Goal: Task Accomplishment & Management: Complete application form

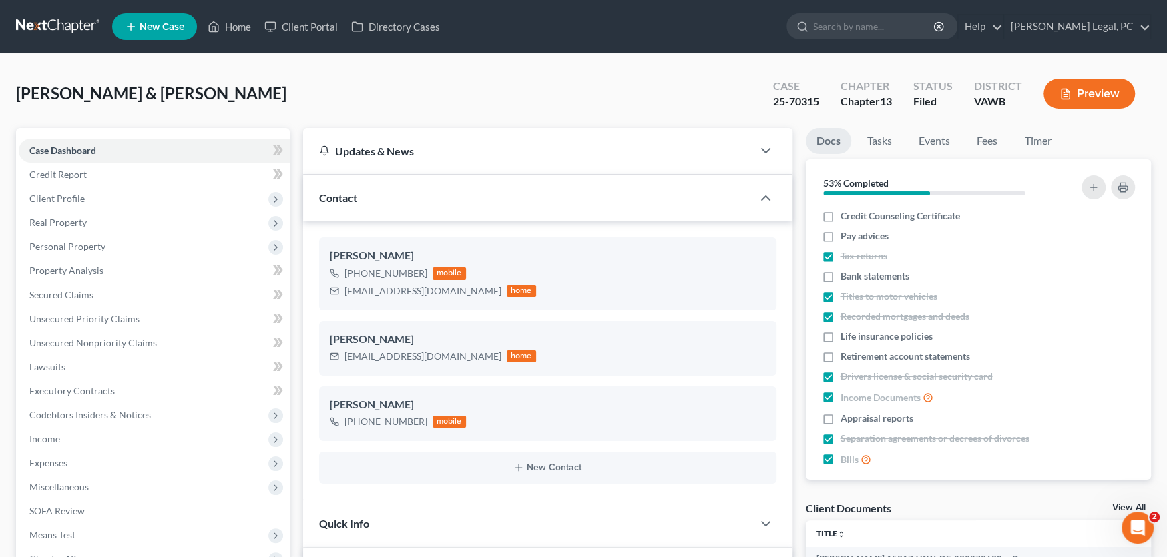
click at [35, 19] on link at bounding box center [58, 27] width 85 height 24
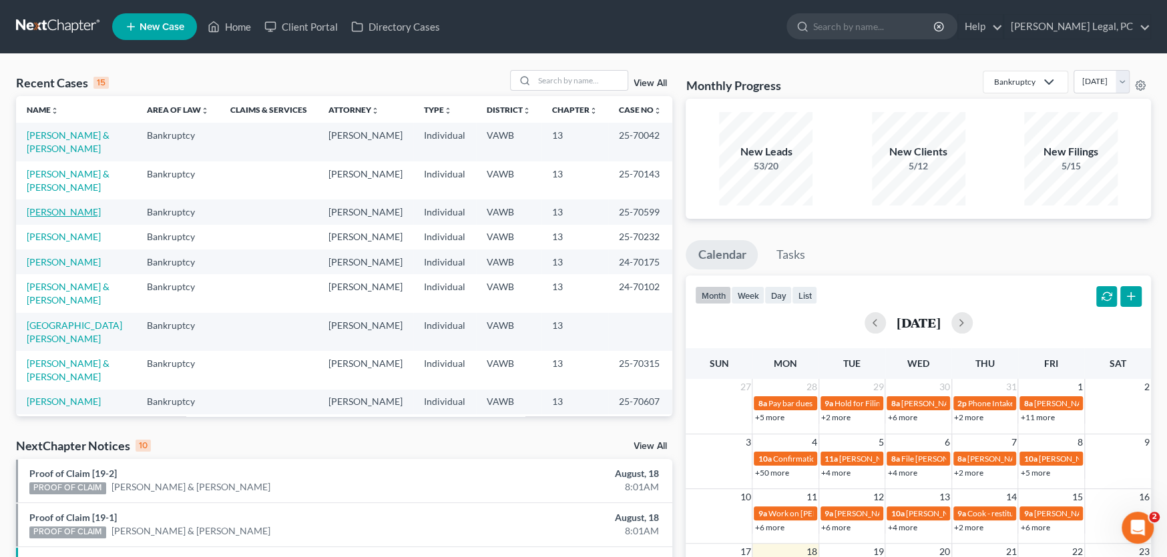
click at [81, 213] on link "Soos, Margaret" at bounding box center [64, 211] width 74 height 11
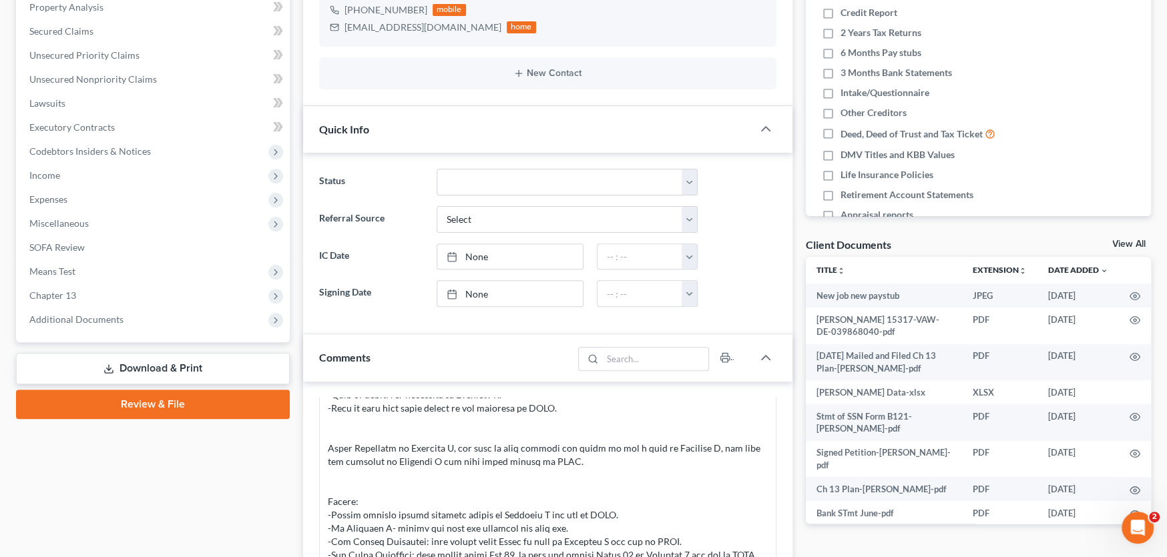
scroll to position [333, 0]
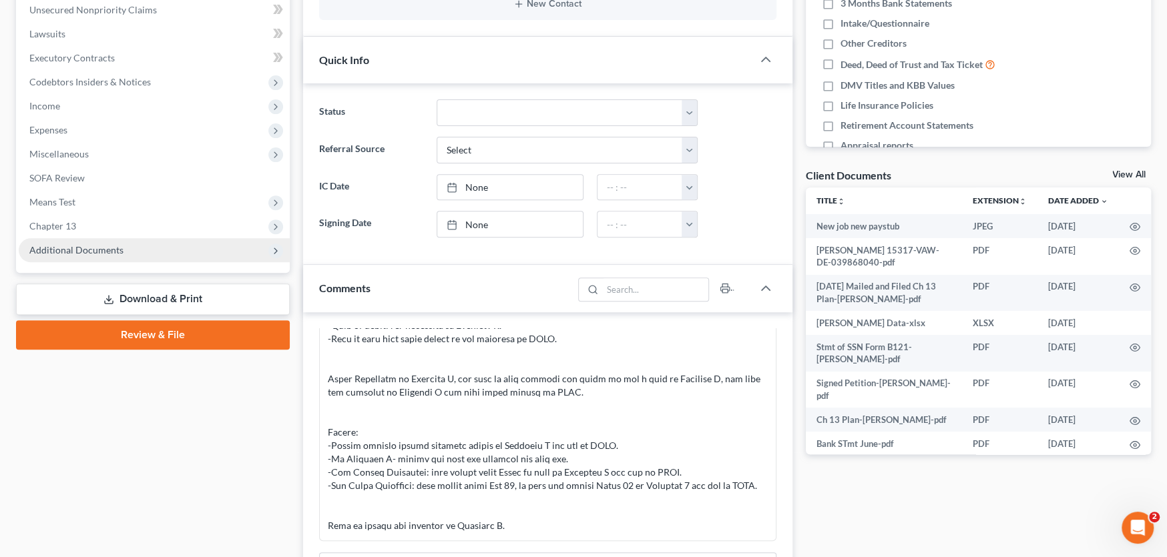
click at [125, 248] on span "Additional Documents" at bounding box center [154, 250] width 271 height 24
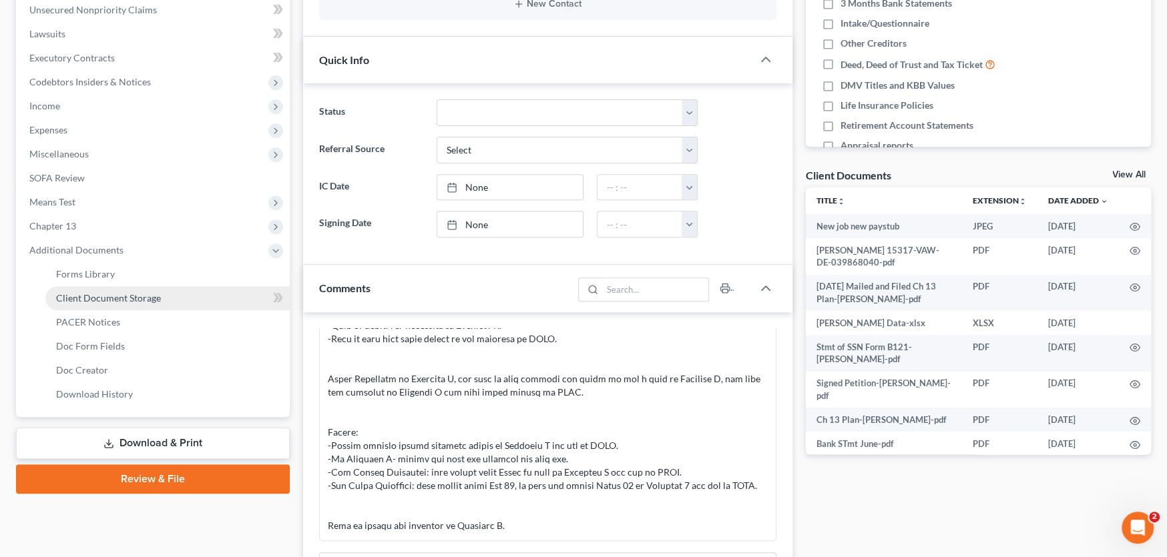
click at [133, 294] on span "Client Document Storage" at bounding box center [108, 297] width 105 height 11
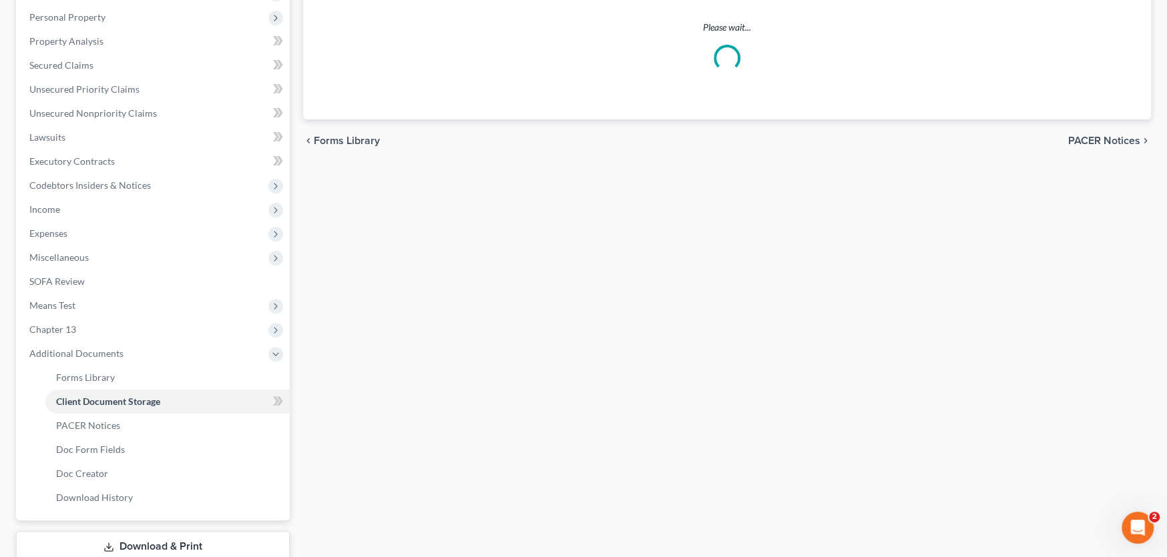
scroll to position [37, 0]
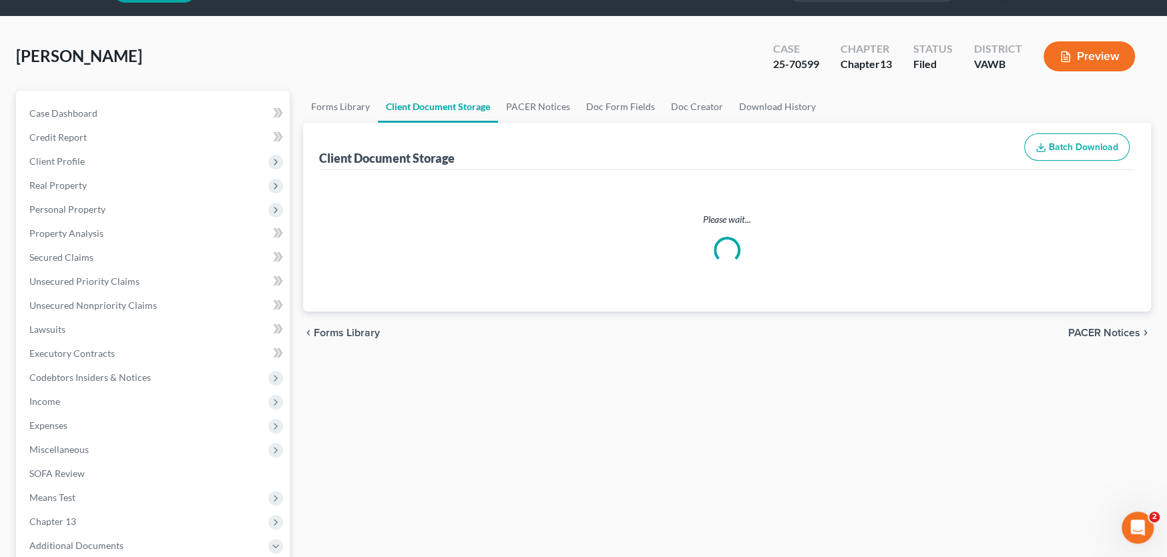
select select "0"
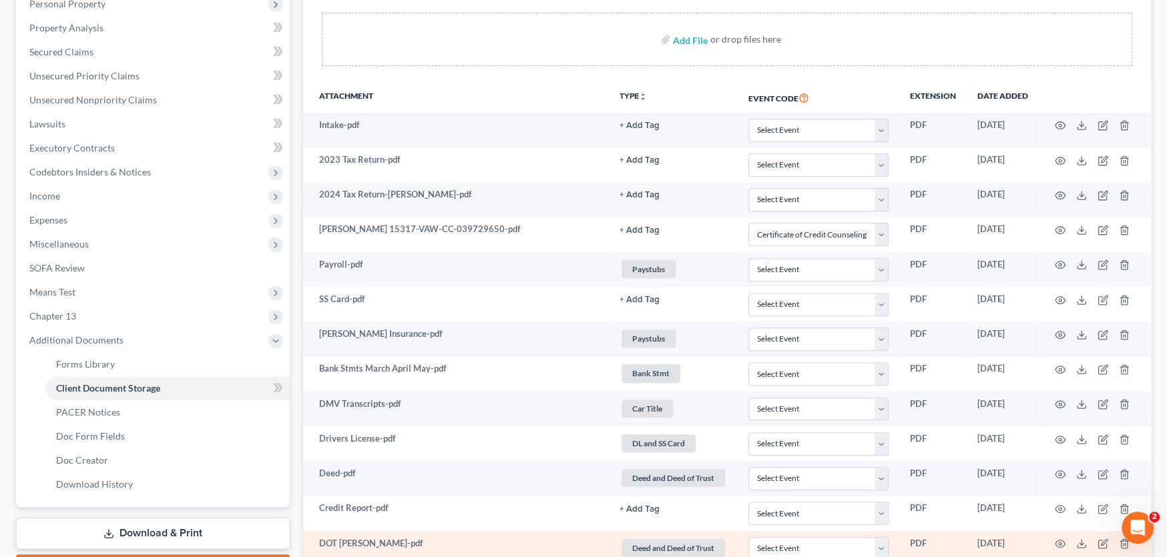
scroll to position [210, 0]
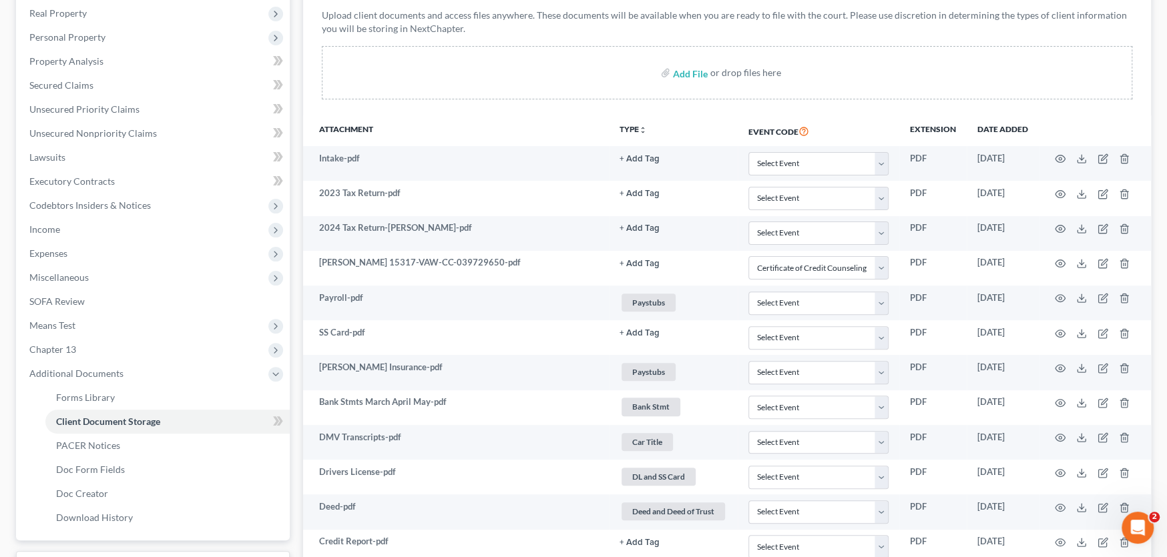
select select "0"
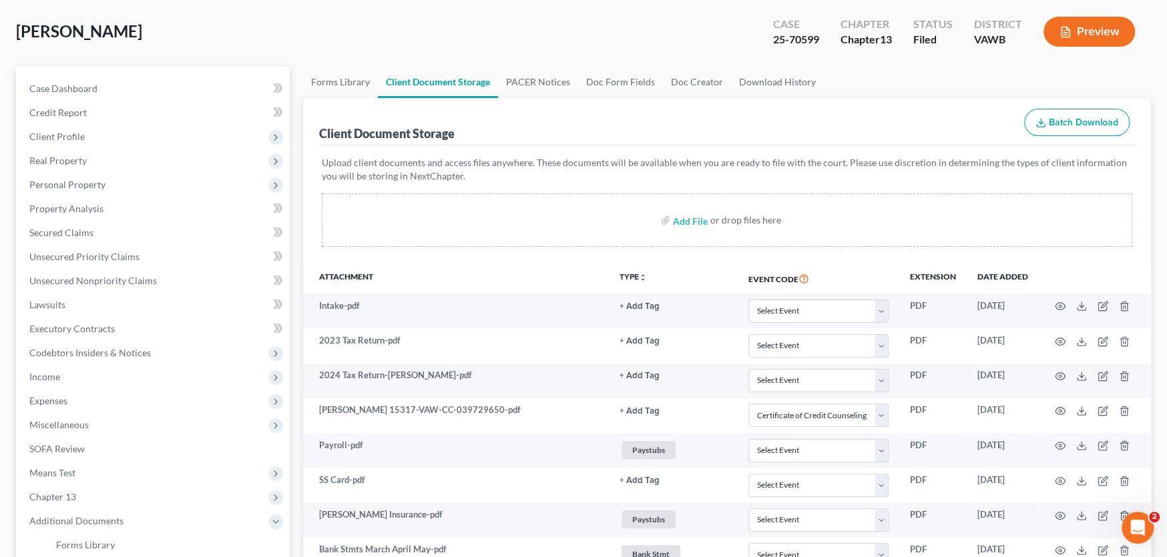
scroll to position [0, 0]
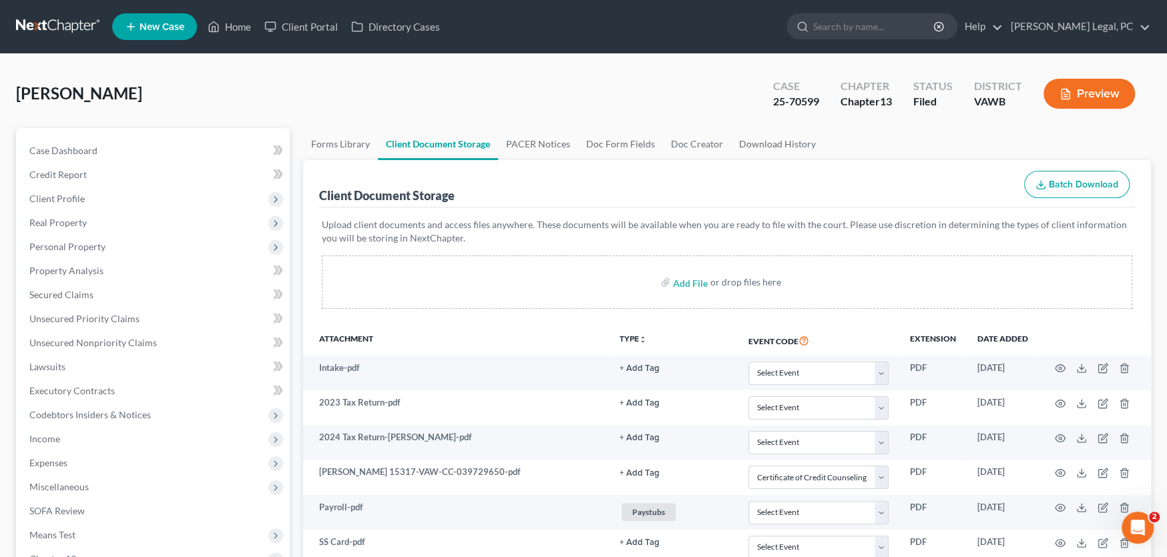
click at [45, 25] on link at bounding box center [58, 27] width 85 height 24
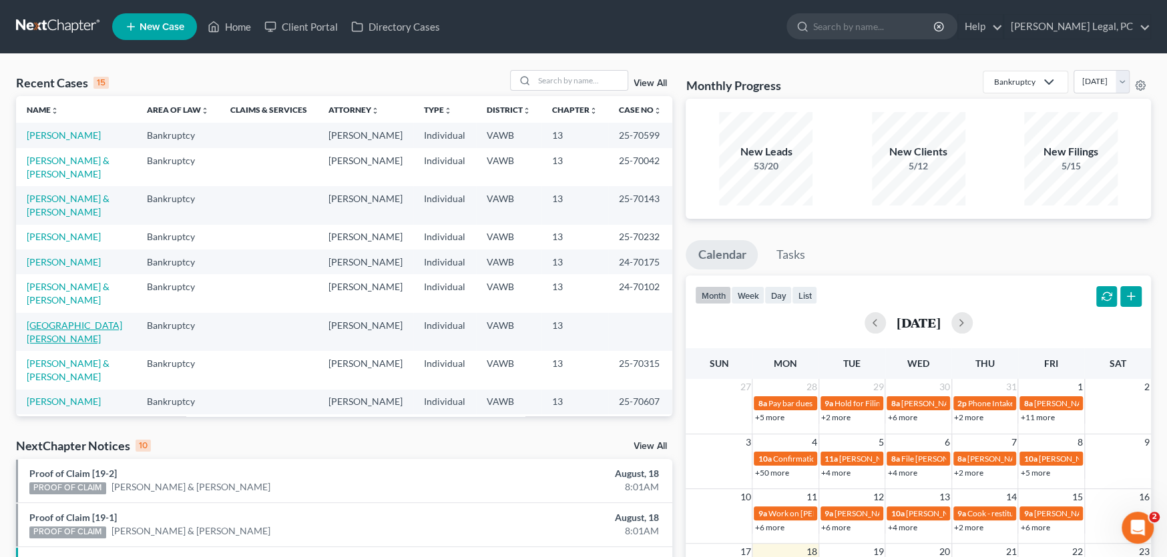
click at [63, 320] on link "[GEOGRAPHIC_DATA][PERSON_NAME]" at bounding box center [74, 332] width 95 height 25
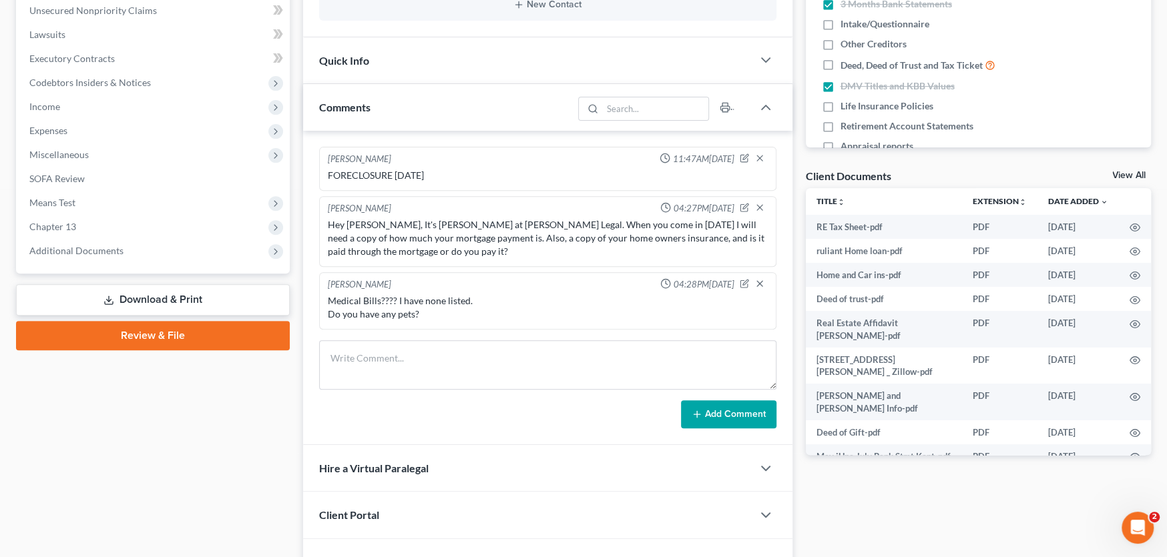
scroll to position [333, 0]
click at [148, 300] on link "Download & Print" at bounding box center [153, 299] width 274 height 31
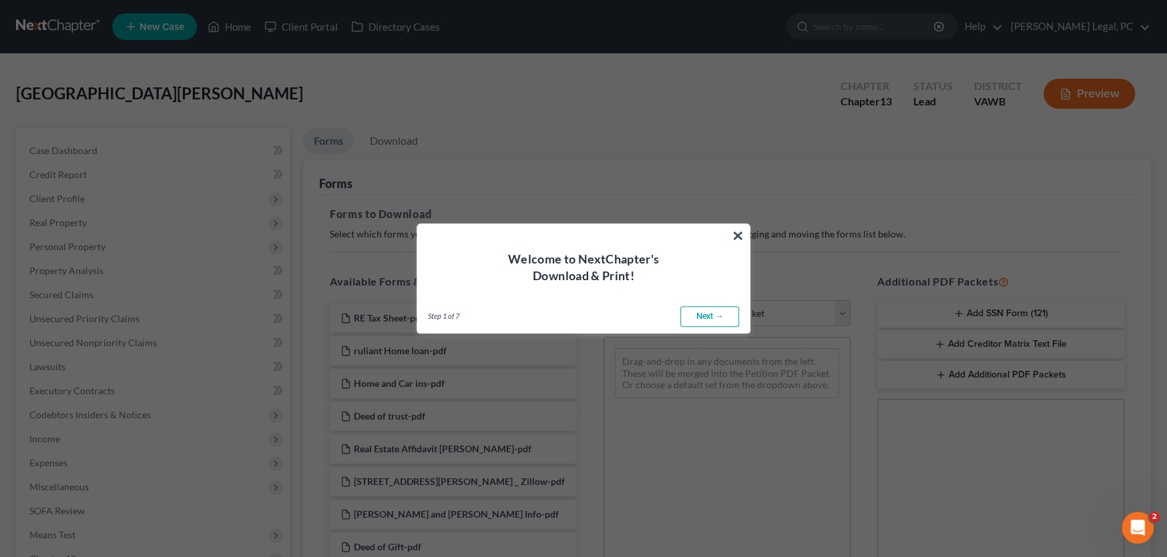
click at [695, 308] on link "Next →" at bounding box center [709, 316] width 59 height 21
select select "0"
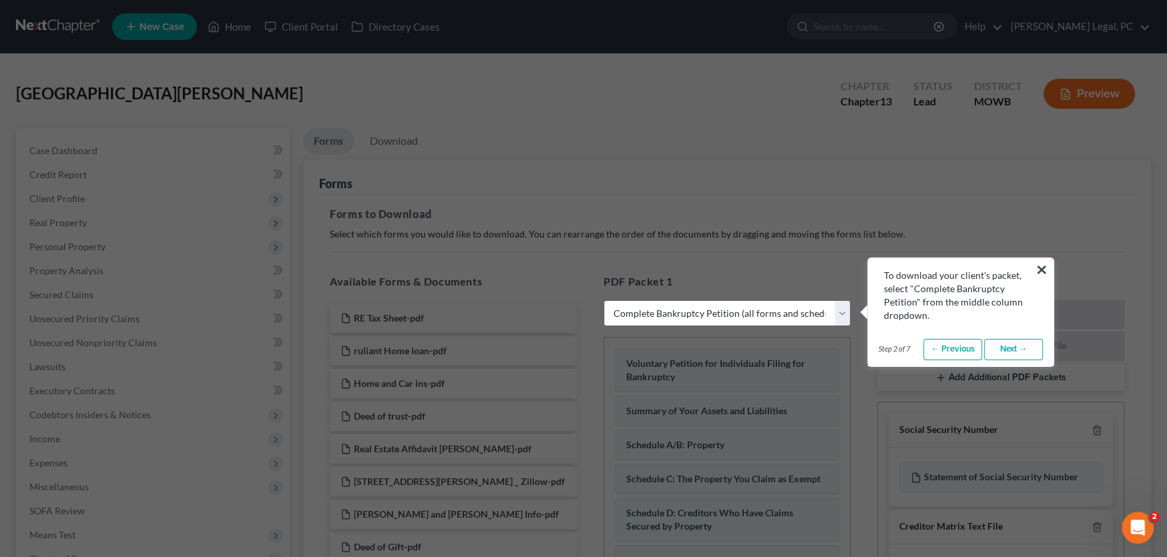
click at [1004, 349] on link "Next →" at bounding box center [1013, 349] width 59 height 21
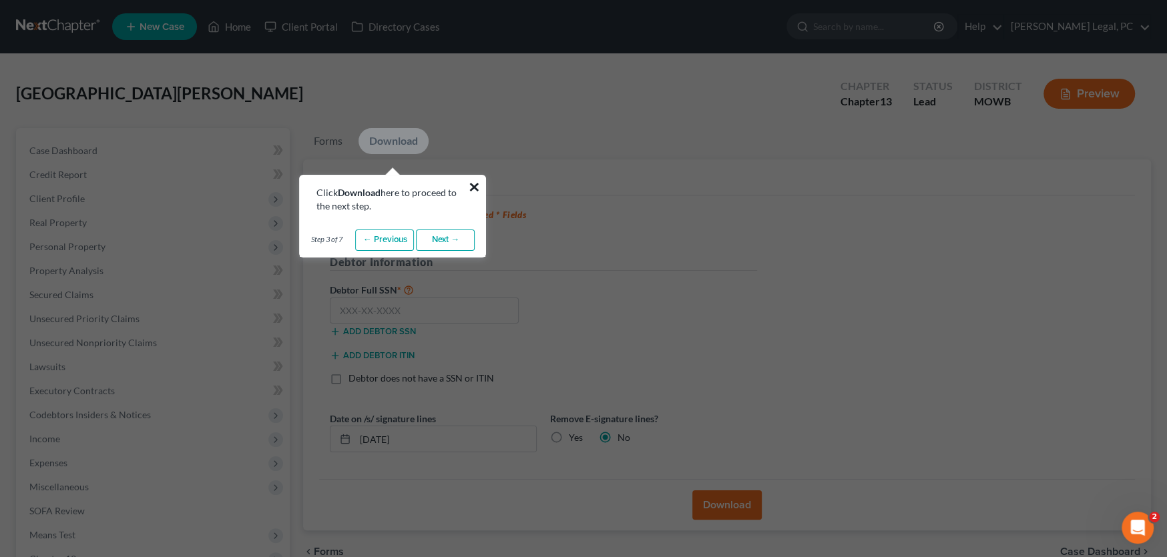
click at [473, 188] on button "×" at bounding box center [473, 186] width 13 height 21
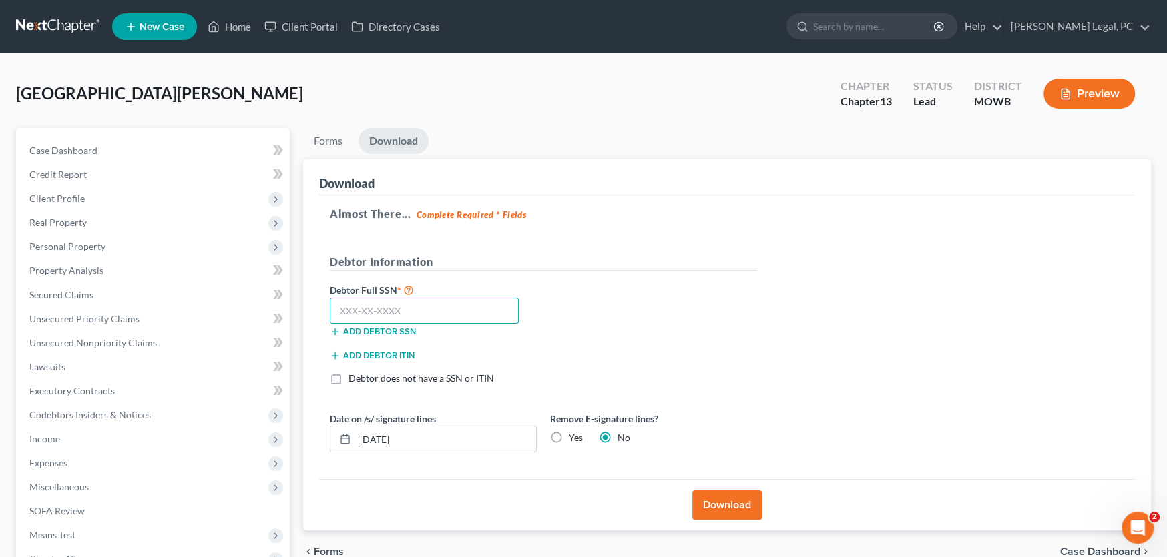
click at [370, 311] on input "text" at bounding box center [424, 311] width 189 height 27
type input "592-61-6724"
click at [719, 499] on button "Download" at bounding box center [726, 505] width 69 height 29
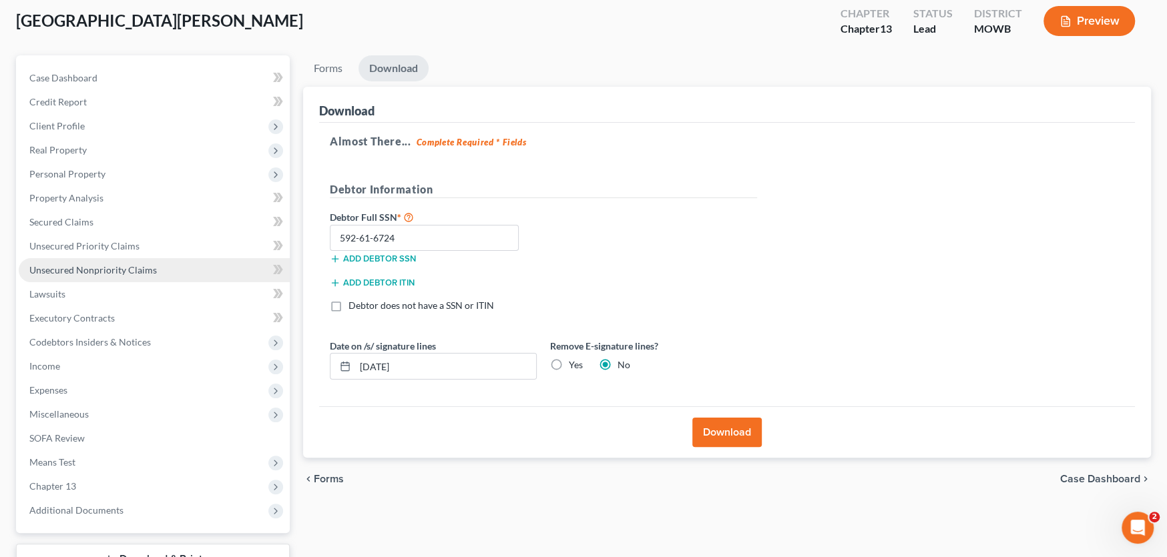
scroll to position [133, 0]
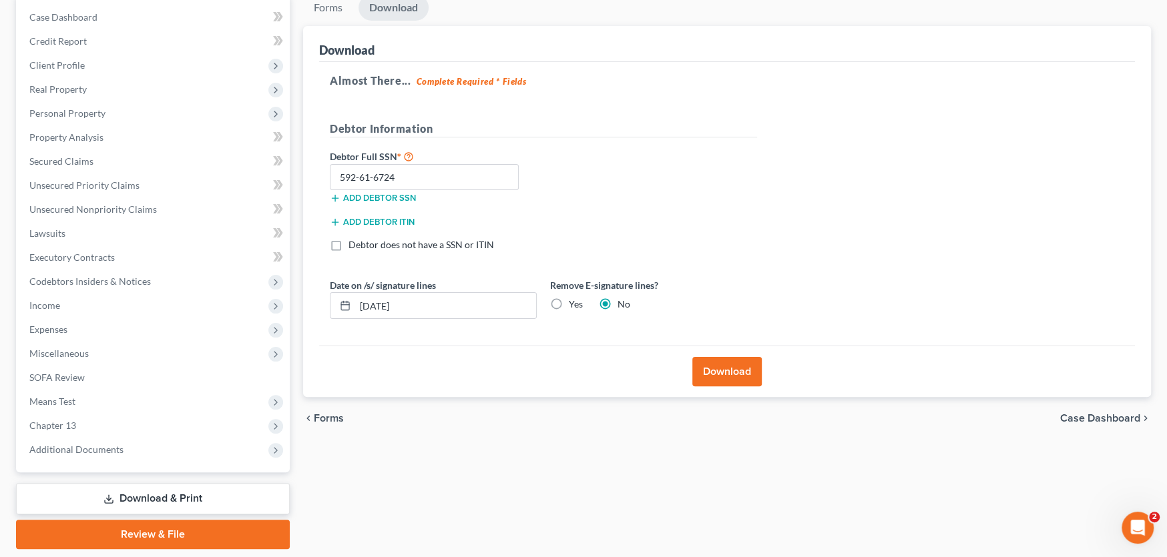
click at [135, 499] on link "Download & Print" at bounding box center [153, 498] width 274 height 31
click at [214, 501] on link "Download & Print" at bounding box center [153, 498] width 274 height 31
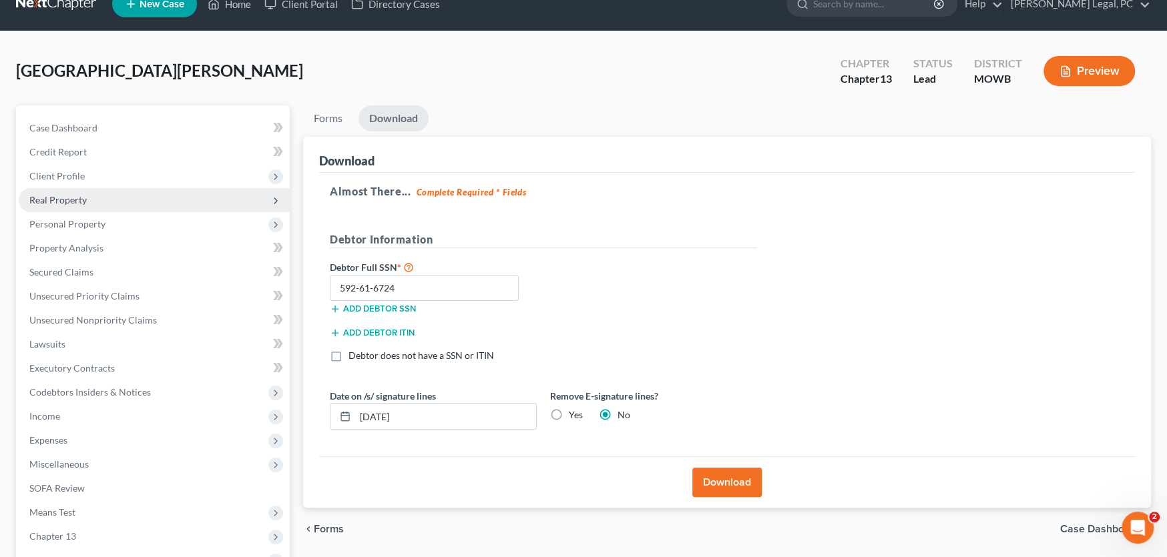
scroll to position [0, 0]
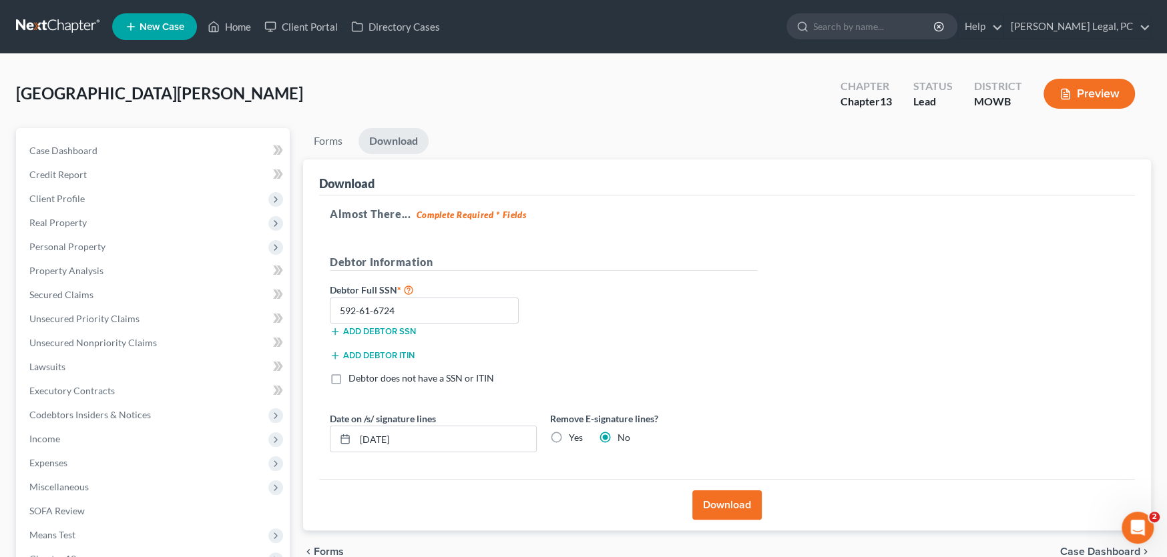
click at [58, 19] on link at bounding box center [58, 27] width 85 height 24
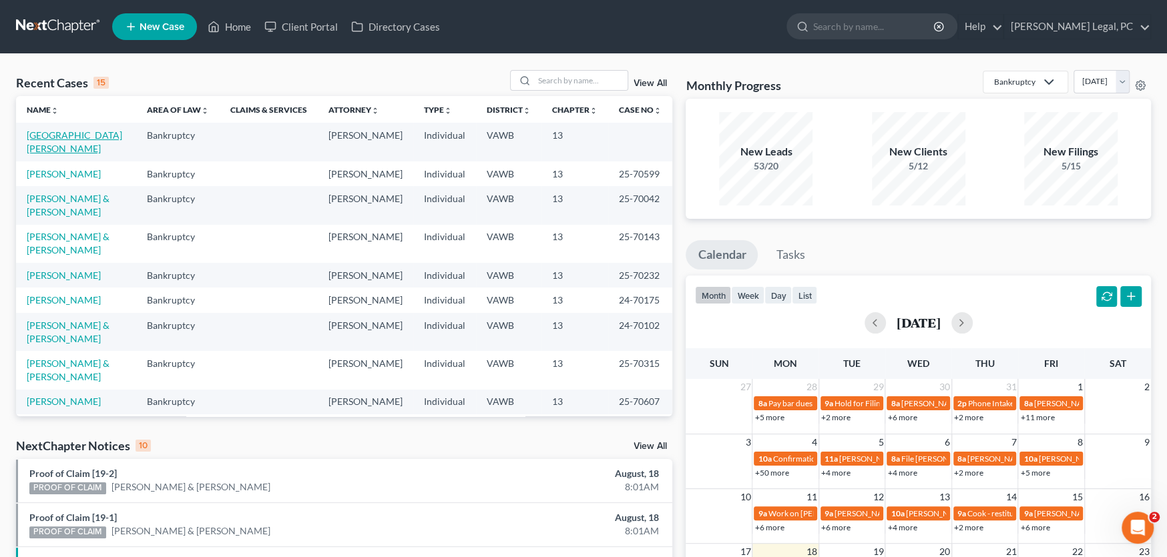
click at [60, 131] on link "[GEOGRAPHIC_DATA][PERSON_NAME]" at bounding box center [74, 141] width 95 height 25
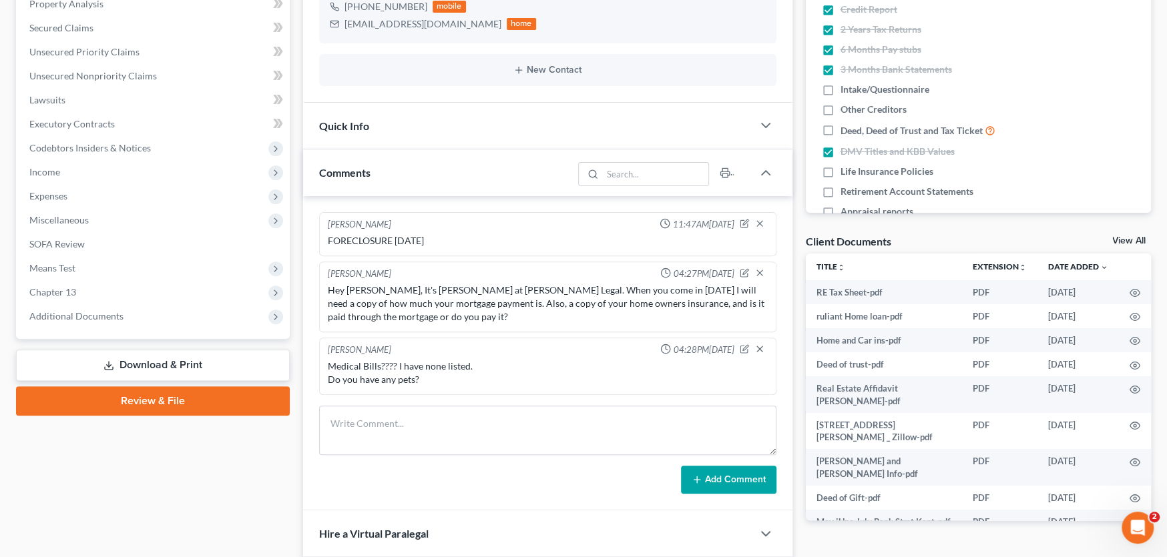
click at [155, 368] on link "Download & Print" at bounding box center [153, 365] width 274 height 31
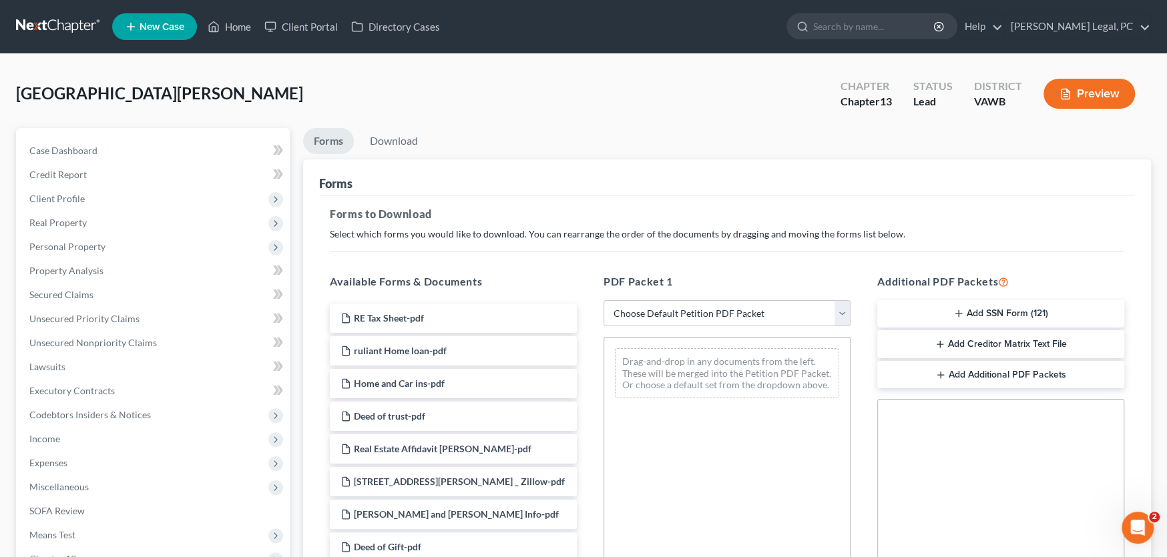
click at [1023, 317] on button "Add SSN Form (121)" at bounding box center [1000, 314] width 247 height 28
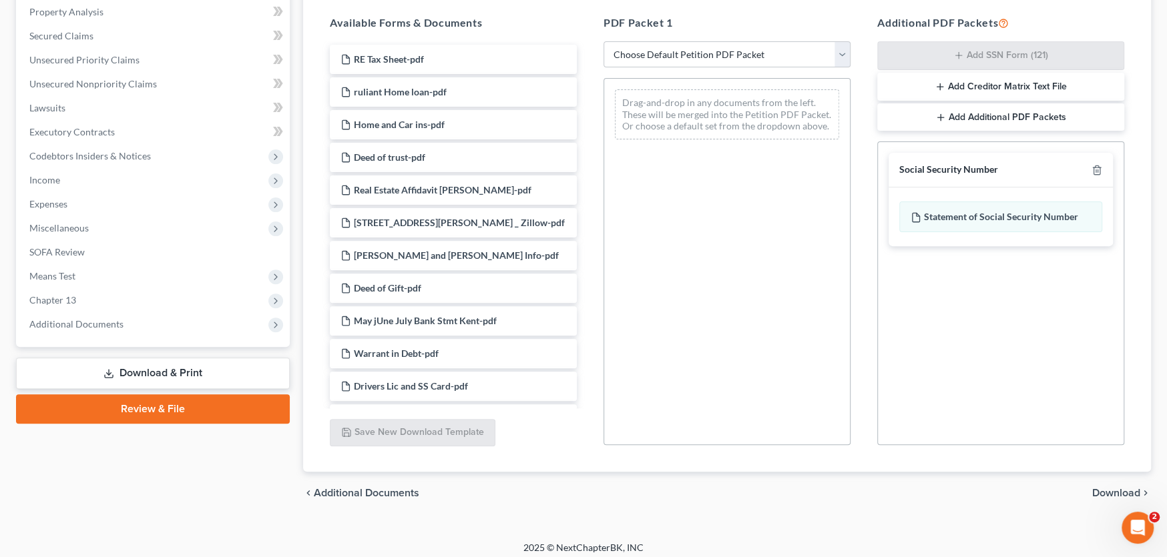
scroll to position [266, 0]
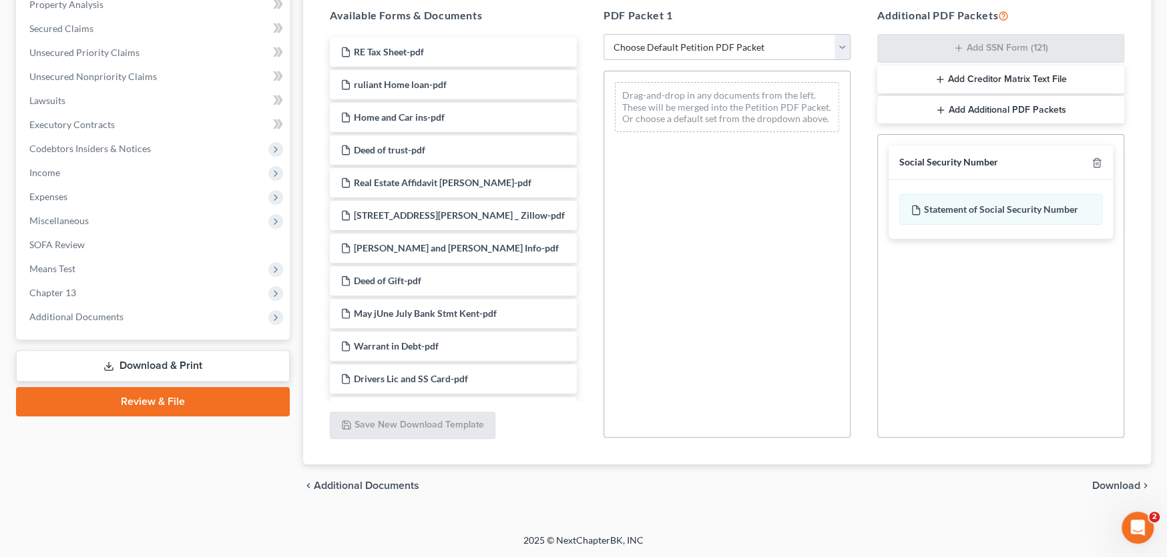
click at [1098, 484] on span "Download" at bounding box center [1116, 486] width 48 height 11
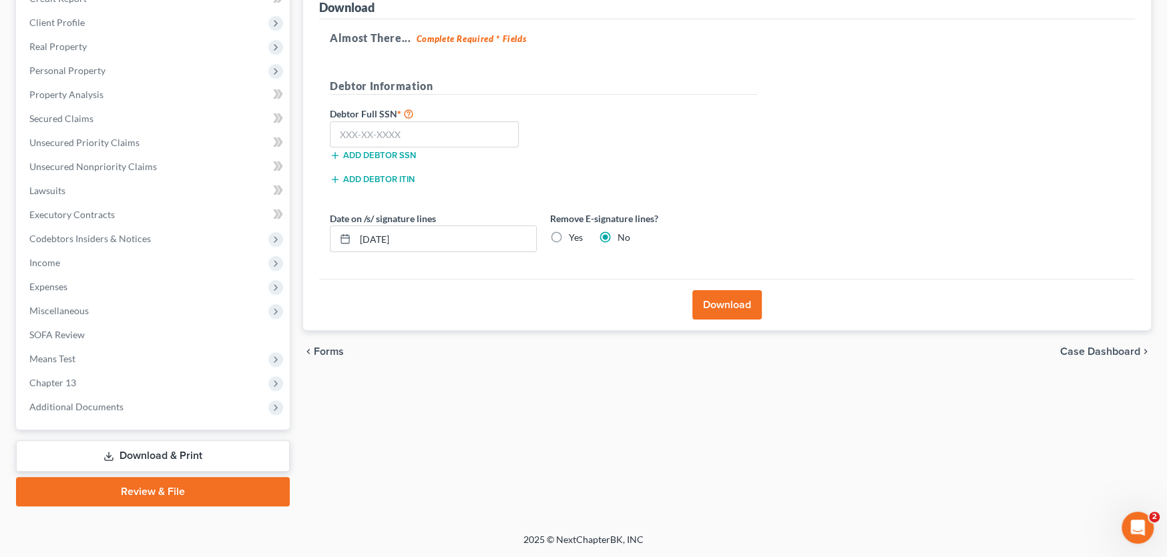
scroll to position [175, 0]
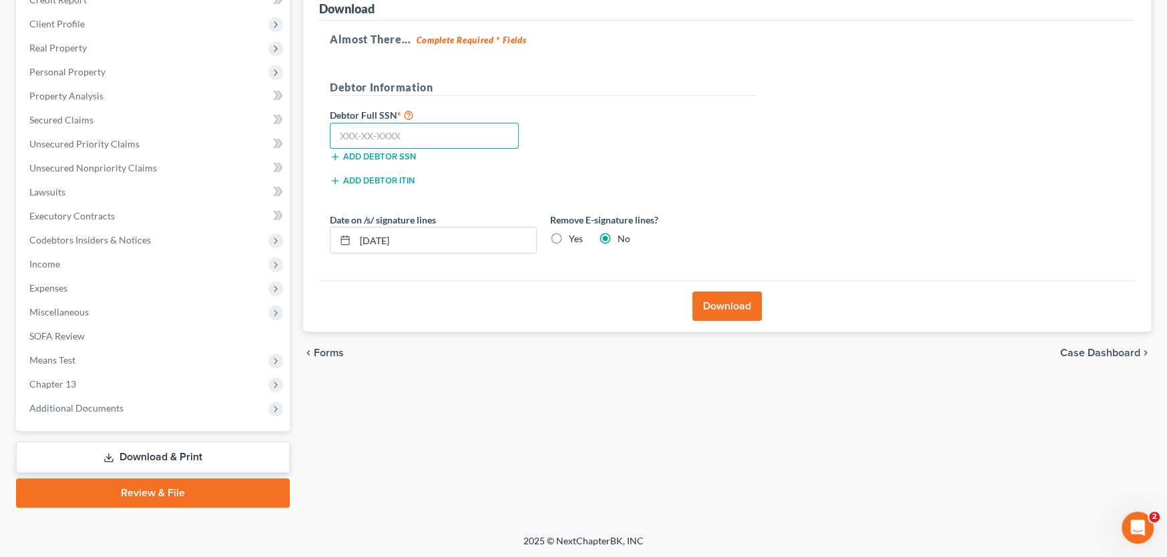
click at [350, 129] on input "text" at bounding box center [424, 136] width 189 height 27
type input "592-61-6724"
click at [735, 308] on button "Download" at bounding box center [726, 306] width 69 height 29
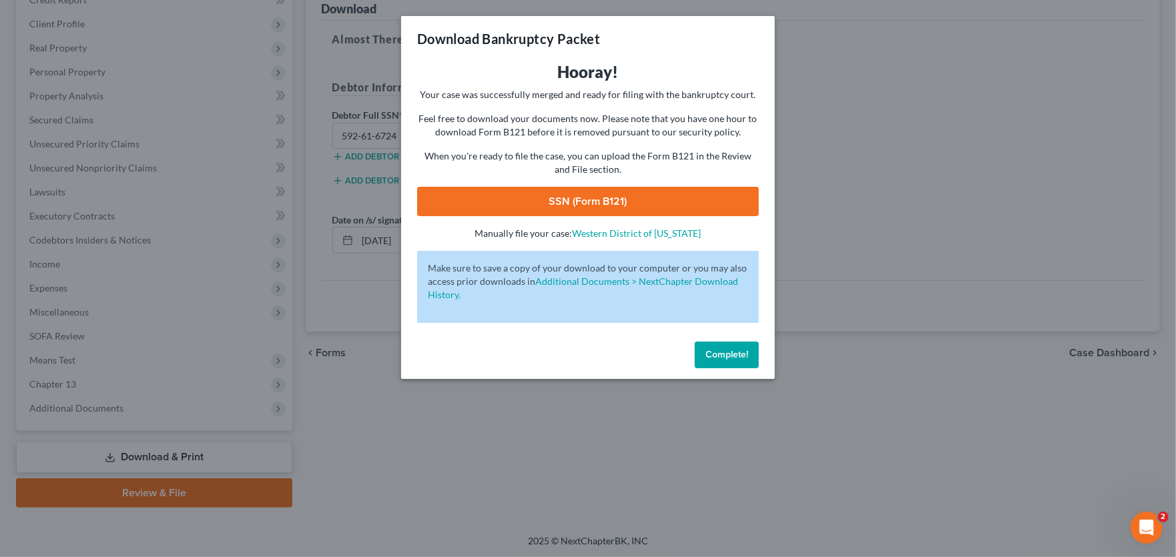
click at [630, 201] on link "SSN (Form B121)" at bounding box center [588, 201] width 342 height 29
click at [706, 354] on span "Complete!" at bounding box center [726, 354] width 43 height 11
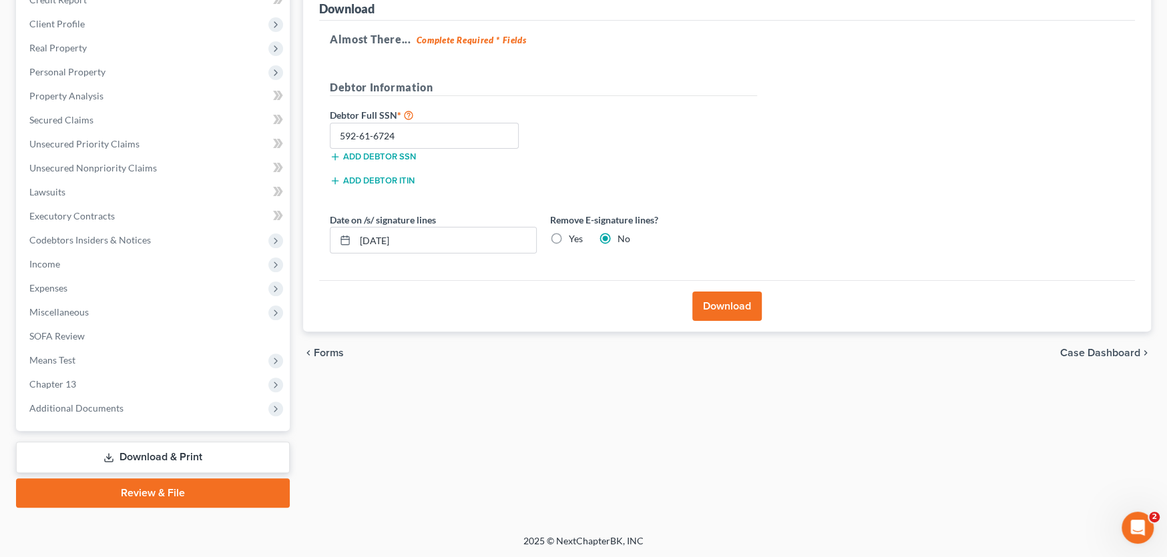
click at [160, 501] on link "Review & File" at bounding box center [153, 493] width 274 height 29
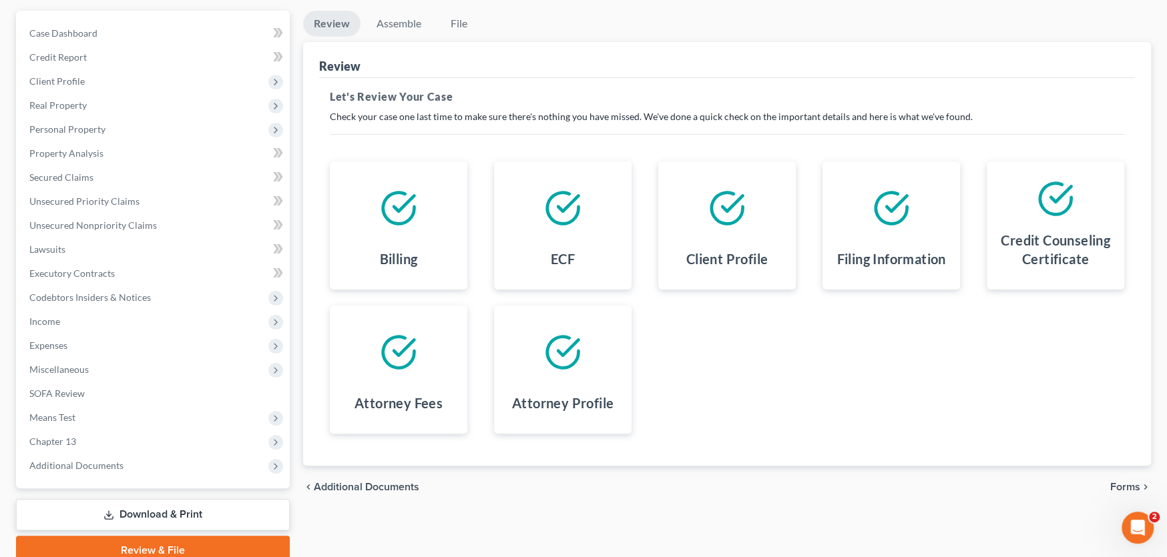
scroll to position [133, 0]
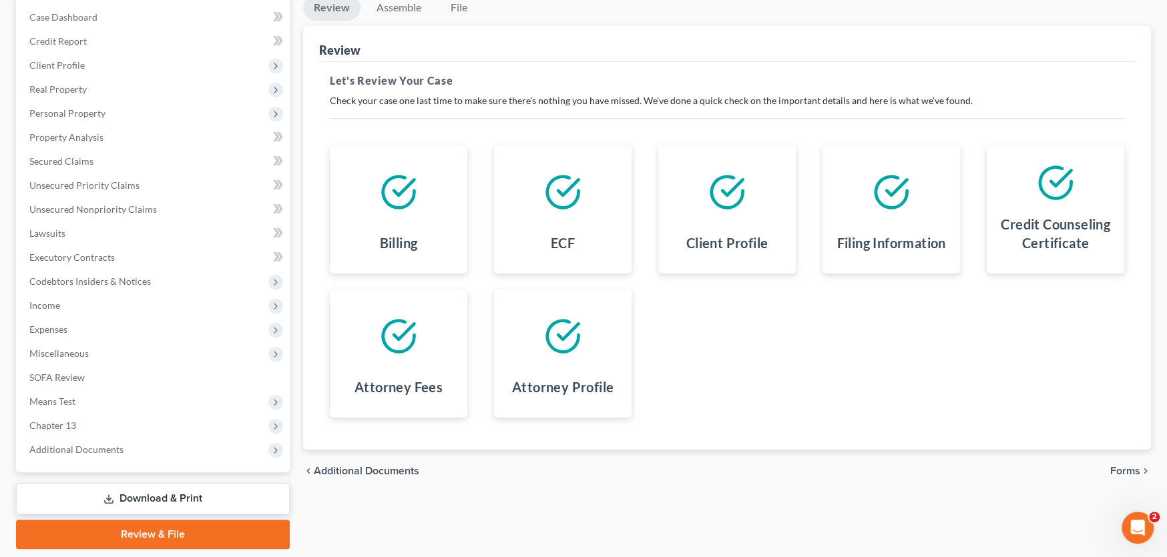
click at [1119, 475] on span "Forms" at bounding box center [1125, 471] width 30 height 11
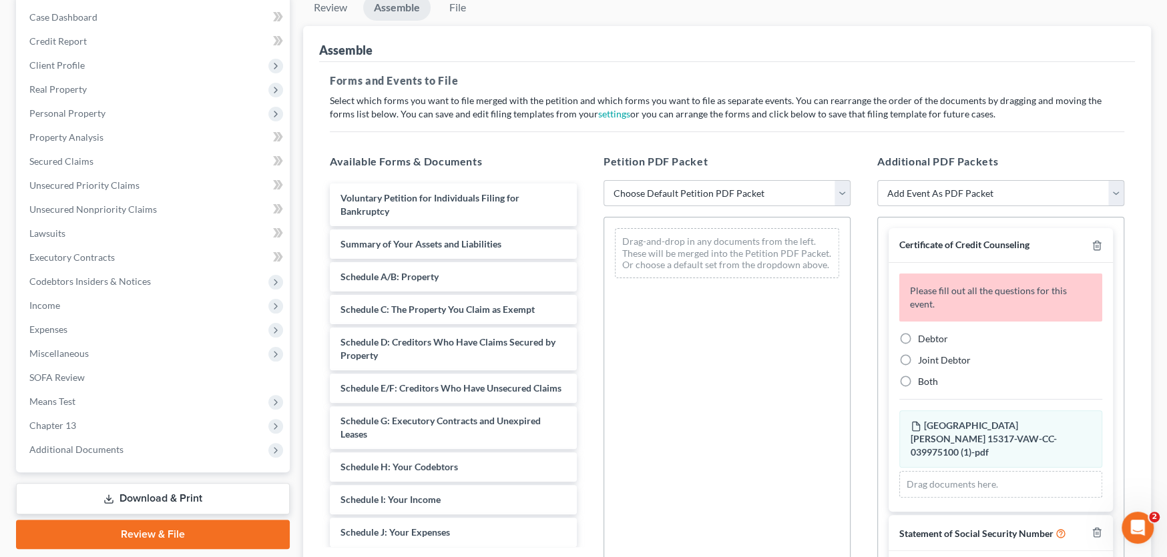
click at [721, 198] on select "Choose Default Petition PDF Packet Complete Bankruptcy Petition (all forms and …" at bounding box center [726, 193] width 247 height 27
select select "0"
click at [603, 180] on select "Choose Default Petition PDF Packet Complete Bankruptcy Petition (all forms and …" at bounding box center [726, 193] width 247 height 27
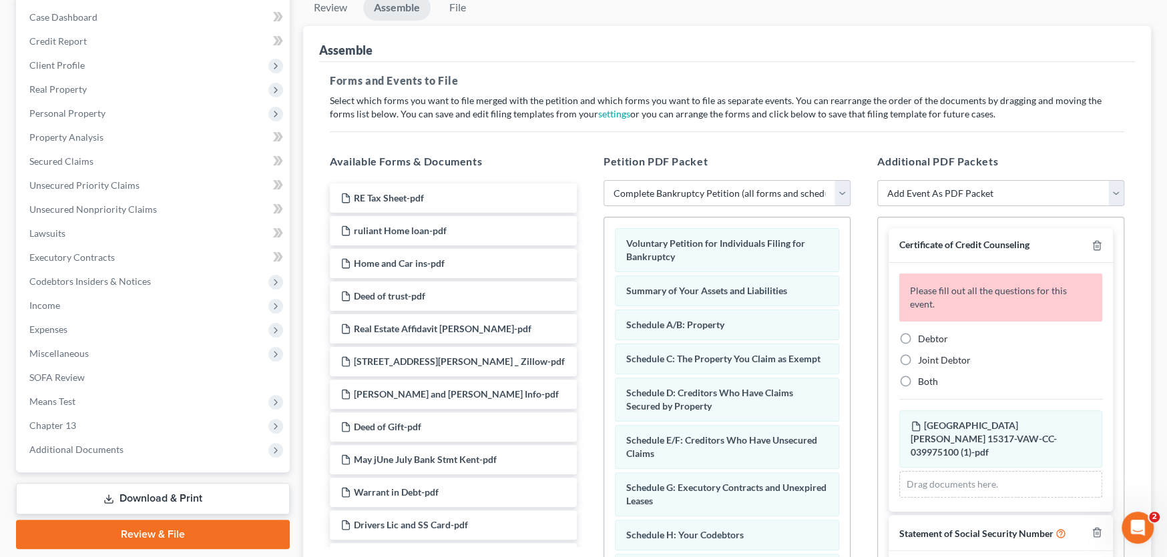
click at [918, 339] on label "Debtor" at bounding box center [933, 338] width 30 height 13
click at [923, 339] on input "Debtor" at bounding box center [927, 336] width 9 height 9
radio input "true"
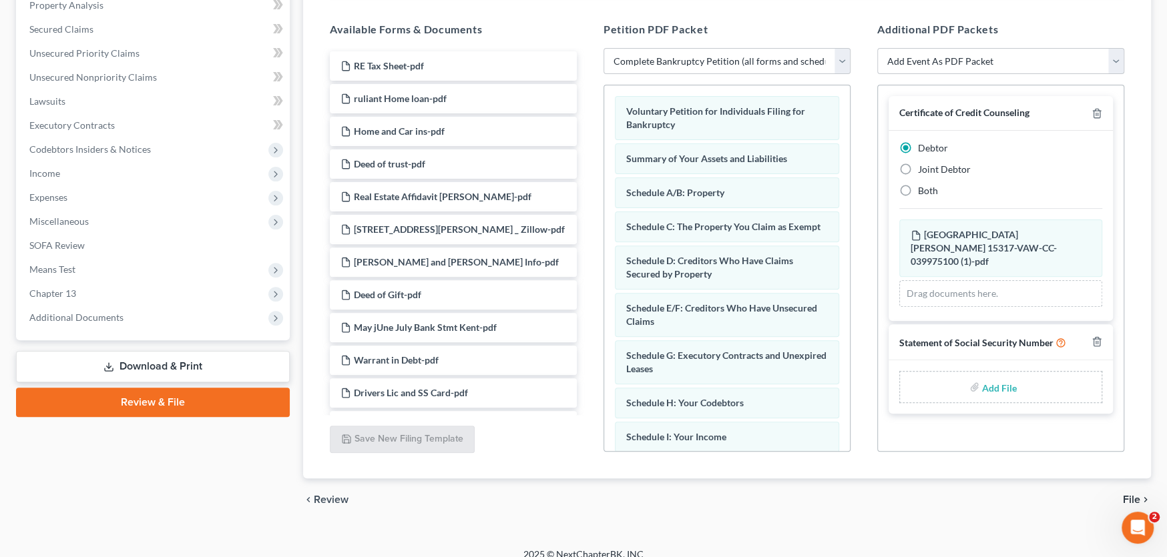
scroll to position [279, 0]
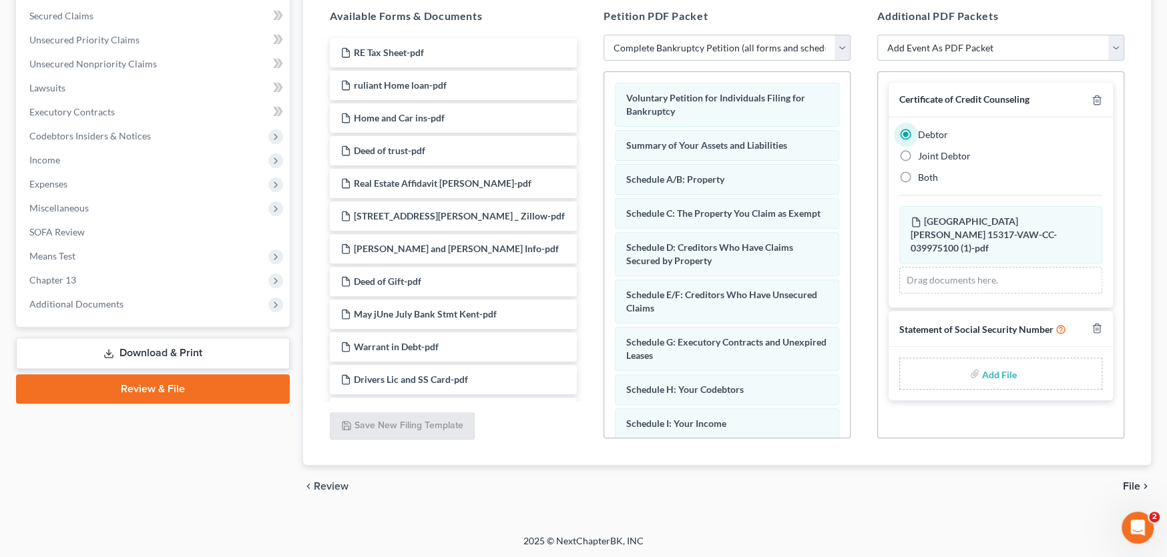
type input "C:\fakepath\Stmt of SSN Form B121 Kent.pdf"
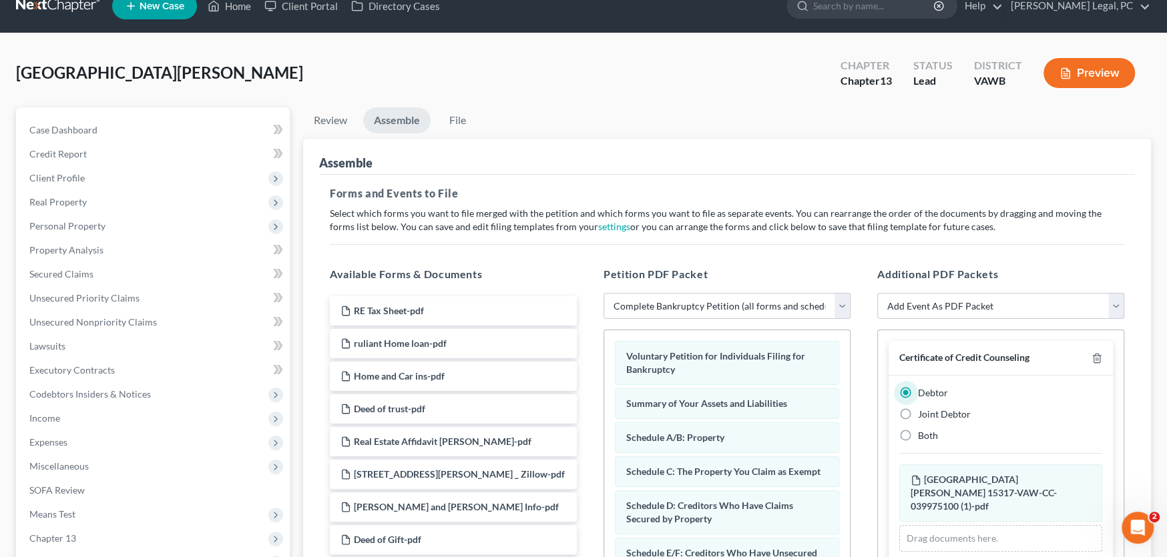
scroll to position [0, 0]
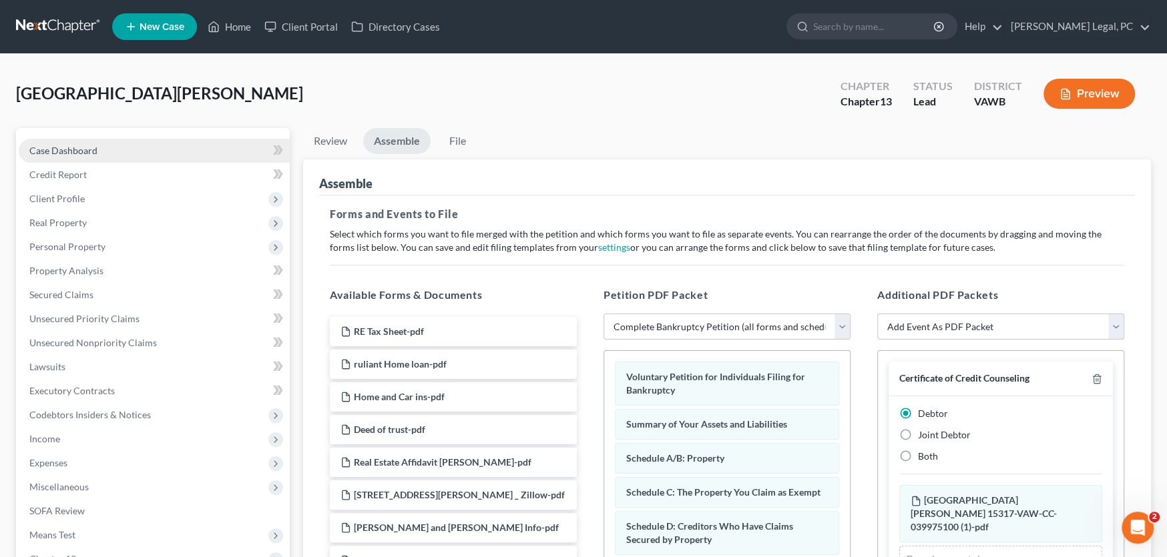
click at [94, 145] on span "Case Dashboard" at bounding box center [63, 150] width 68 height 11
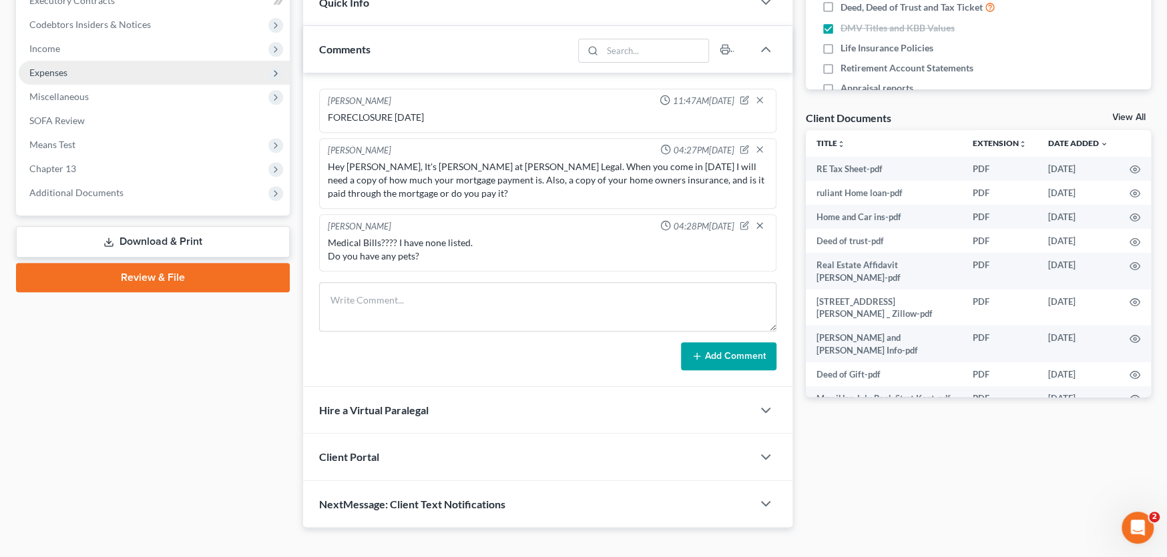
scroll to position [400, 0]
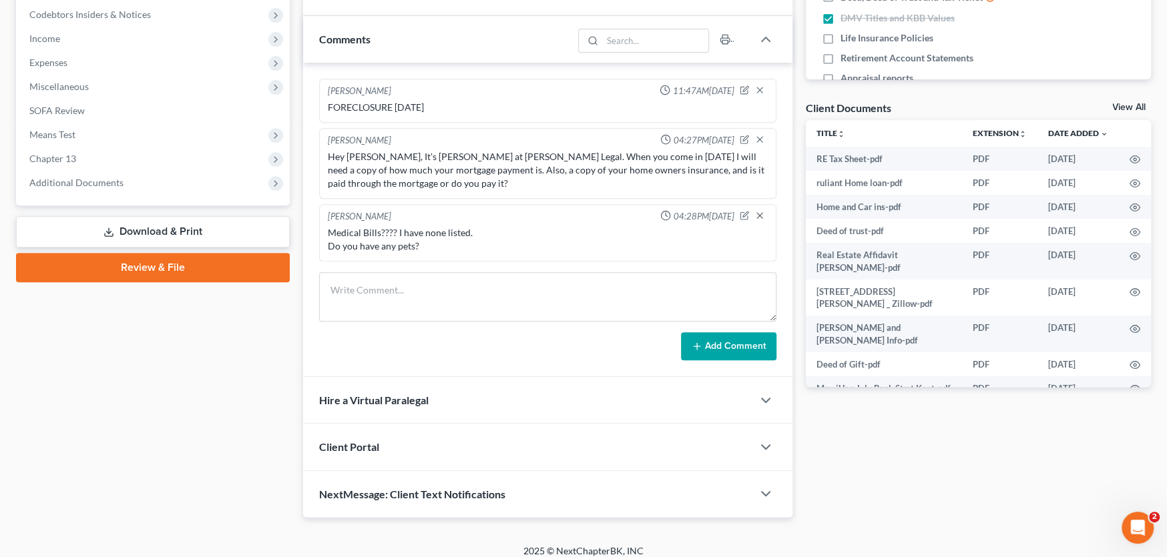
click at [140, 271] on link "Review & File" at bounding box center [153, 267] width 274 height 29
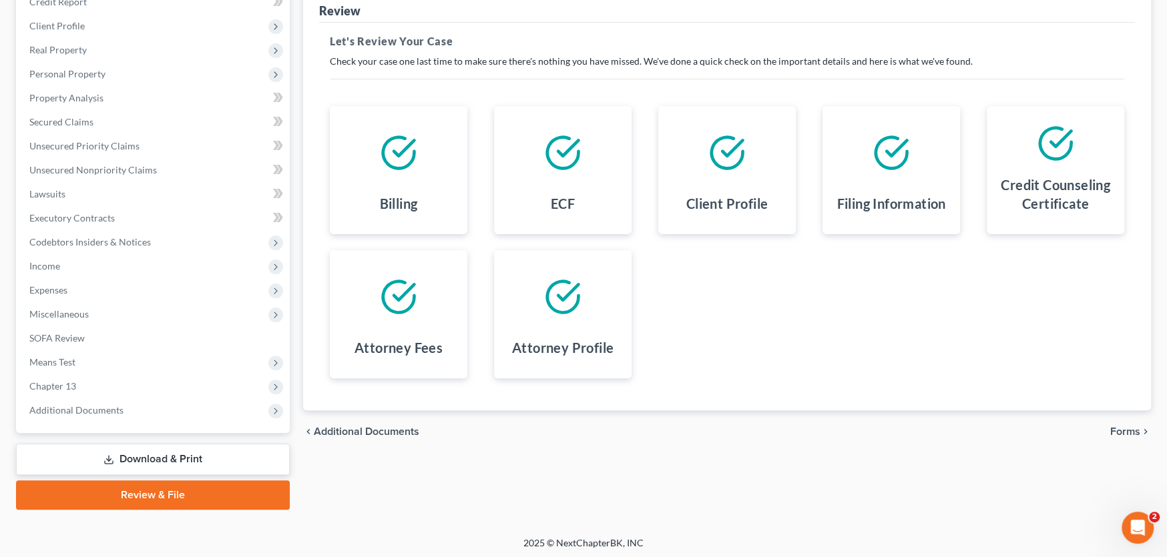
scroll to position [175, 0]
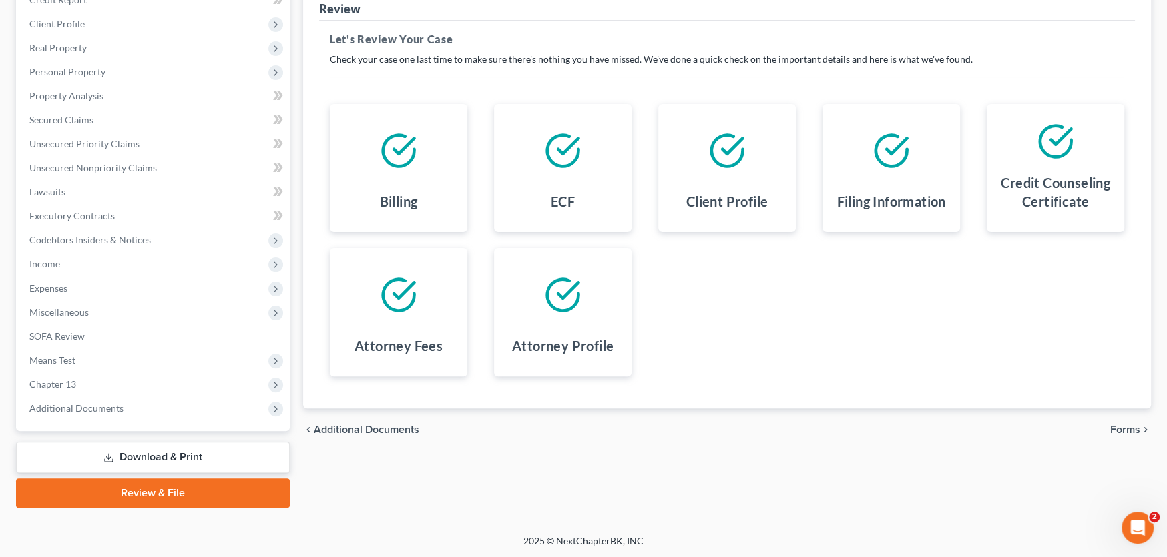
click at [1125, 427] on span "Forms" at bounding box center [1125, 429] width 30 height 11
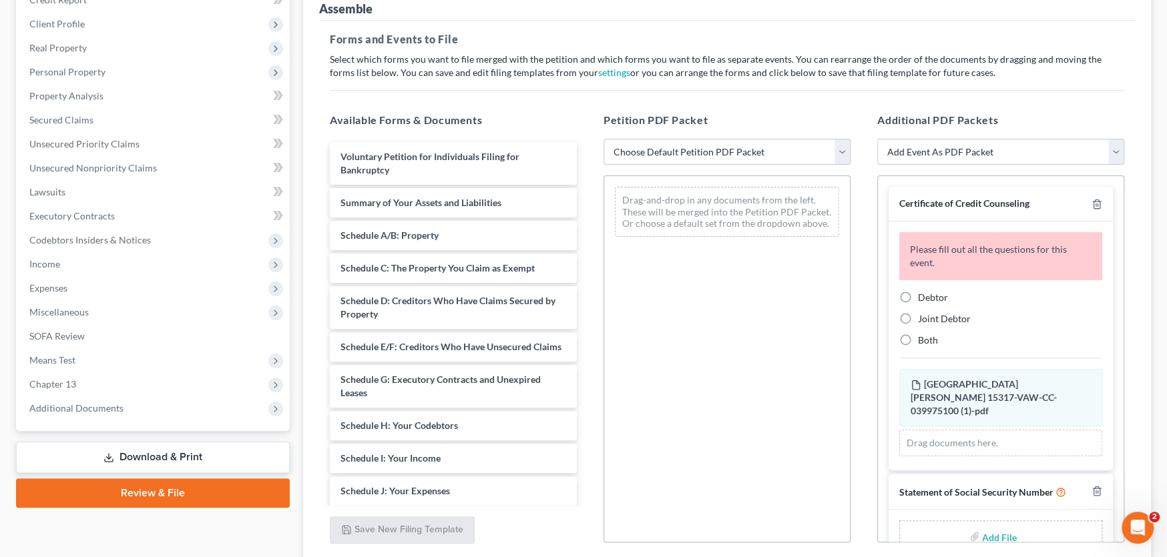
click at [788, 149] on select "Choose Default Petition PDF Packet Complete Bankruptcy Petition (all forms and …" at bounding box center [726, 152] width 247 height 27
select select "0"
click at [603, 139] on select "Choose Default Petition PDF Packet Complete Bankruptcy Petition (all forms and …" at bounding box center [726, 152] width 247 height 27
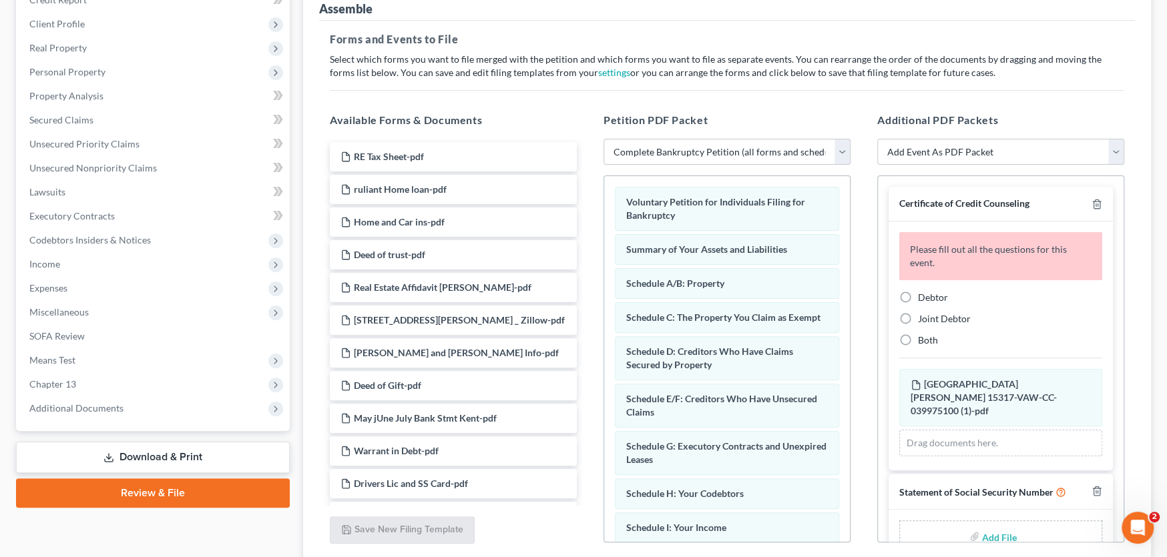
click at [922, 297] on span "Debtor" at bounding box center [933, 297] width 30 height 11
click at [923, 297] on input "Debtor" at bounding box center [927, 295] width 9 height 9
radio input "true"
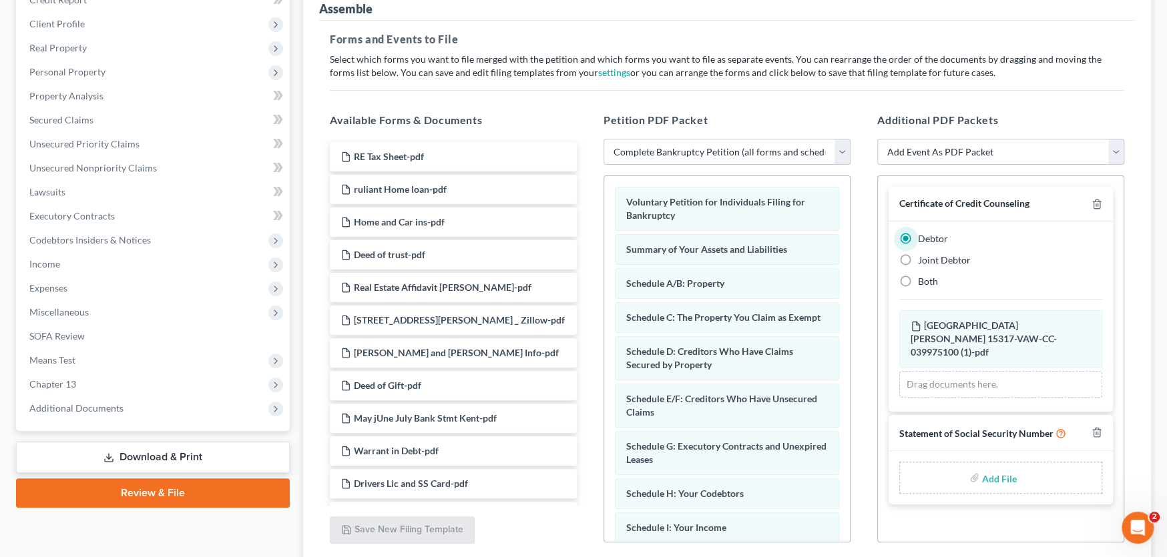
type input "C:\fakepath\Stmt of SSN Form B121 Kent.pdf"
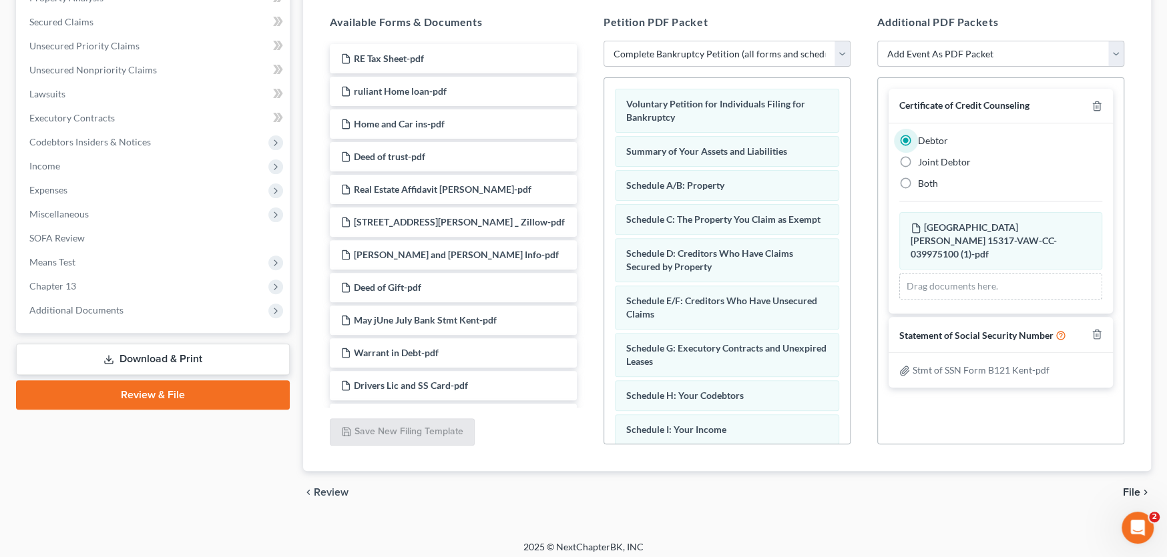
scroll to position [279, 0]
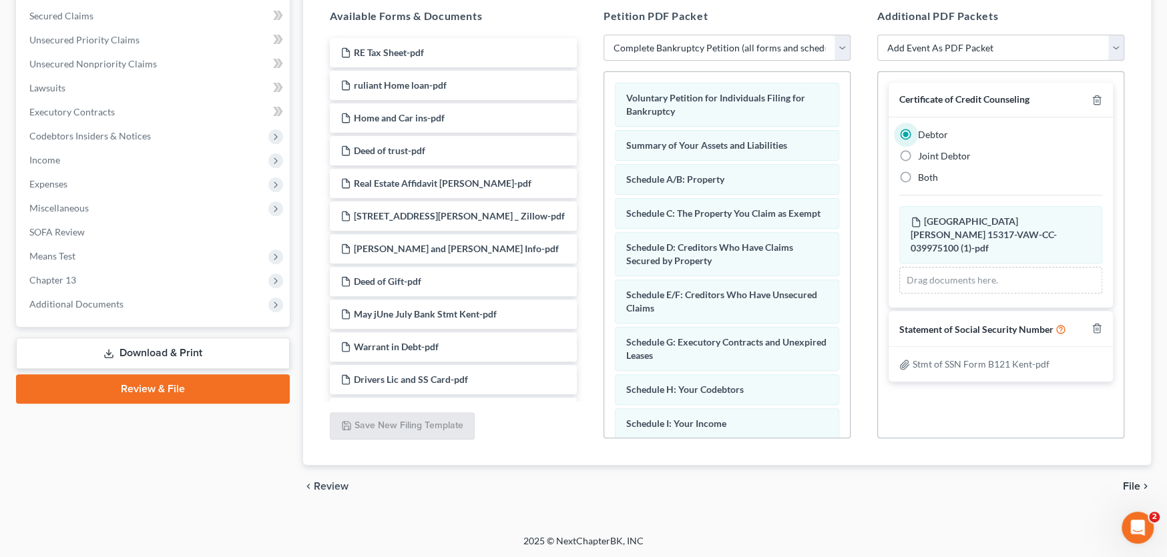
click at [1129, 487] on span "File" at bounding box center [1131, 486] width 17 height 11
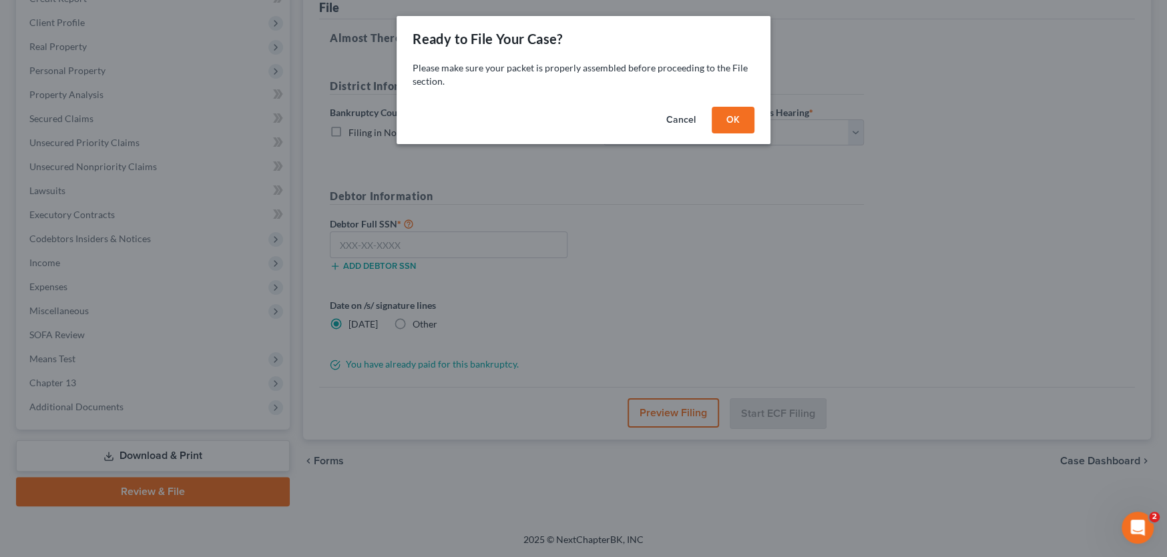
scroll to position [175, 0]
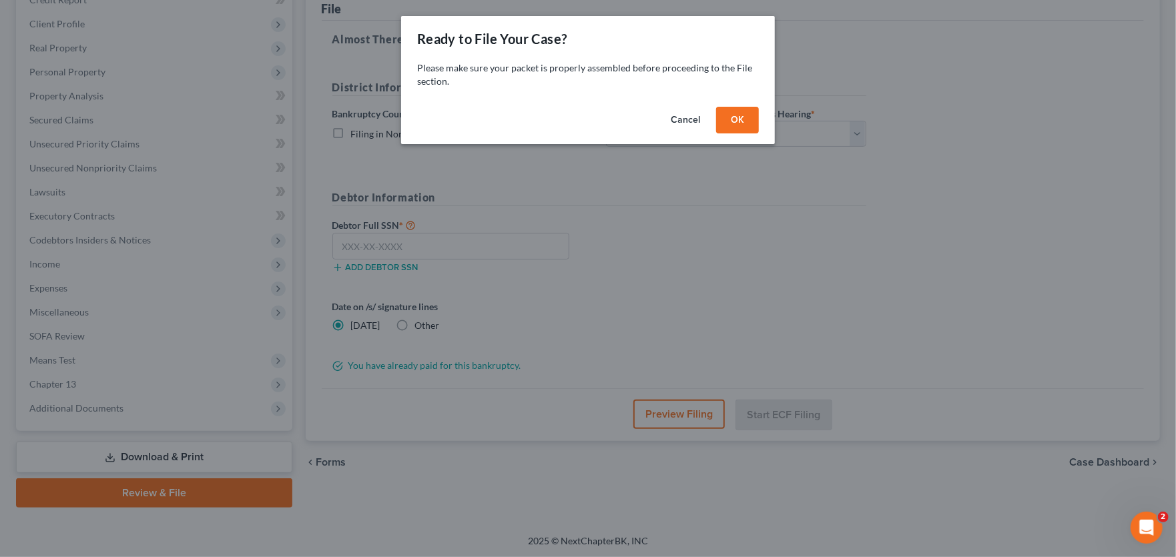
click at [741, 117] on button "OK" at bounding box center [737, 120] width 43 height 27
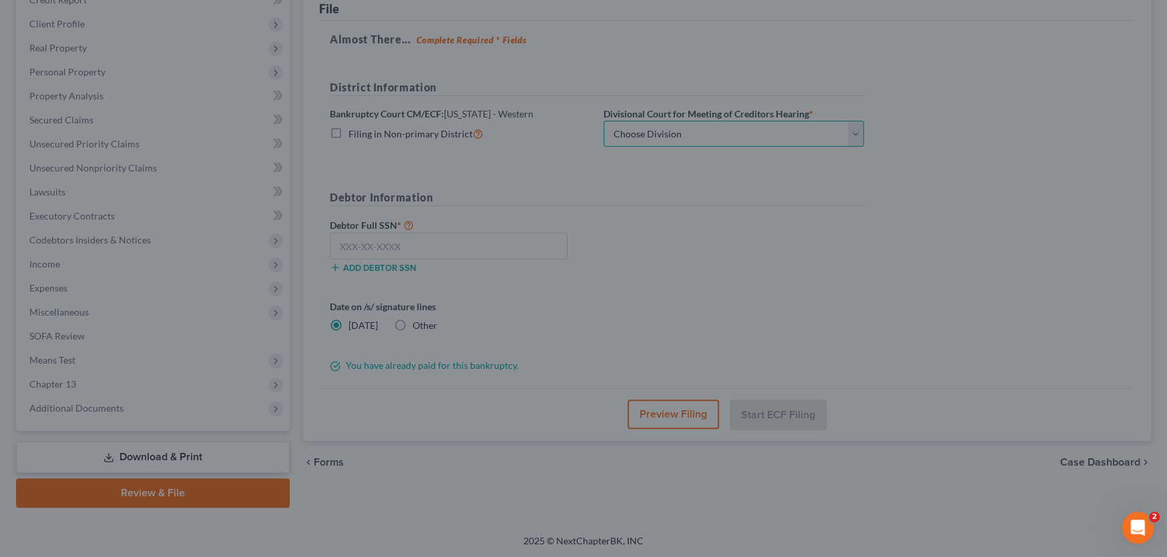
click at [745, 133] on select "Choose Division Roanoke Lynchburg Harrisonburg Lynchburg/ Roanoke Norfolk" at bounding box center [733, 134] width 260 height 27
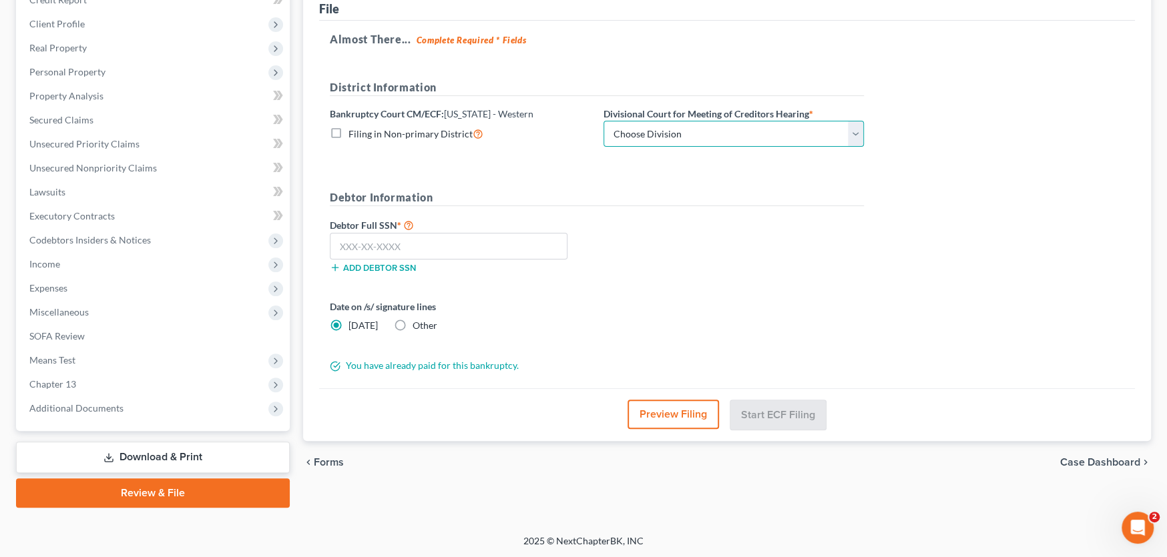
select select "0"
click at [603, 121] on select "Choose Division Roanoke Lynchburg Harrisonburg Lynchburg/ Roanoke Norfolk" at bounding box center [733, 134] width 260 height 27
click at [395, 250] on input "text" at bounding box center [449, 246] width 238 height 27
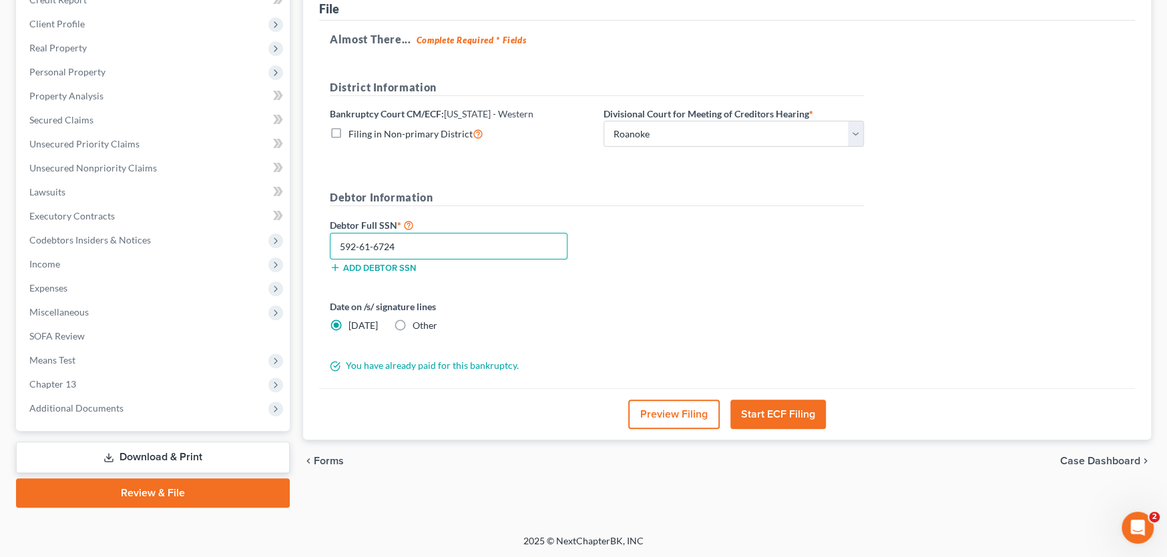
type input "592-61-6724"
click at [793, 412] on button "Start ECF Filing" at bounding box center [777, 414] width 95 height 29
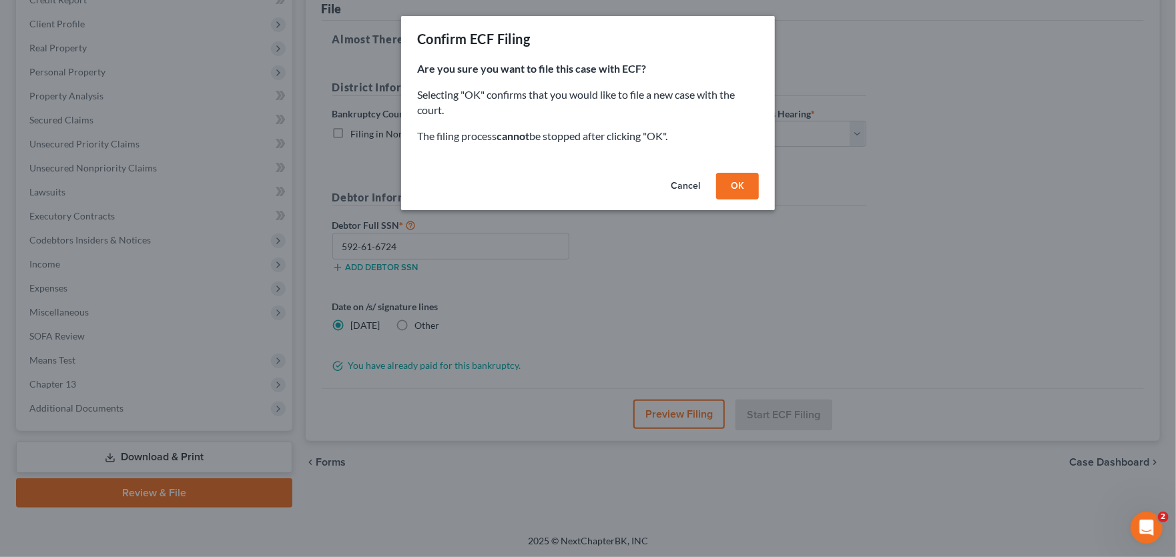
click at [743, 179] on button "OK" at bounding box center [737, 186] width 43 height 27
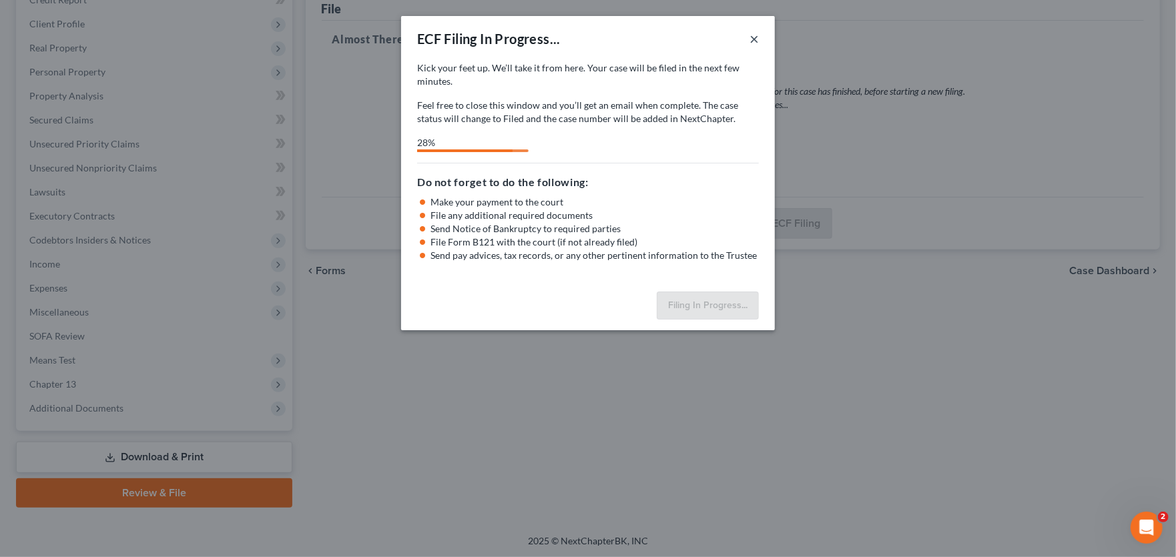
click at [751, 41] on button "×" at bounding box center [753, 39] width 9 height 16
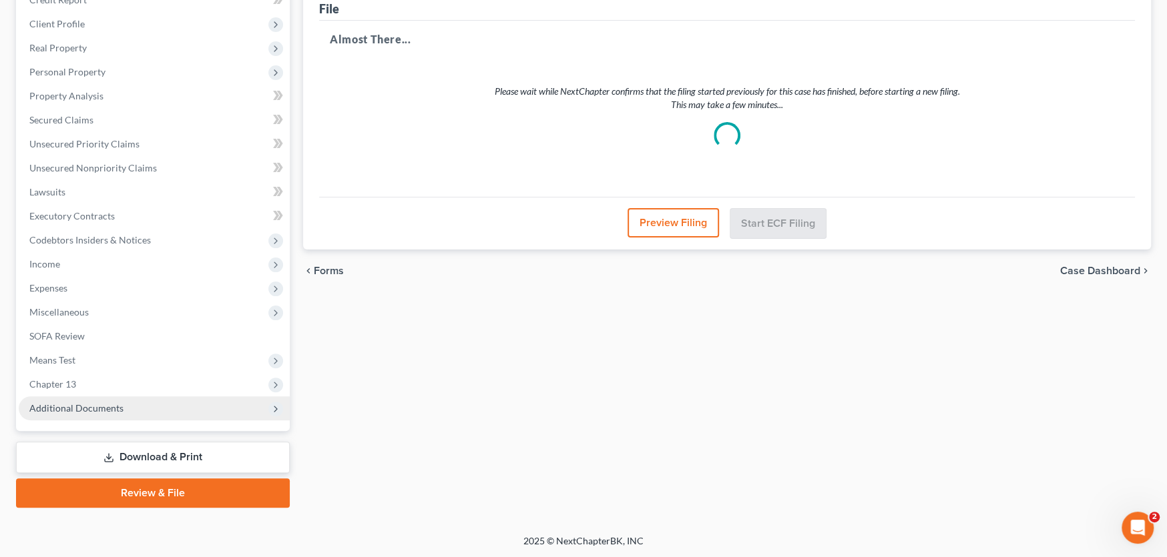
click at [112, 416] on span "Additional Documents" at bounding box center [154, 408] width 271 height 24
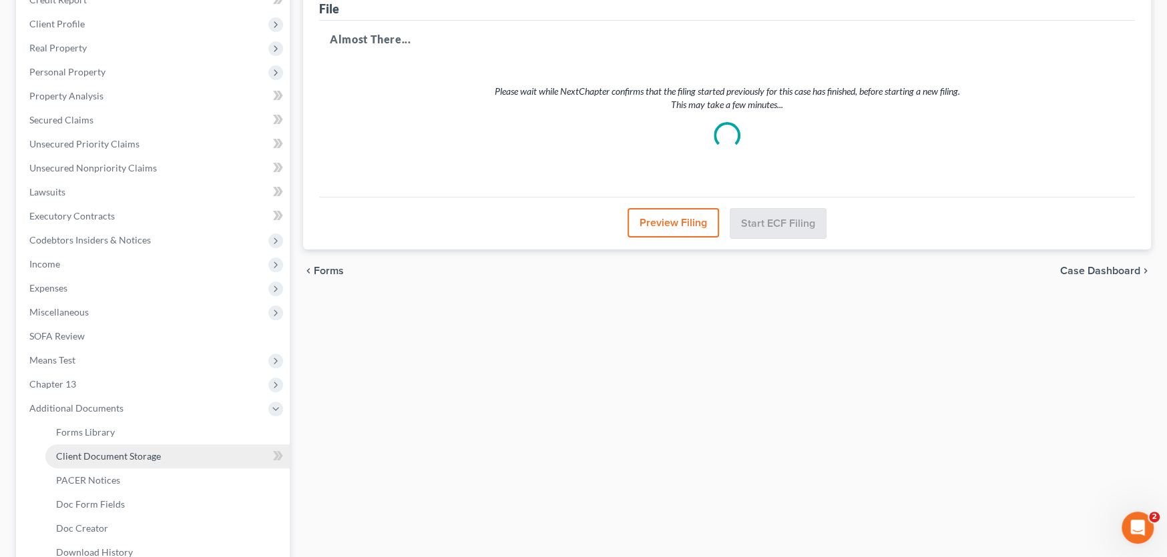
click at [175, 453] on link "Client Document Storage" at bounding box center [167, 456] width 244 height 24
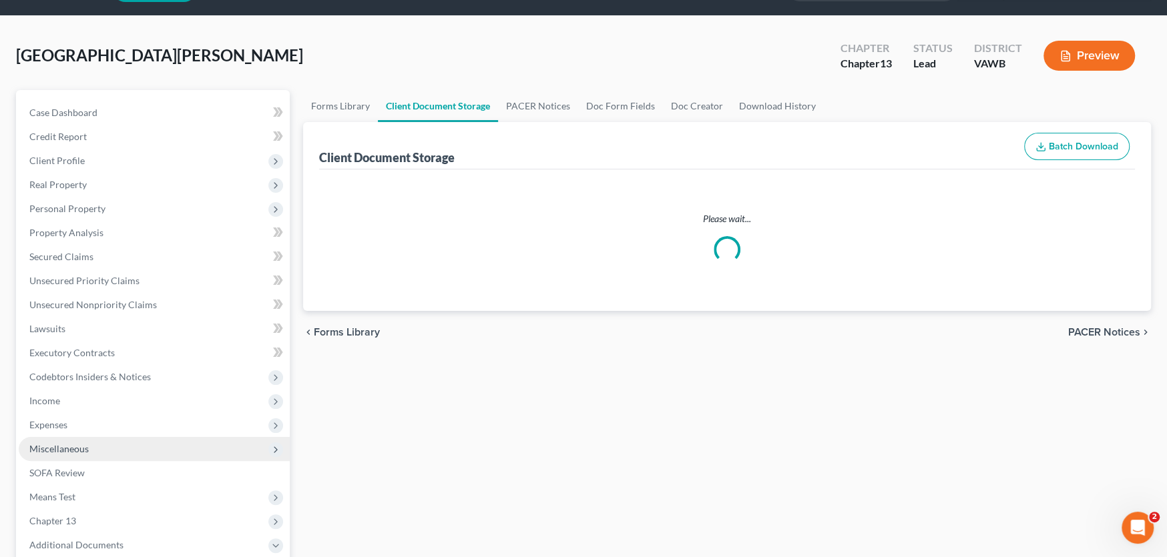
select select "0"
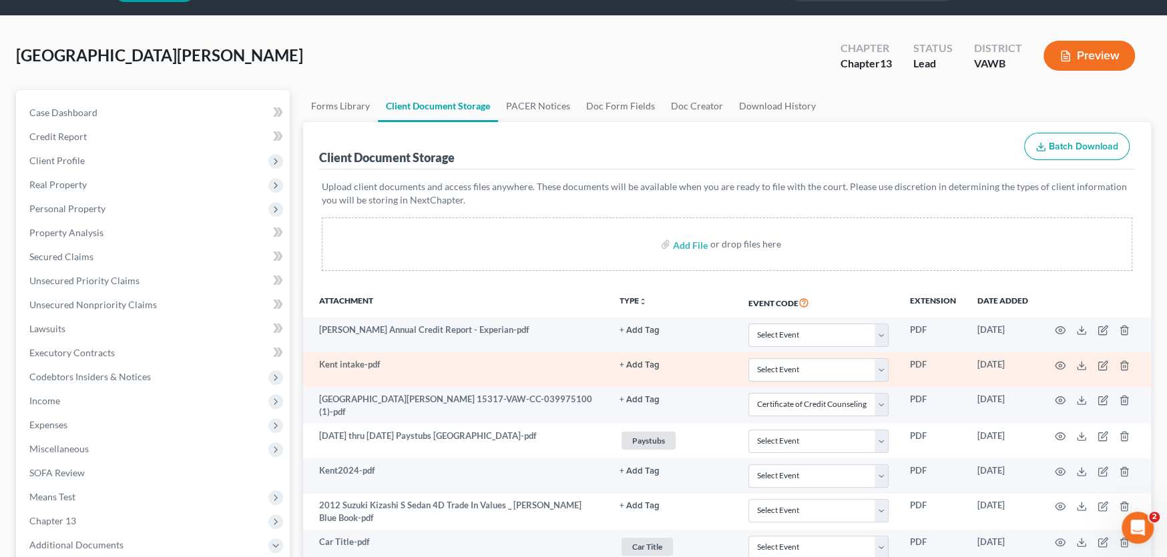
scroll to position [0, 0]
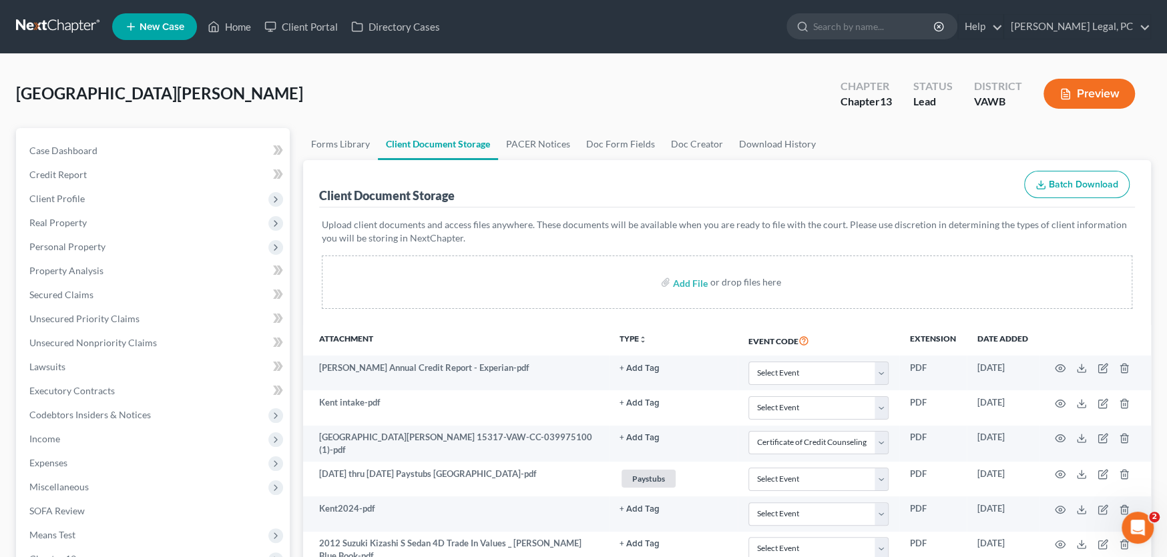
select select "0"
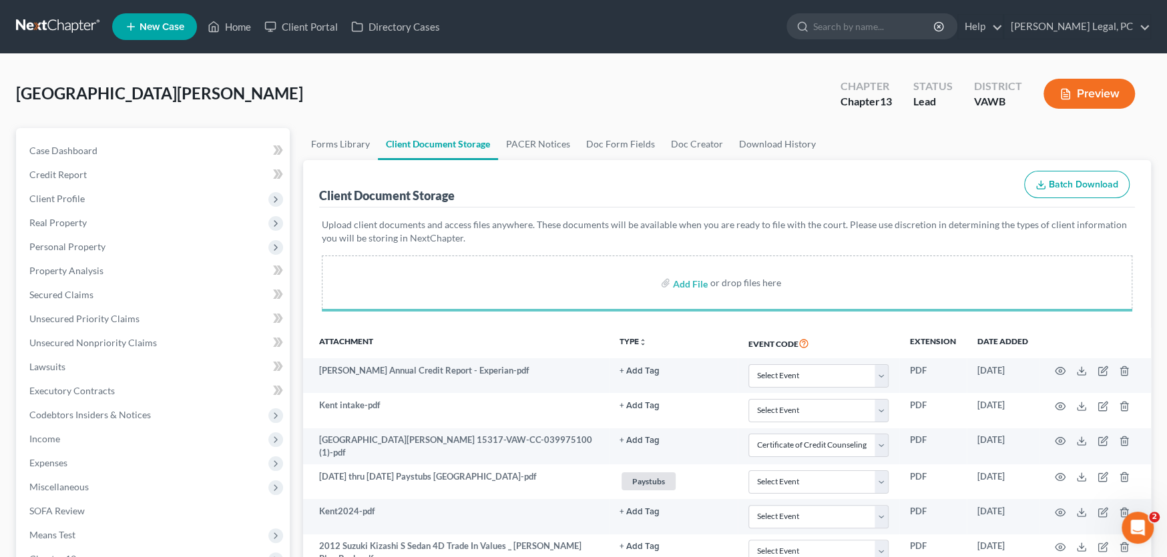
select select "0"
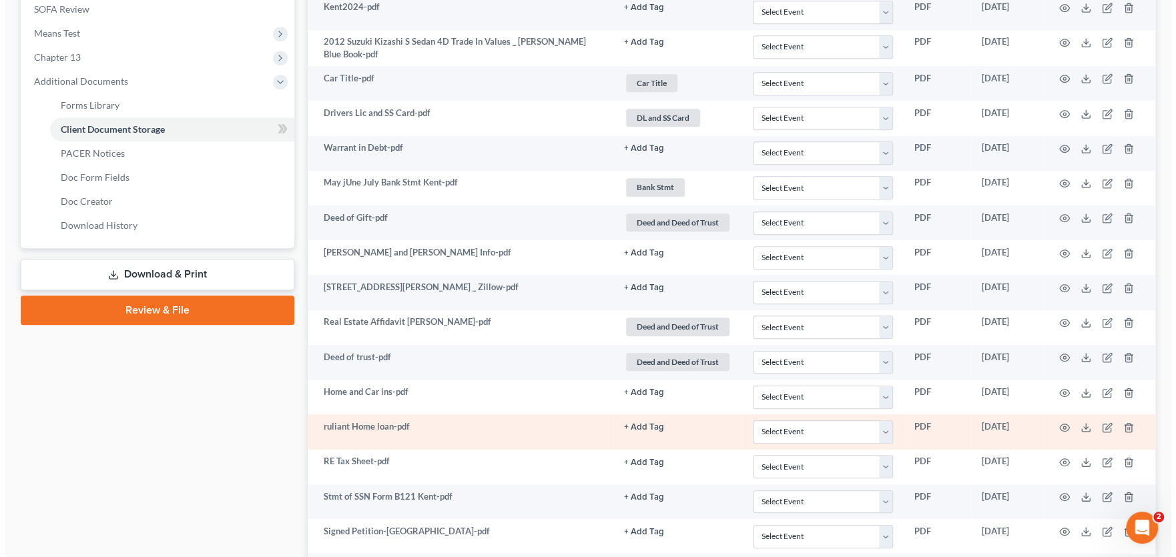
scroll to position [631, 0]
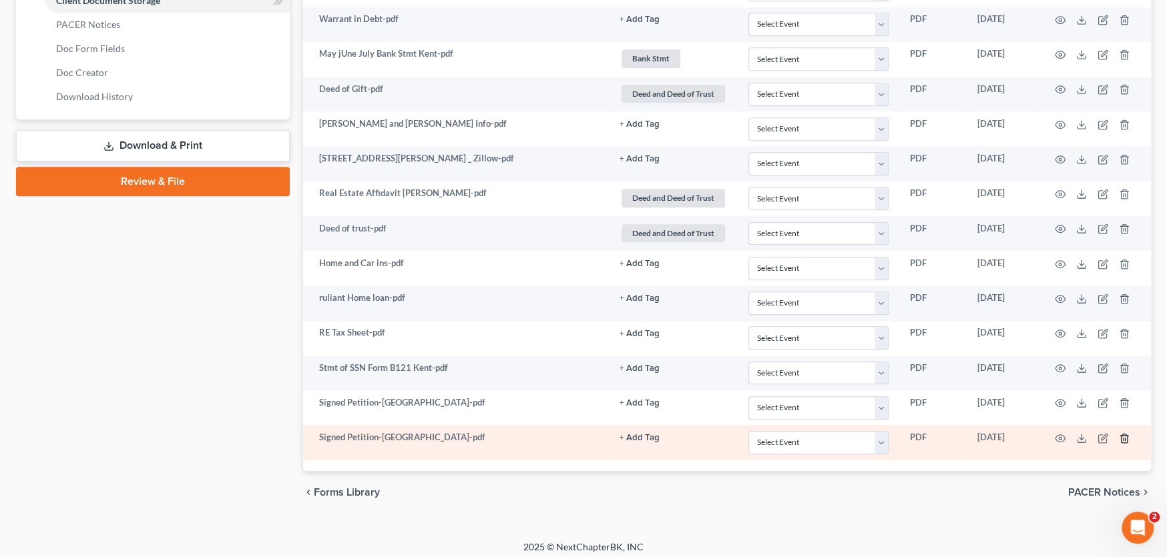
click at [1122, 433] on icon "button" at bounding box center [1124, 438] width 11 height 11
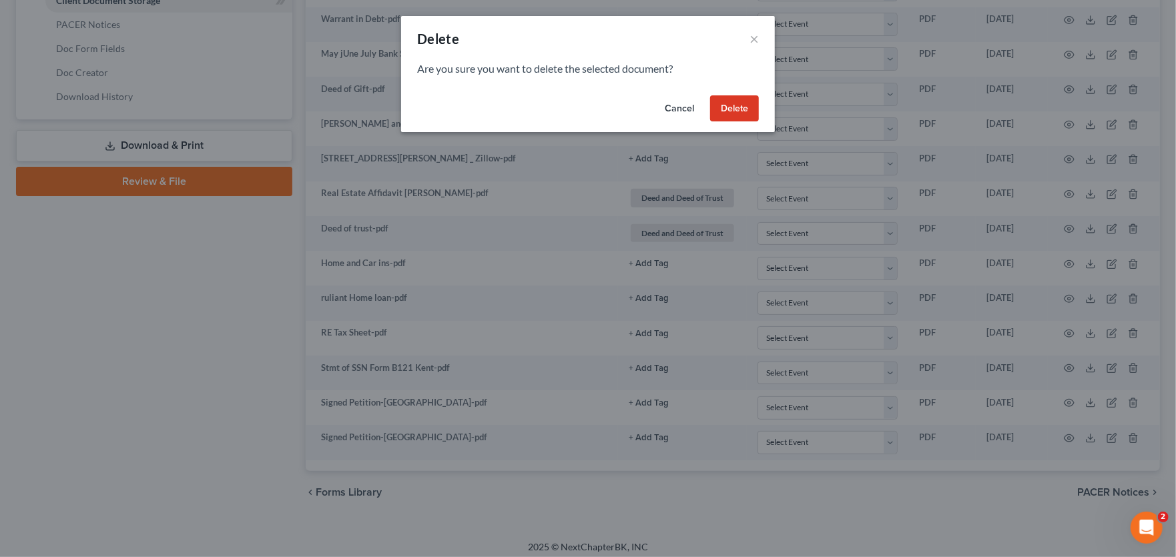
click at [722, 107] on button "Delete" at bounding box center [734, 108] width 49 height 27
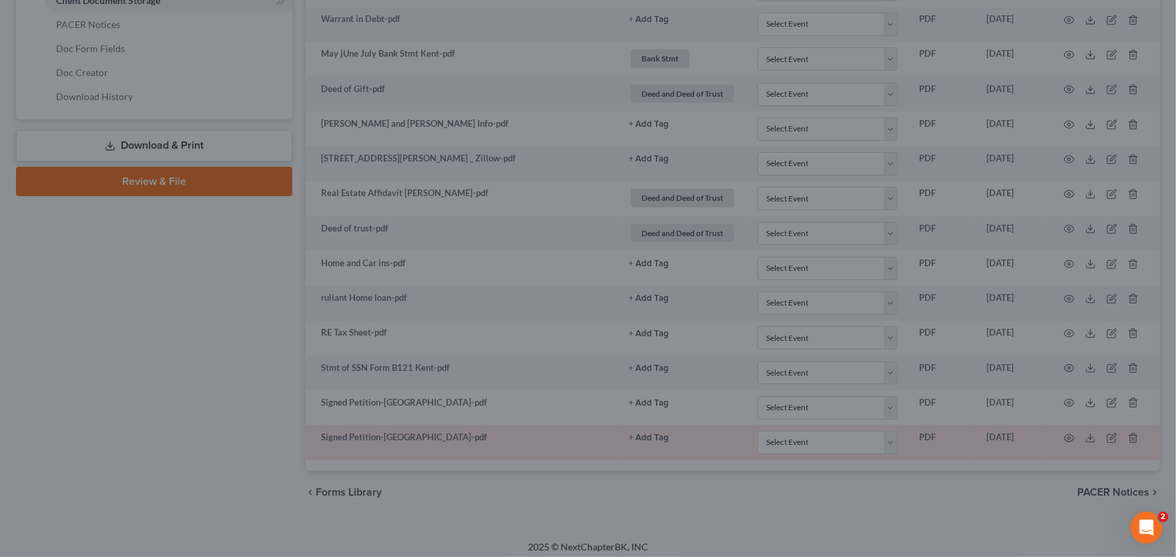
click at [722, 107] on button "Delete" at bounding box center [715, 104] width 43 height 23
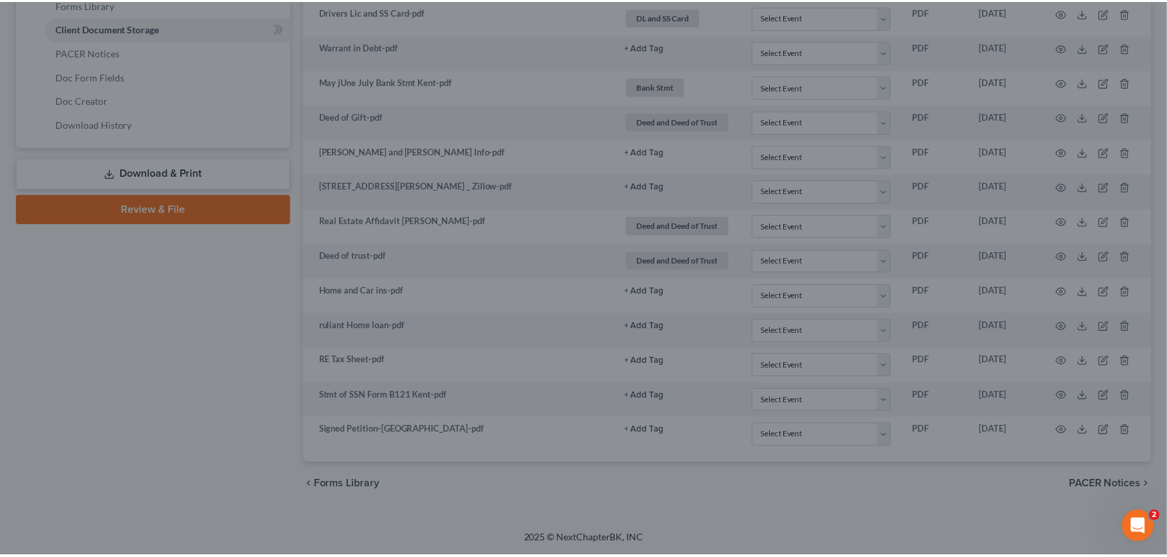
scroll to position [597, 0]
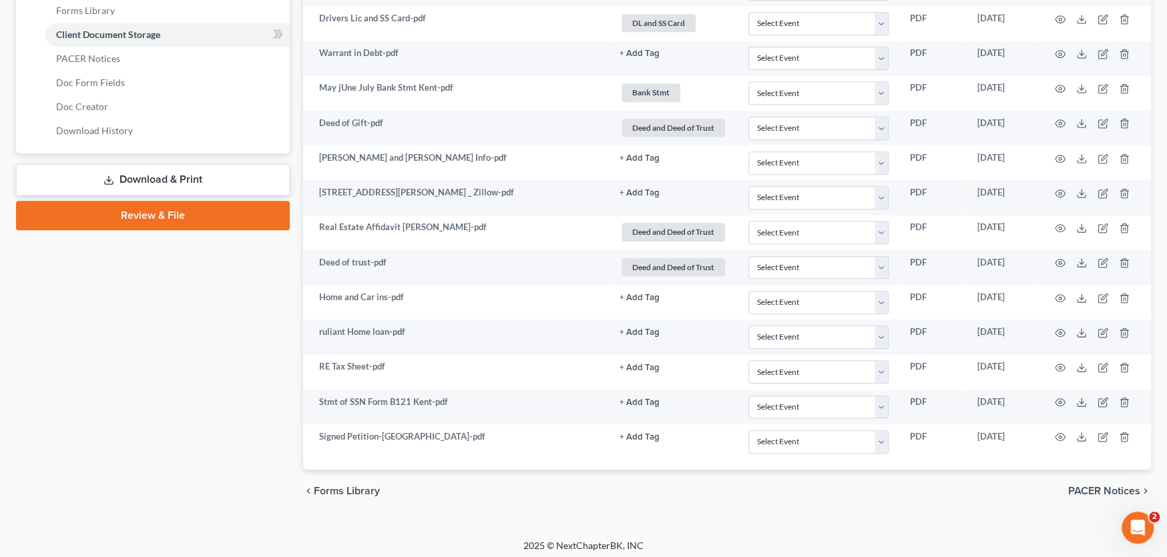
drag, startPoint x: 234, startPoint y: 362, endPoint x: 222, endPoint y: 362, distance: 12.0
click at [234, 363] on div "Case Dashboard Payments Invoices Payments Payments Credit Report Client Profile" at bounding box center [152, 22] width 287 height 982
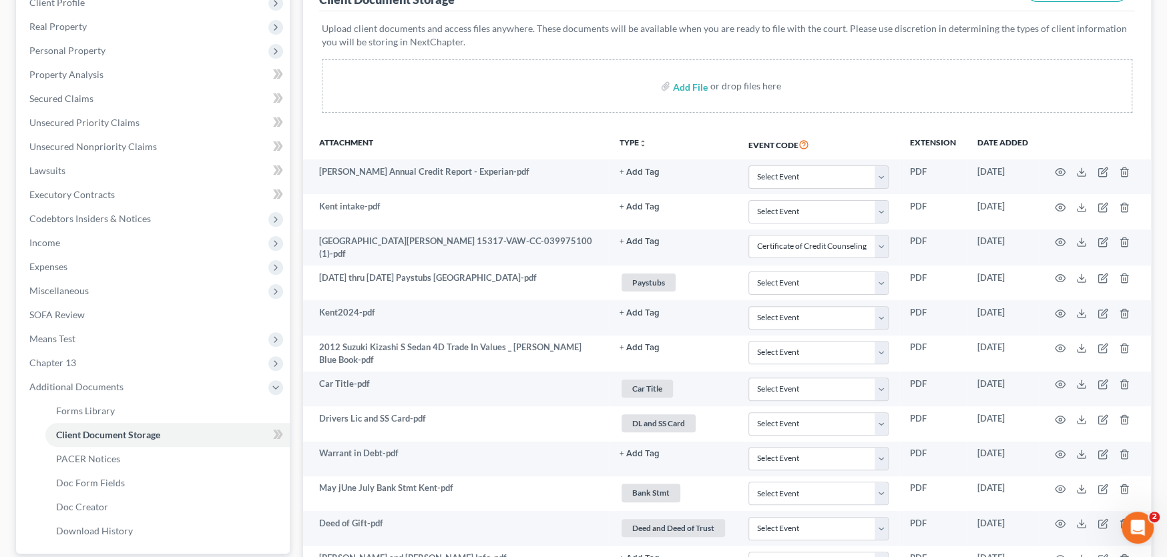
scroll to position [0, 0]
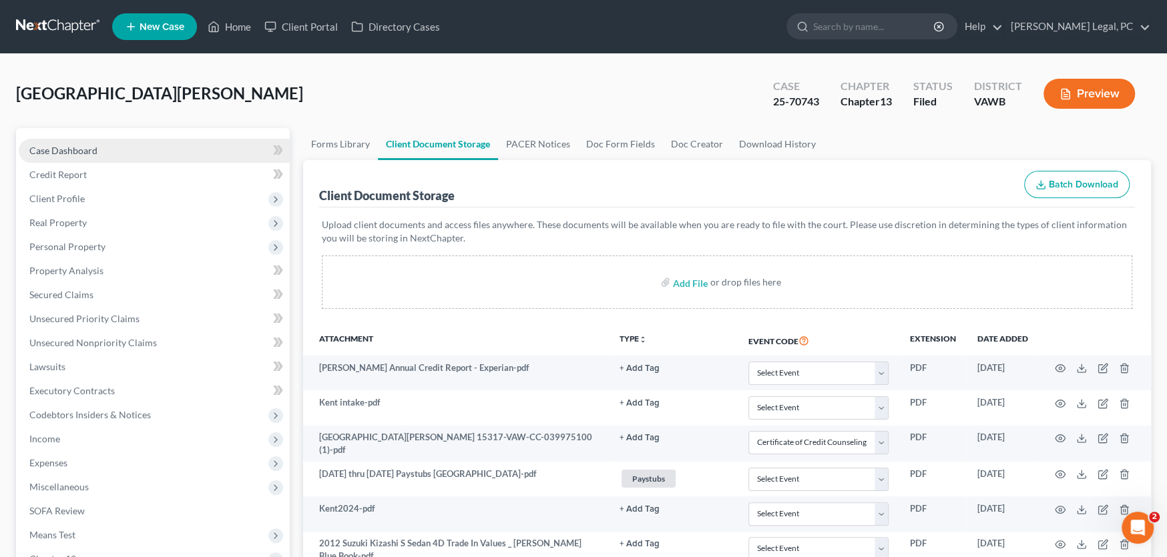
click at [94, 152] on span "Case Dashboard" at bounding box center [63, 150] width 68 height 11
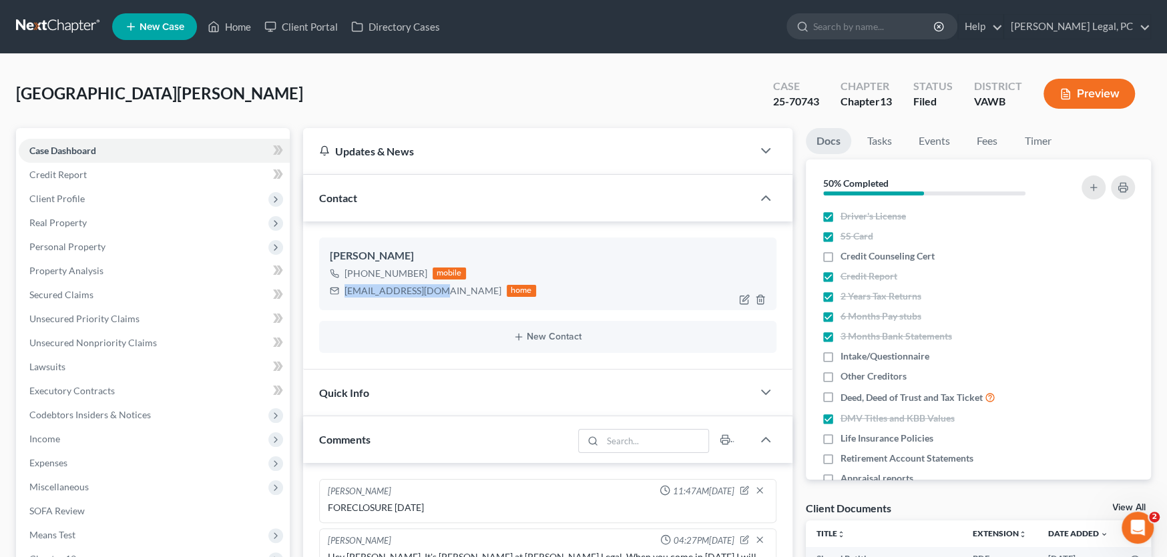
drag, startPoint x: 439, startPoint y: 294, endPoint x: 345, endPoint y: 296, distance: 94.1
click at [345, 296] on div "wilmakent@yahoo.com home" at bounding box center [433, 290] width 206 height 17
copy div "wilmakent@yahoo.com"
click at [52, 21] on link at bounding box center [58, 27] width 85 height 24
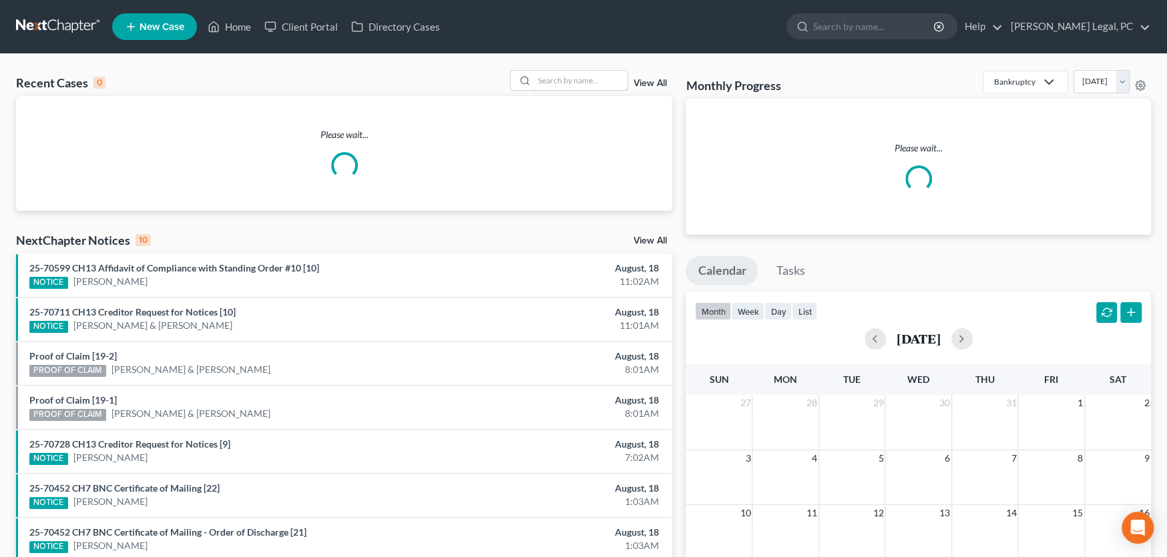
click at [565, 77] on input "search" at bounding box center [580, 80] width 93 height 19
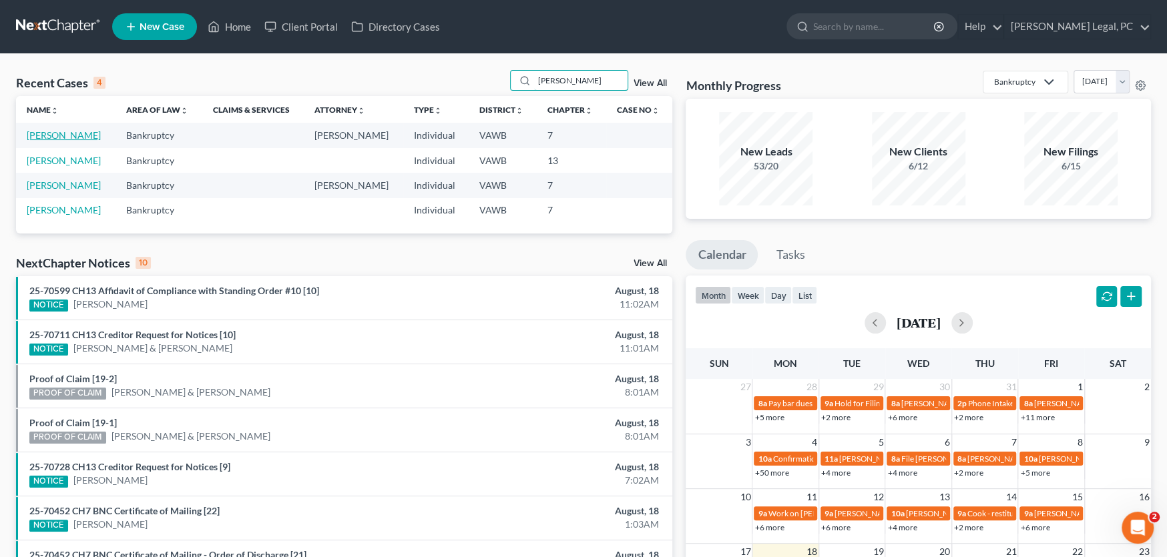
type input "[PERSON_NAME]"
click at [56, 135] on link "[PERSON_NAME]" at bounding box center [64, 134] width 74 height 11
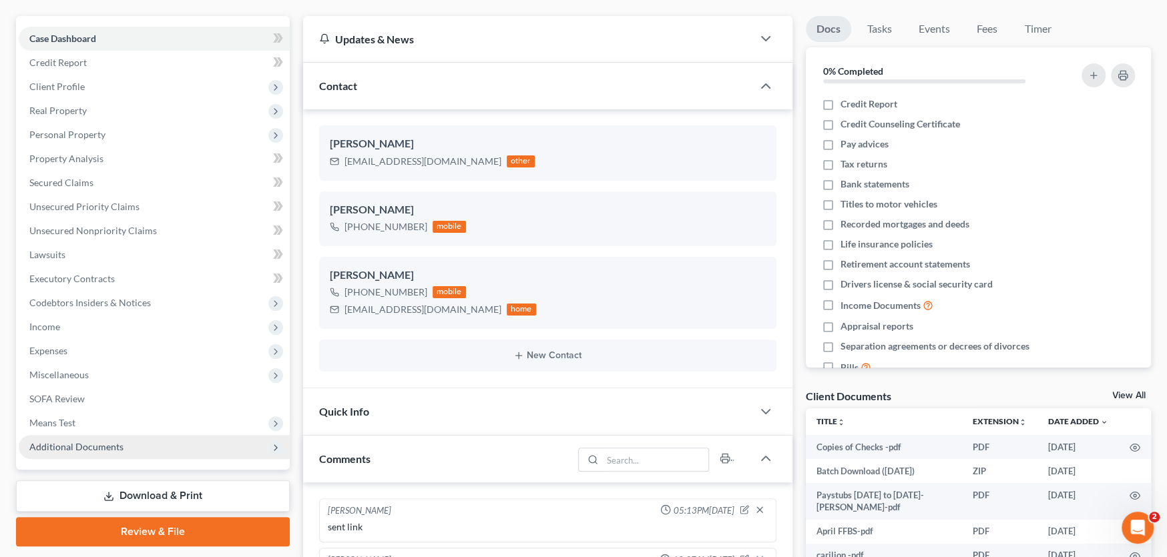
scroll to position [133, 0]
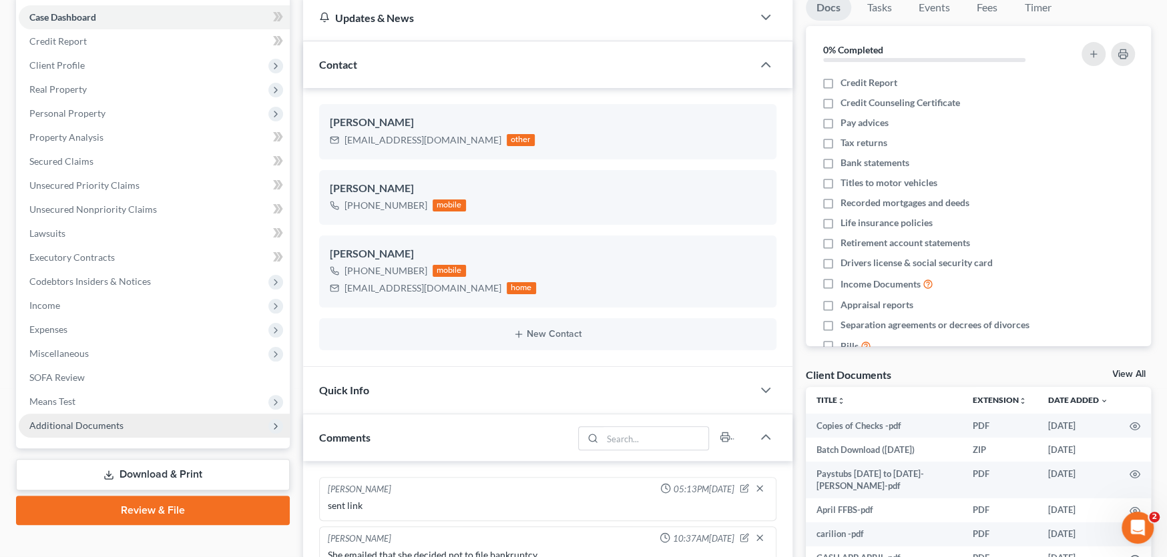
click at [126, 423] on span "Additional Documents" at bounding box center [154, 426] width 271 height 24
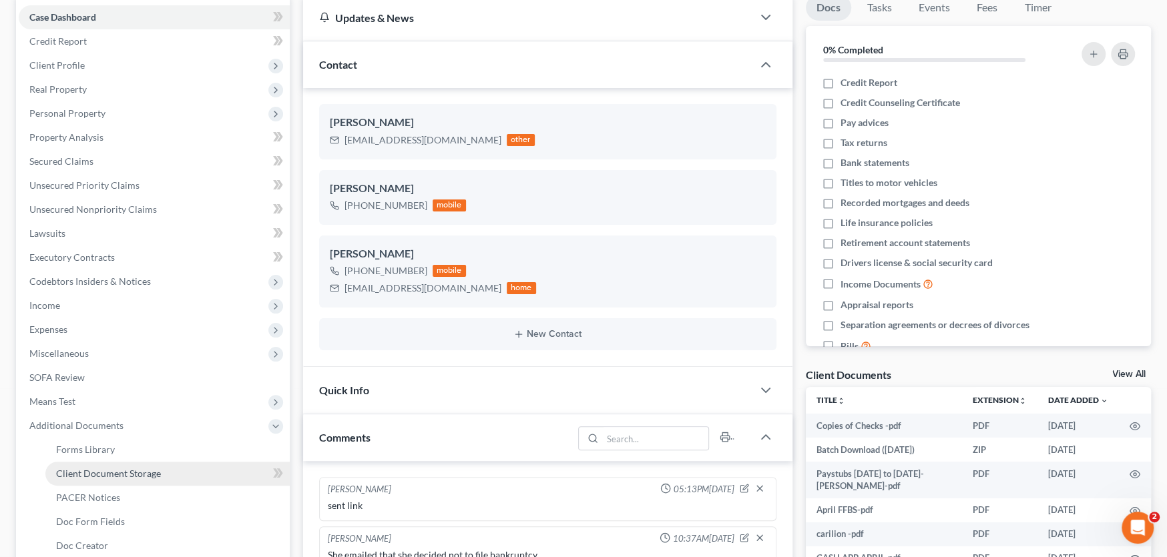
click at [101, 471] on span "Client Document Storage" at bounding box center [108, 473] width 105 height 11
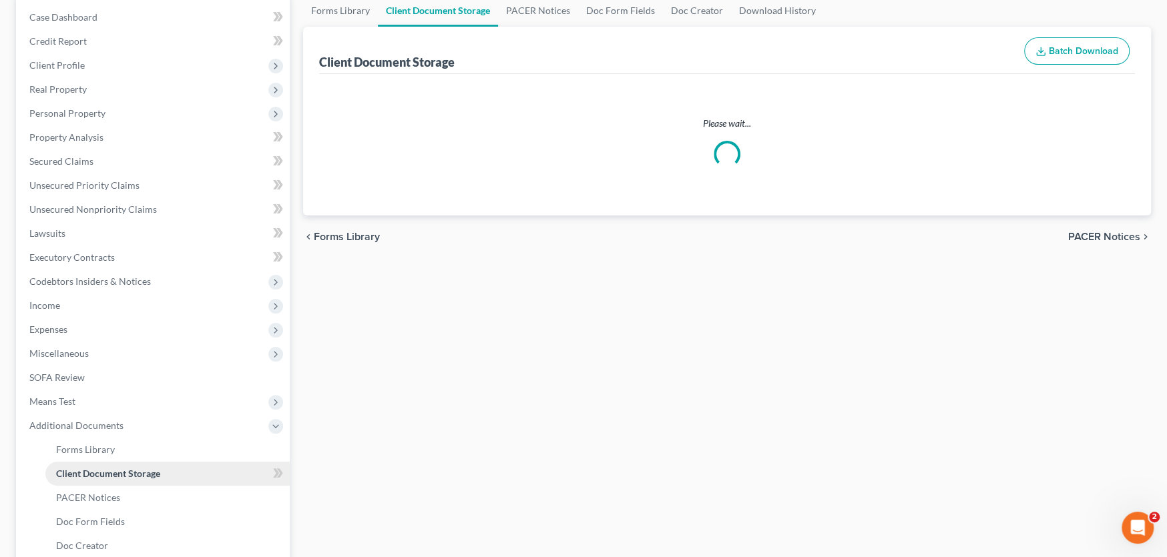
scroll to position [3, 0]
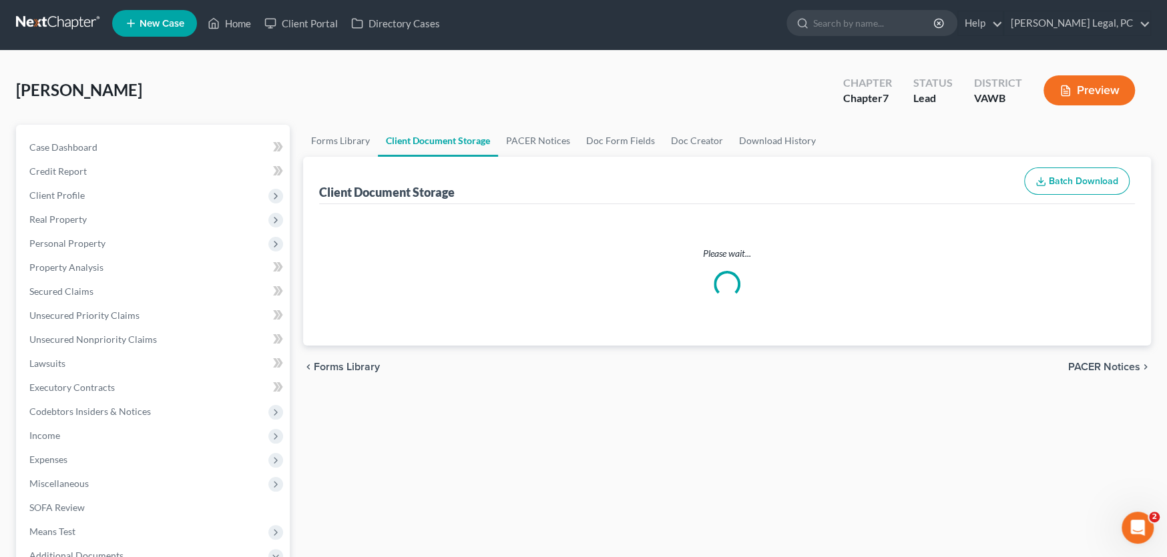
select select "0"
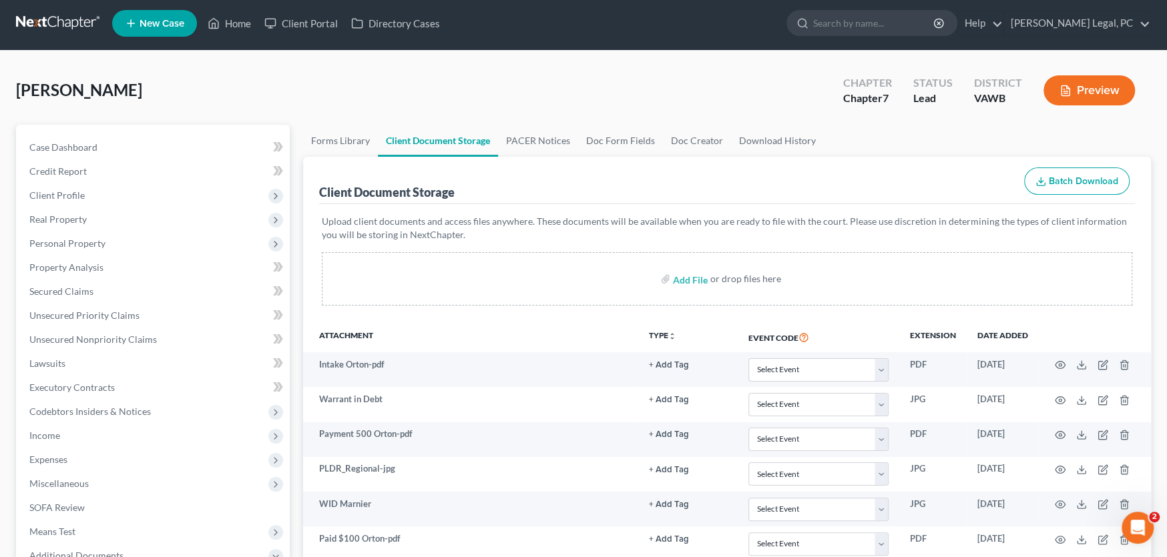
scroll to position [0, 0]
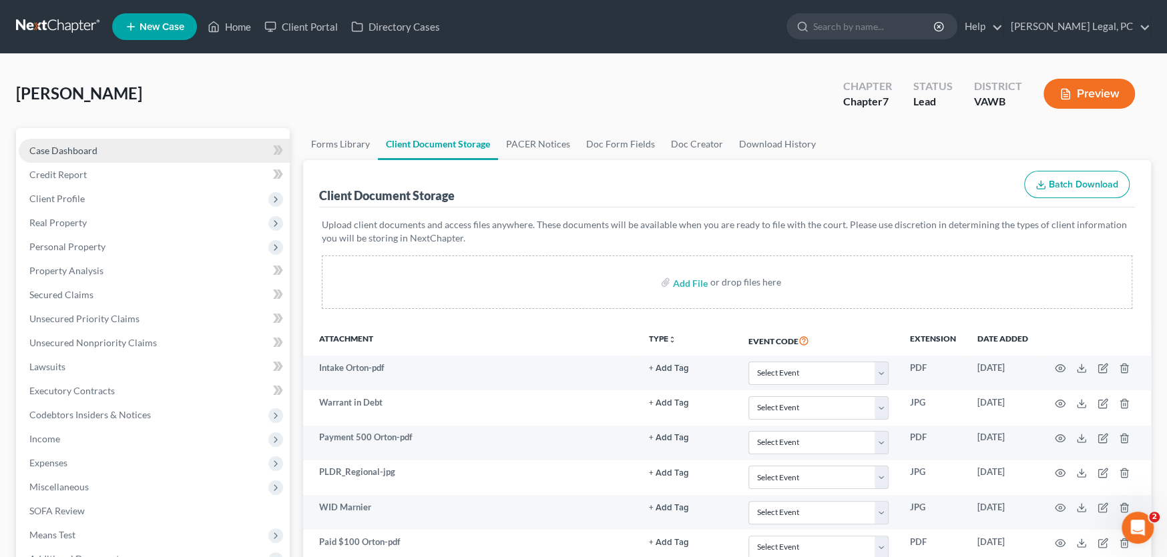
click at [61, 145] on span "Case Dashboard" at bounding box center [63, 150] width 68 height 11
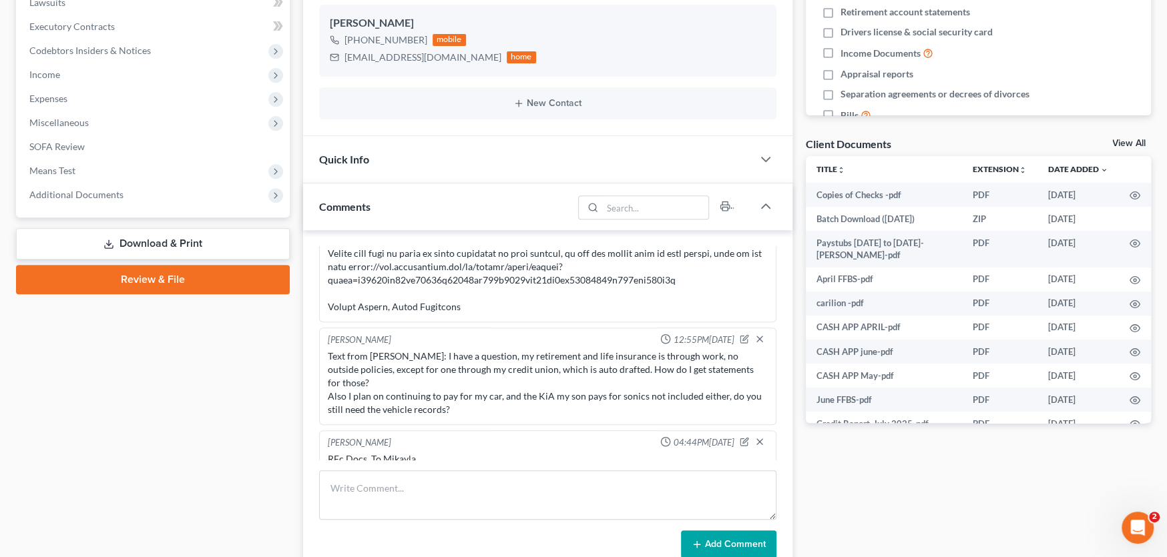
scroll to position [467, 0]
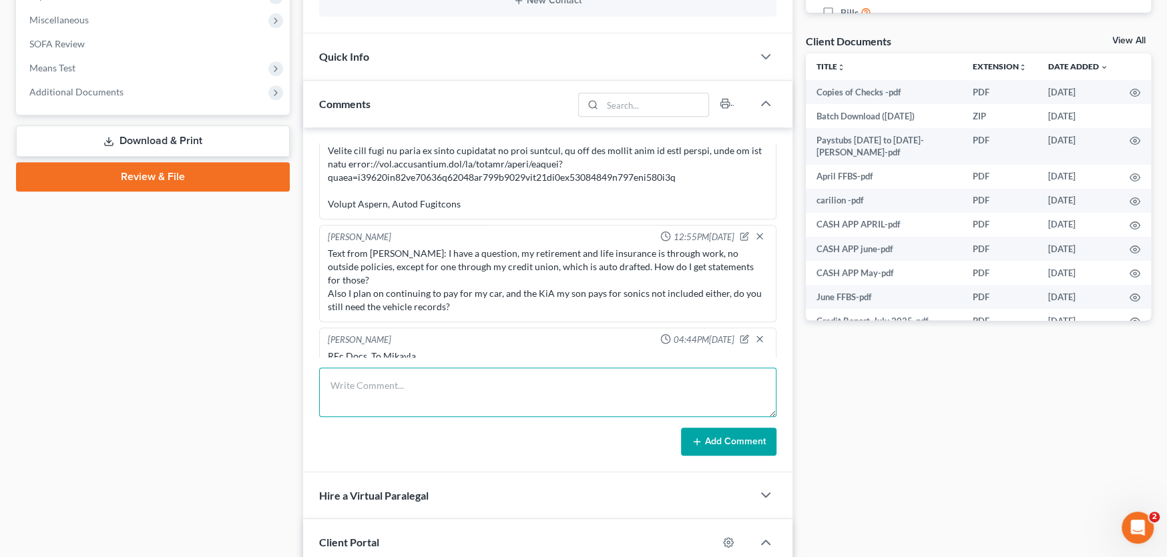
click at [369, 394] on textarea at bounding box center [547, 392] width 457 height 49
type textarea "SCHED to sign Tues Sept 2nd at 11am in Cburg"
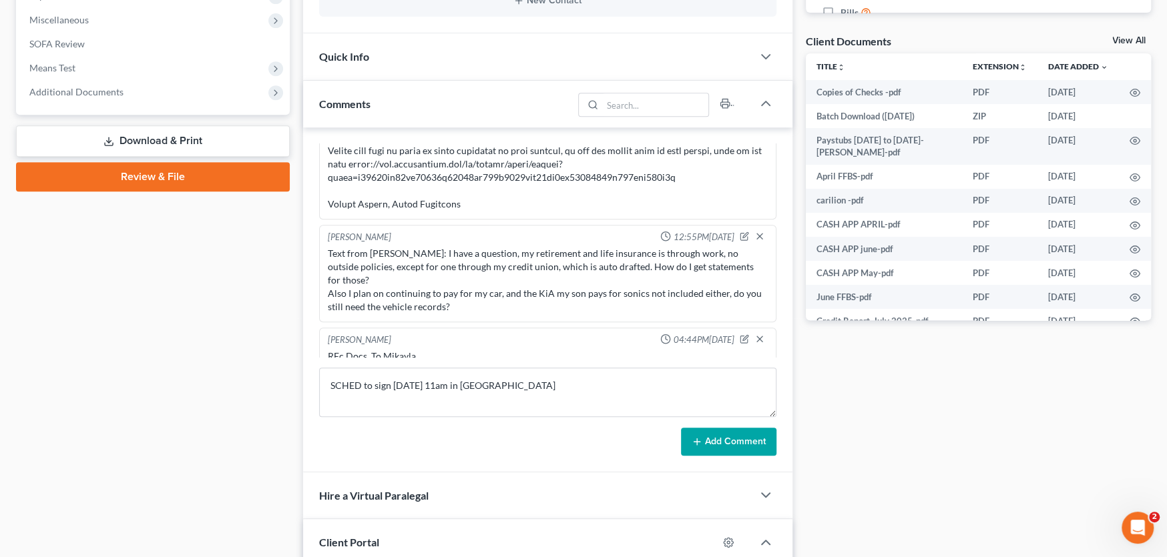
click at [747, 434] on button "Add Comment" at bounding box center [728, 442] width 95 height 28
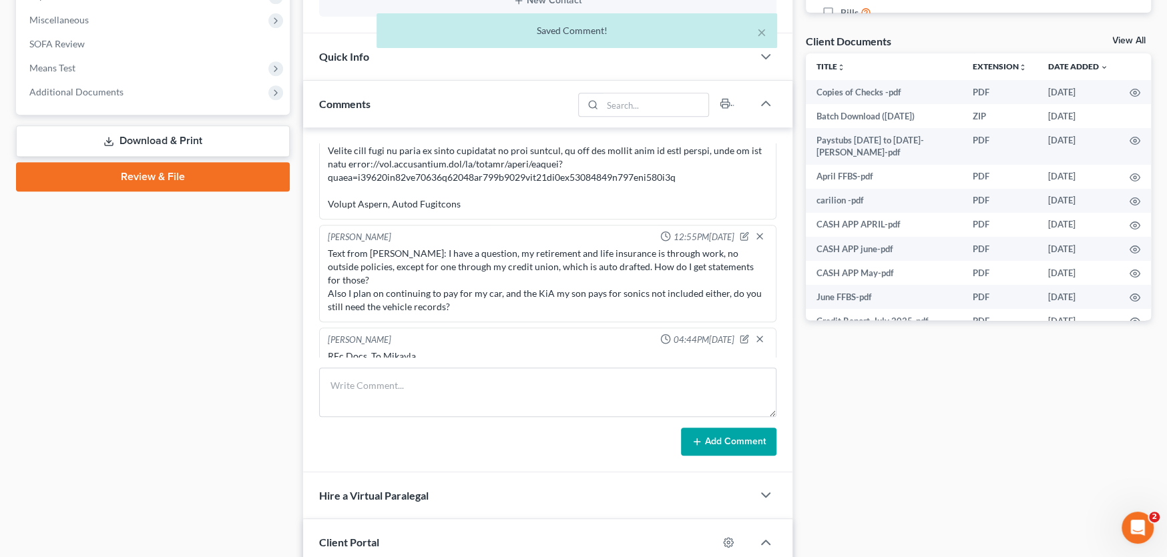
scroll to position [922, 0]
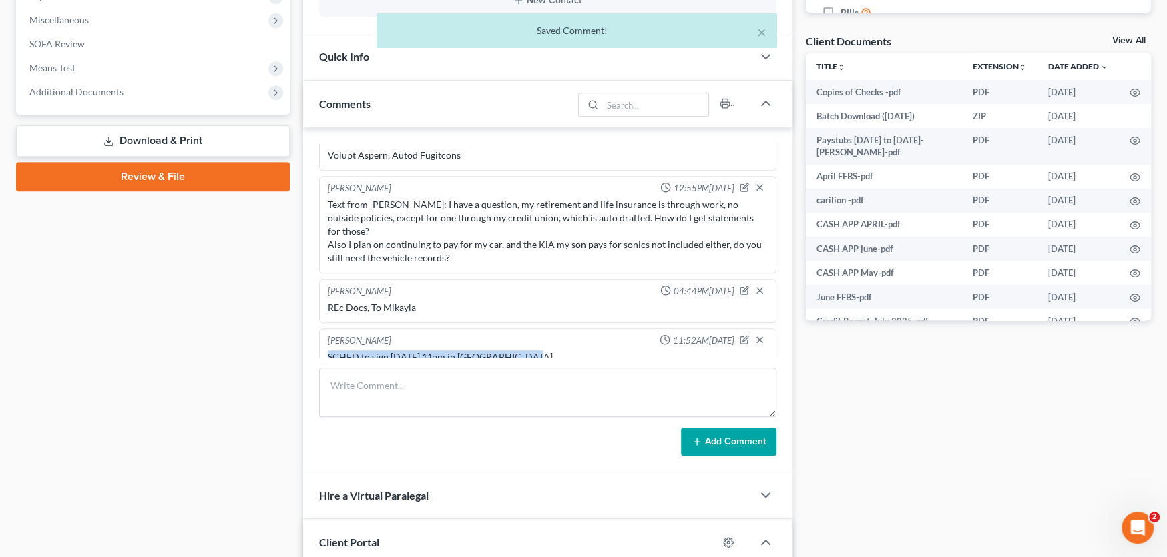
drag, startPoint x: 543, startPoint y: 344, endPoint x: 315, endPoint y: 338, distance: 228.3
click at [315, 338] on div "Rachel Dalton 05:13PM, 01/17/2025 sent link Rachel Dalton 10:37AM, 02/05/2025 S…" at bounding box center [547, 299] width 489 height 345
copy div "SCHED to sign Tues Sept 2nd at 11am in Cburg"
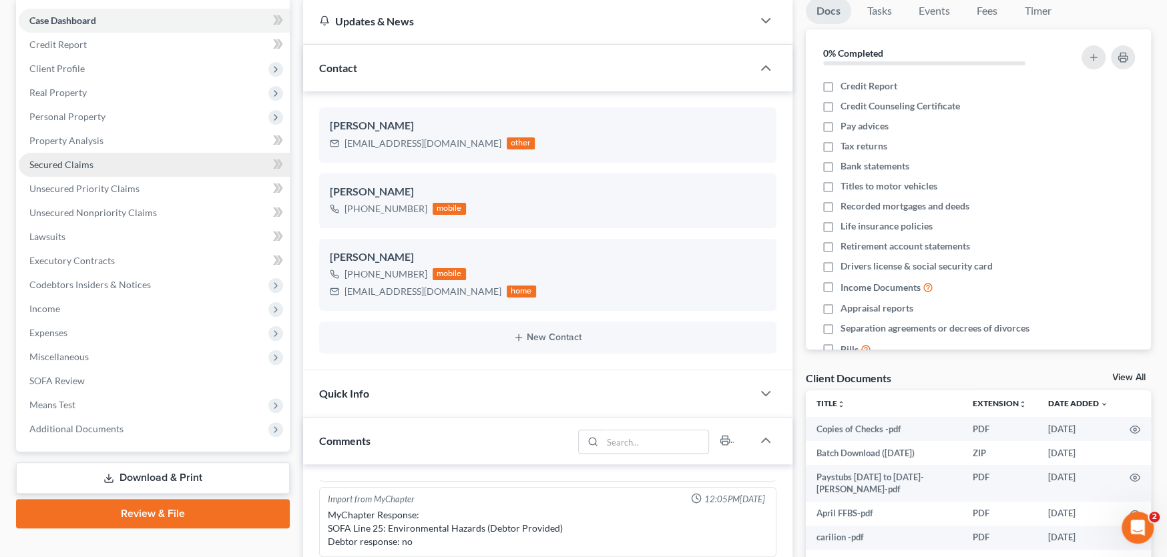
scroll to position [0, 0]
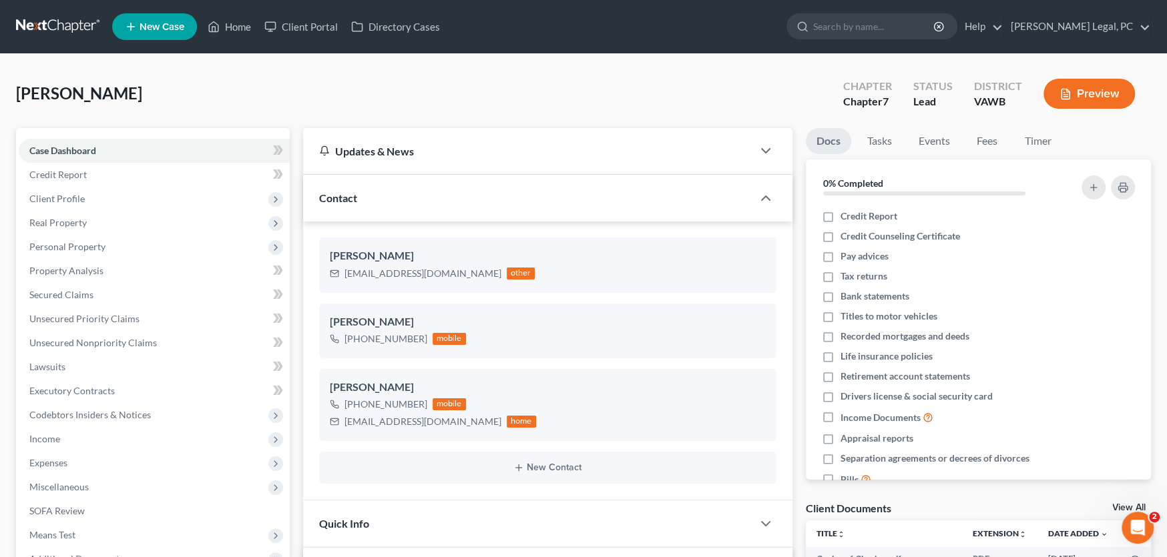
click at [45, 23] on link at bounding box center [58, 27] width 85 height 24
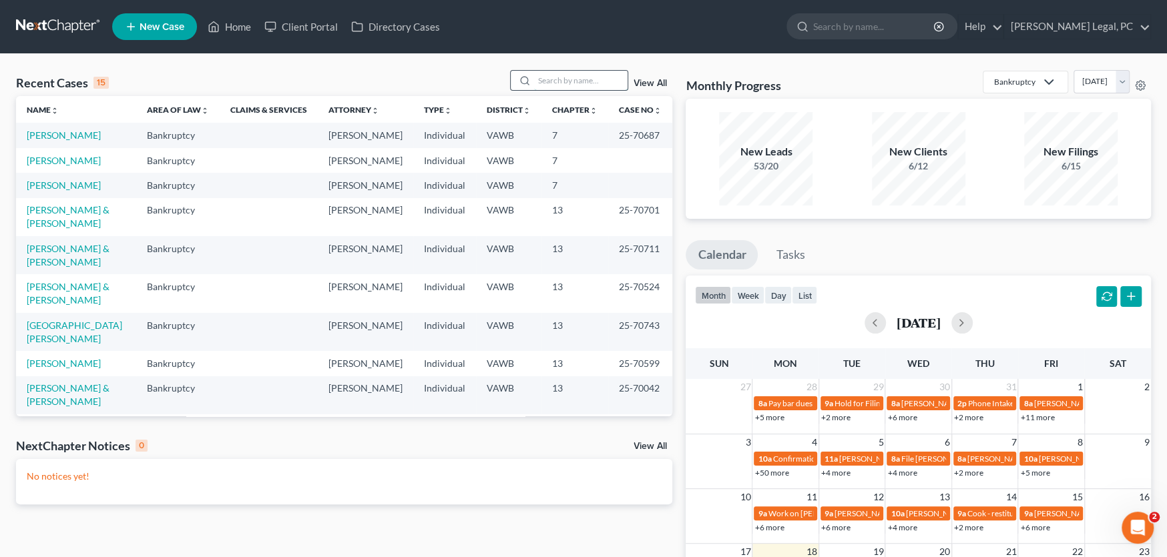
click at [553, 83] on input "search" at bounding box center [580, 80] width 93 height 19
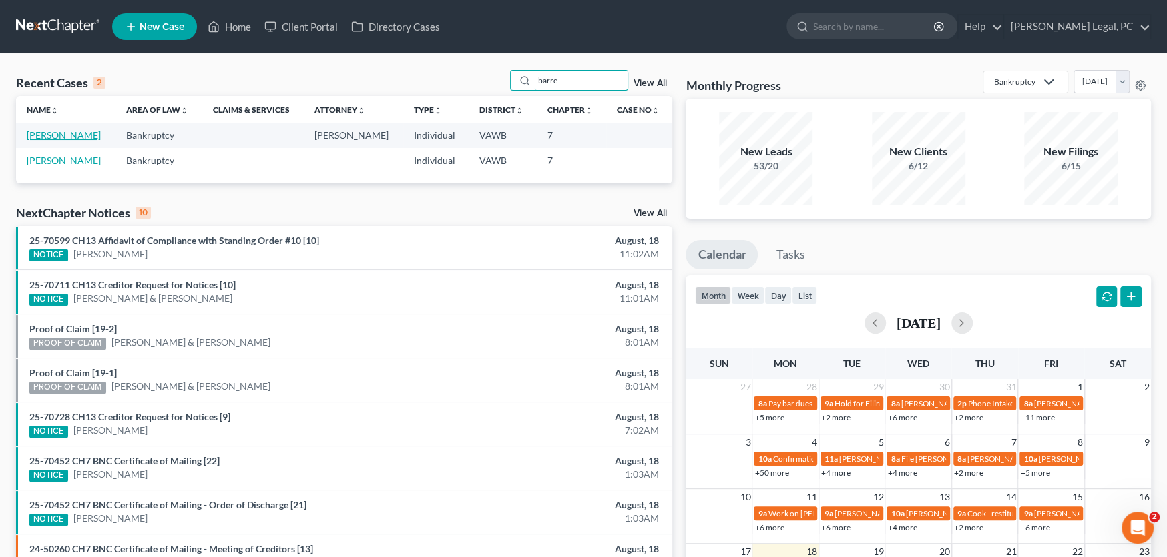
type input "barre"
click at [57, 135] on link "Barrett, Melanie" at bounding box center [64, 134] width 74 height 11
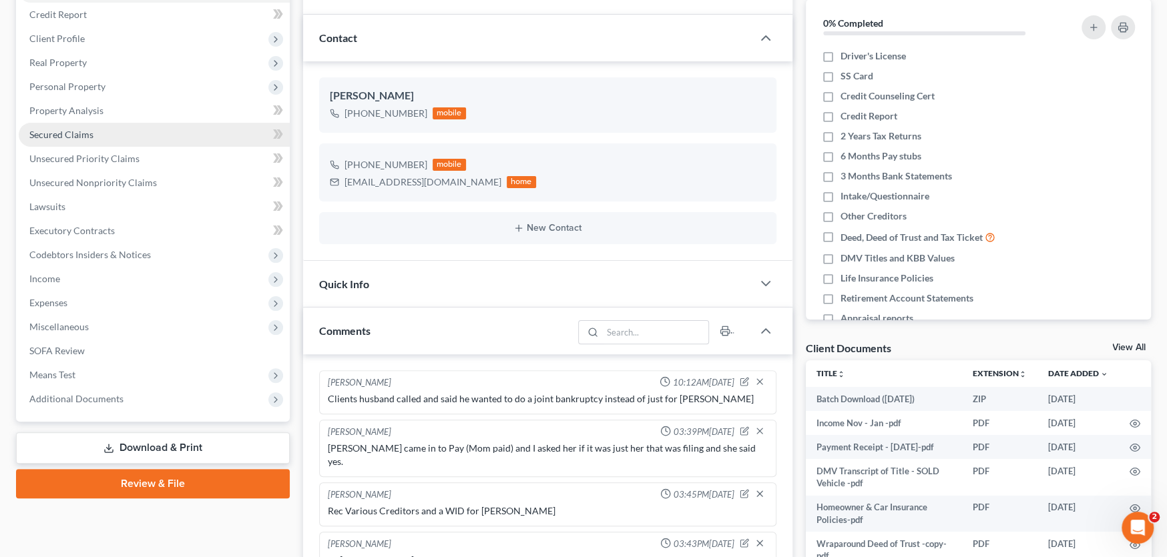
scroll to position [168, 0]
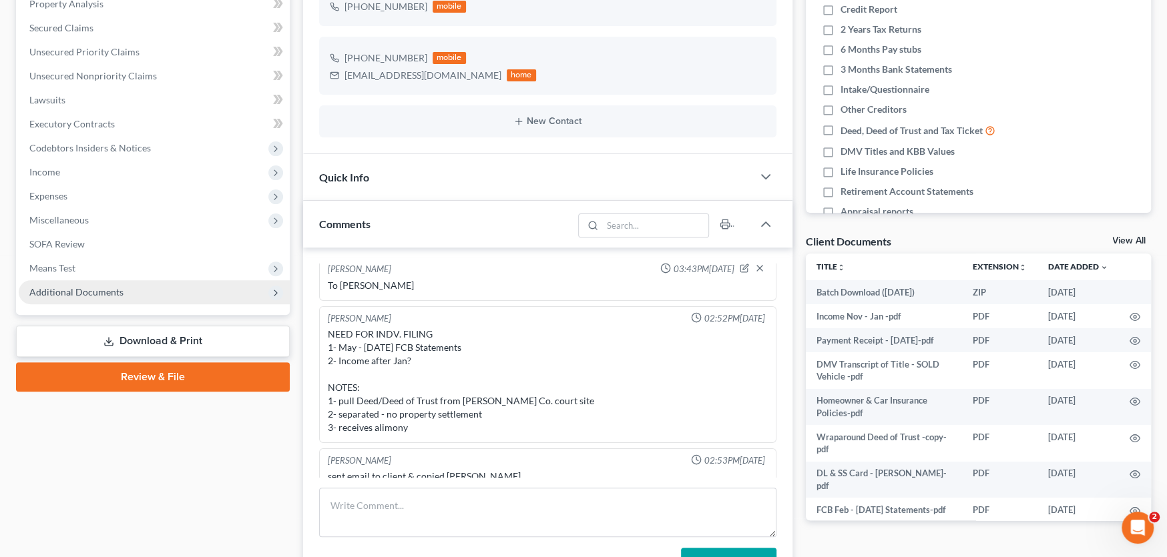
drag, startPoint x: 92, startPoint y: 290, endPoint x: 89, endPoint y: 300, distance: 10.4
click at [92, 290] on span "Additional Documents" at bounding box center [76, 291] width 94 height 11
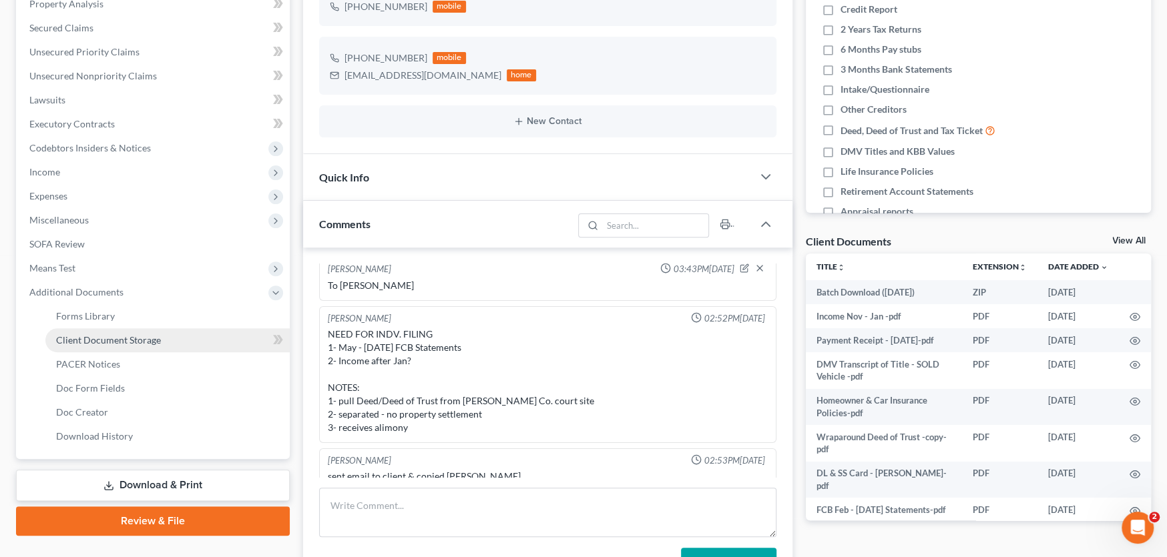
click at [81, 340] on span "Client Document Storage" at bounding box center [108, 339] width 105 height 11
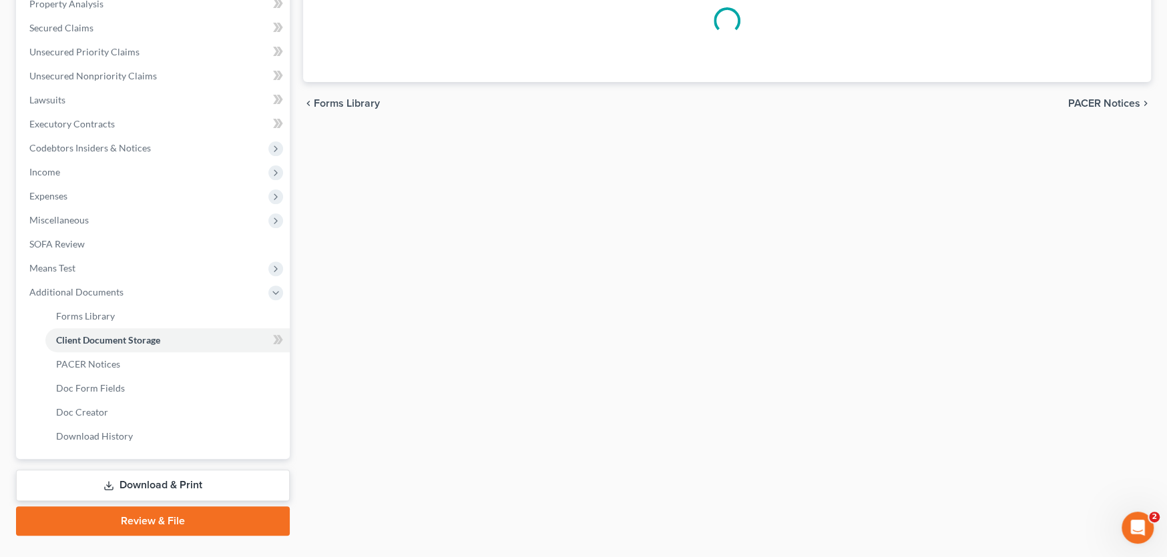
select select "0"
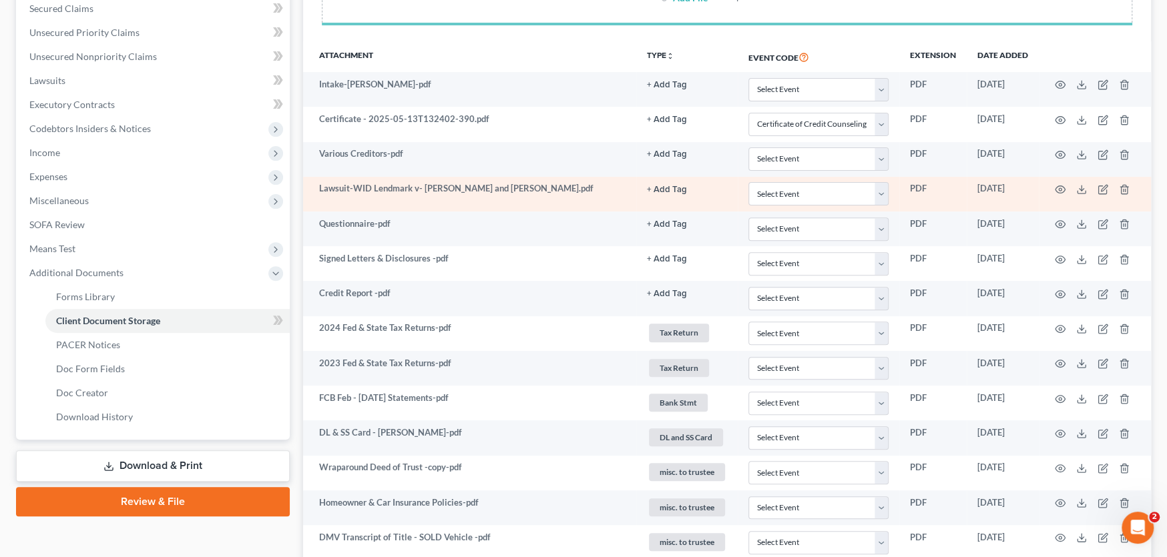
scroll to position [228, 0]
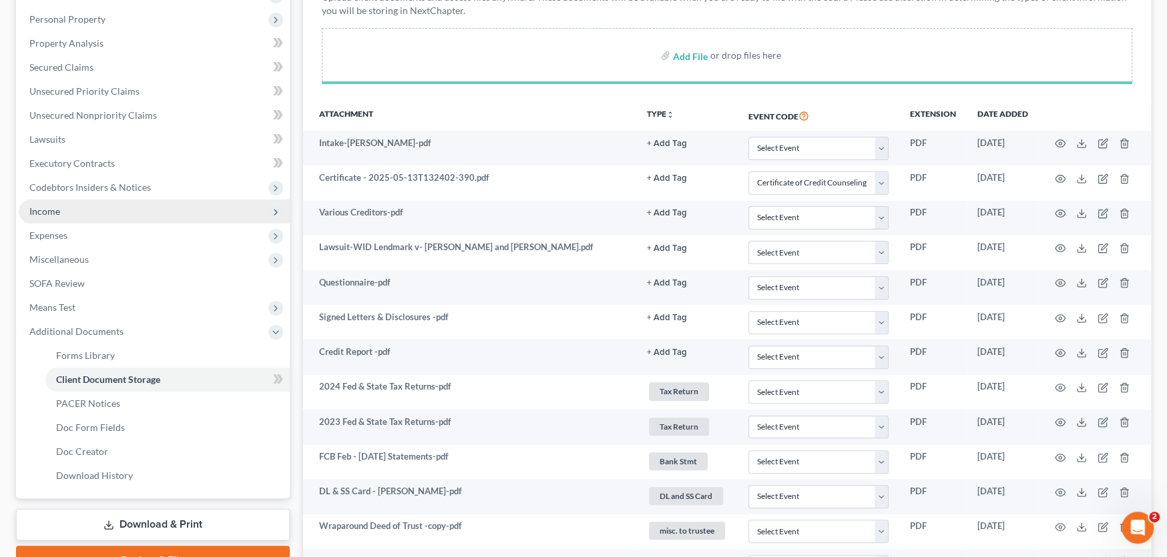
click at [73, 219] on span "Income" at bounding box center [154, 212] width 271 height 24
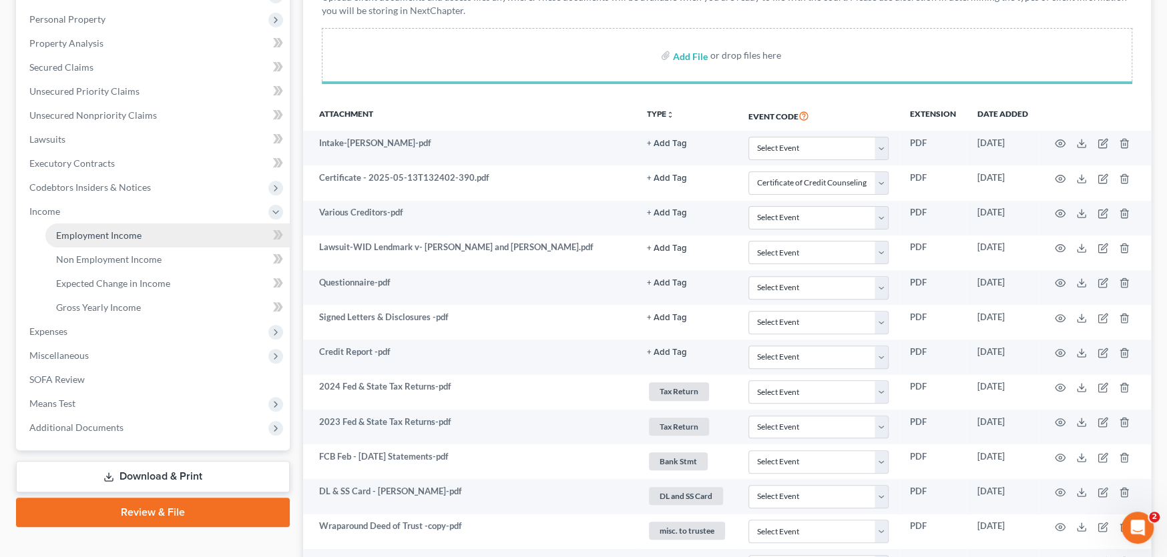
click at [74, 230] on span "Employment Income" at bounding box center [98, 235] width 85 height 11
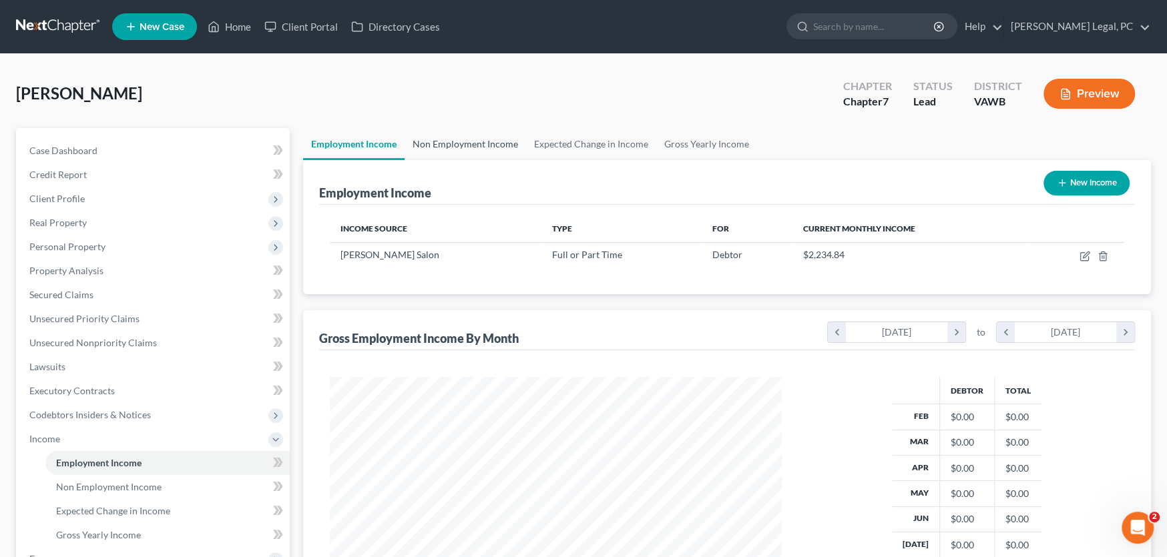
scroll to position [238, 479]
click at [470, 147] on link "Non Employment Income" at bounding box center [464, 144] width 121 height 32
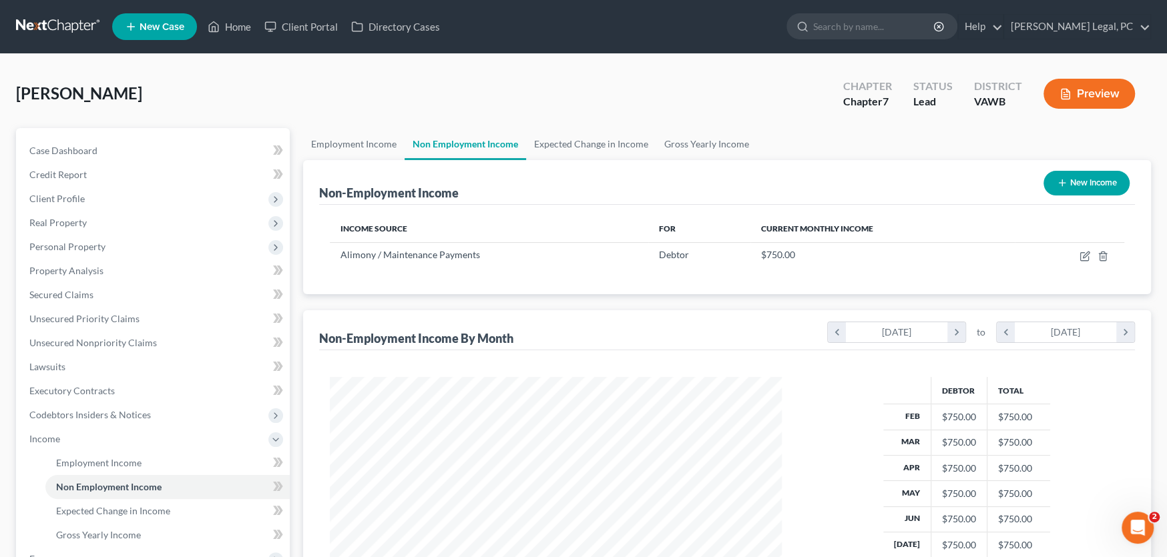
scroll to position [238, 479]
click at [366, 143] on link "Employment Income" at bounding box center [353, 144] width 101 height 32
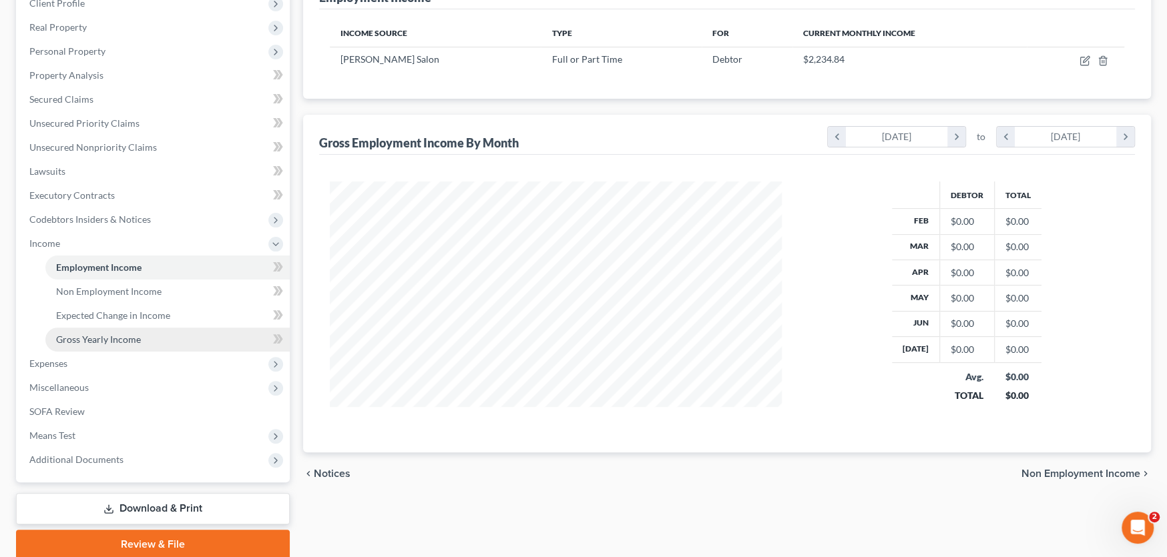
scroll to position [200, 0]
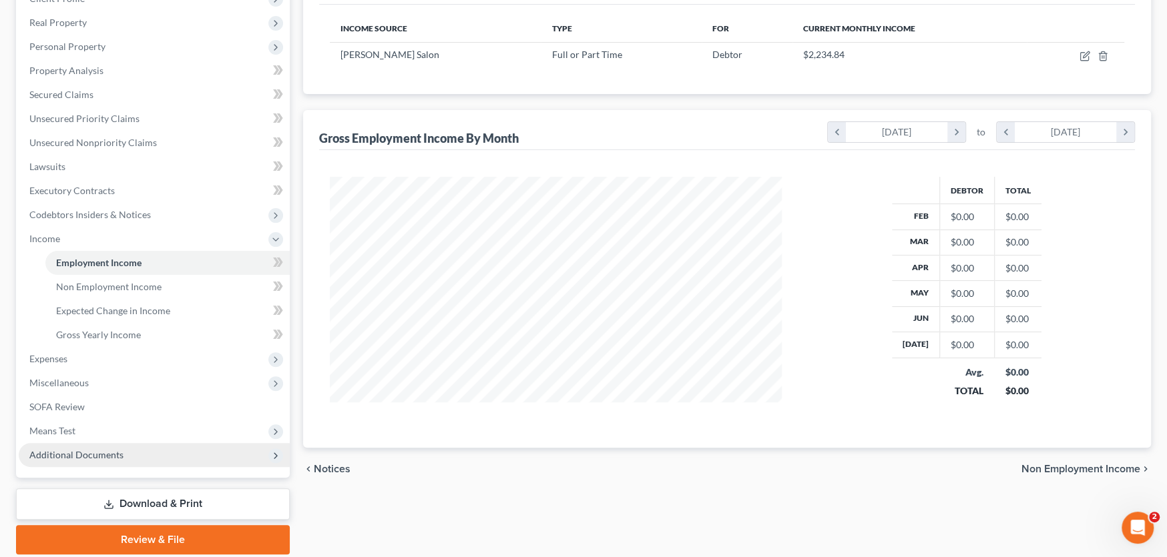
click at [127, 453] on span "Additional Documents" at bounding box center [154, 455] width 271 height 24
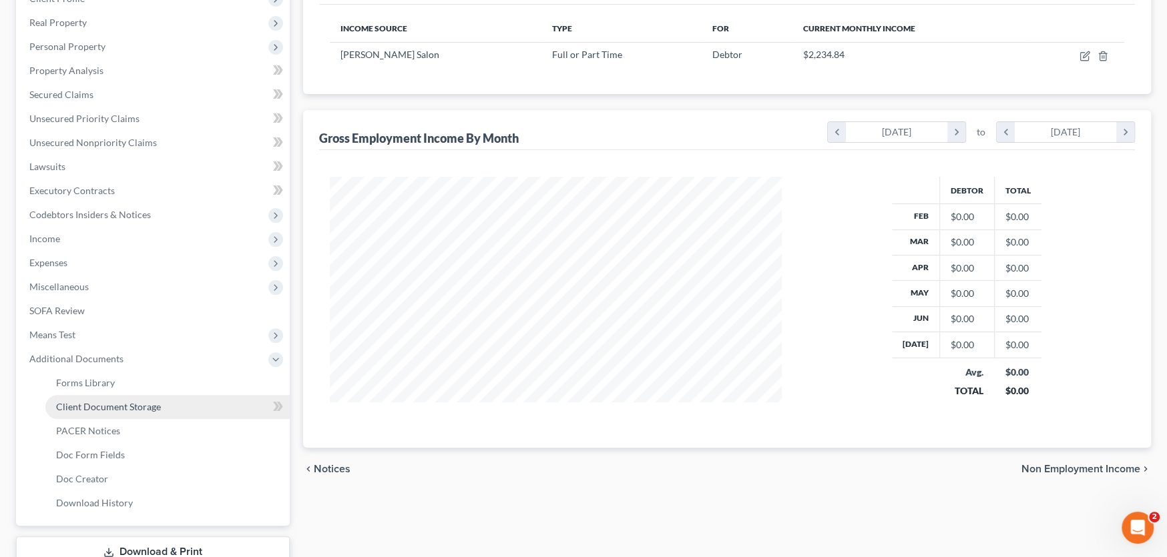
click at [143, 401] on span "Client Document Storage" at bounding box center [108, 406] width 105 height 11
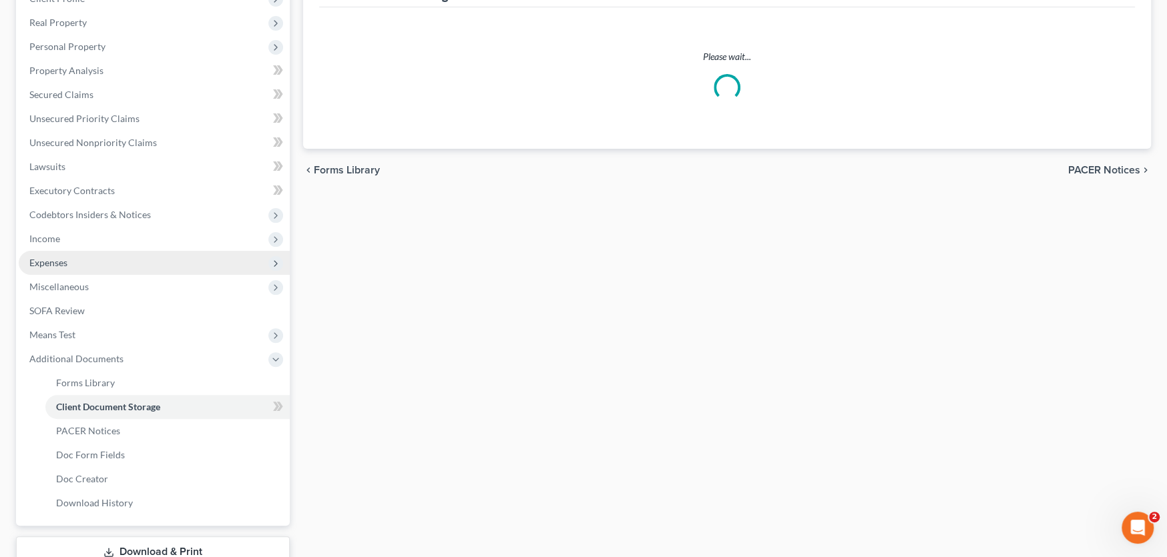
scroll to position [51, 0]
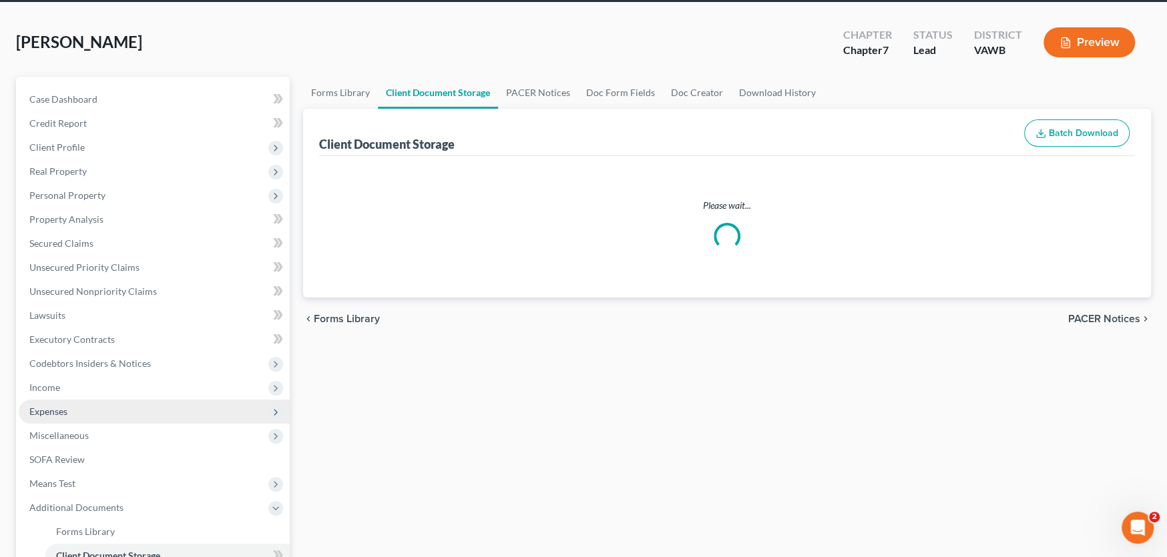
select select "0"
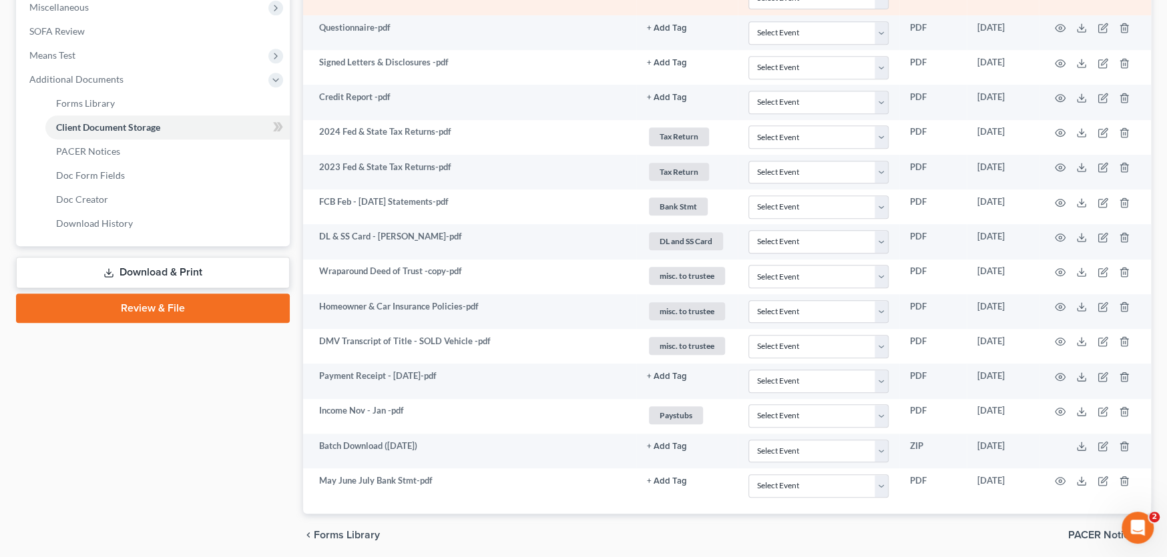
scroll to position [527, 0]
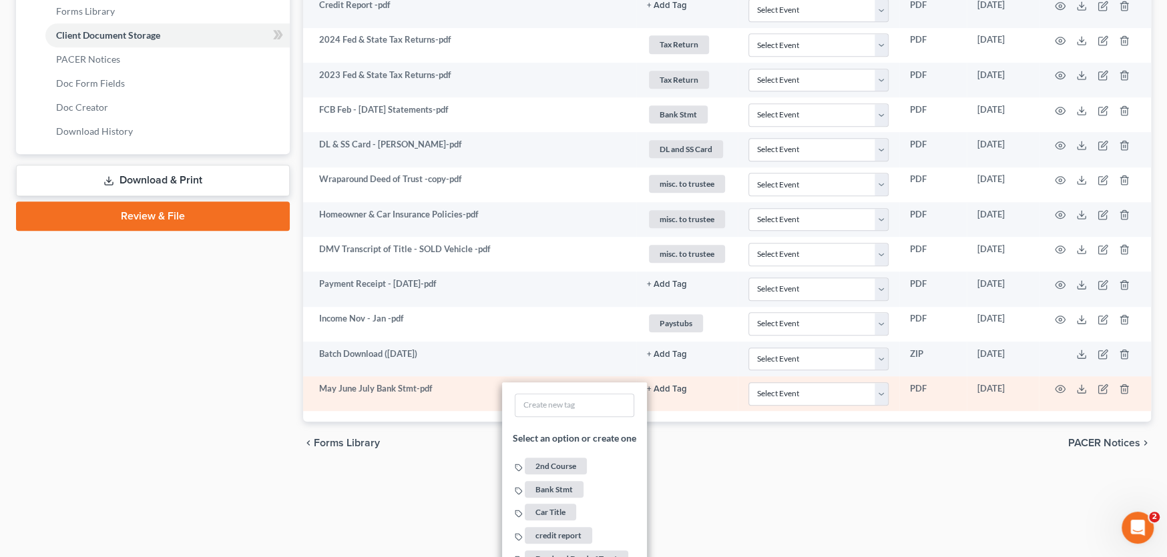
scroll to position [593, 0]
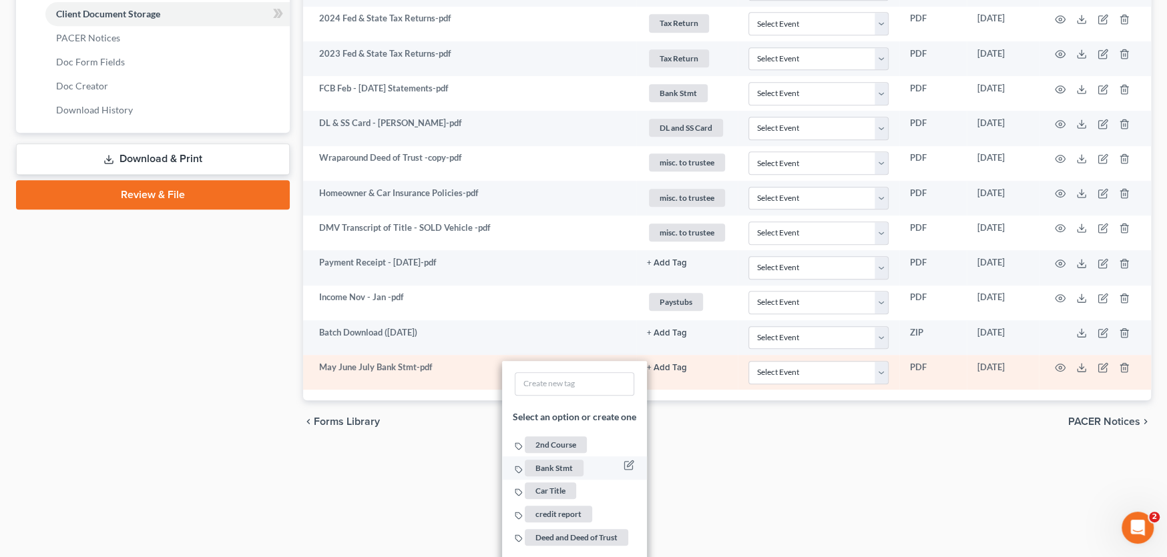
click at [563, 469] on span "Bank Stmt" at bounding box center [554, 468] width 59 height 17
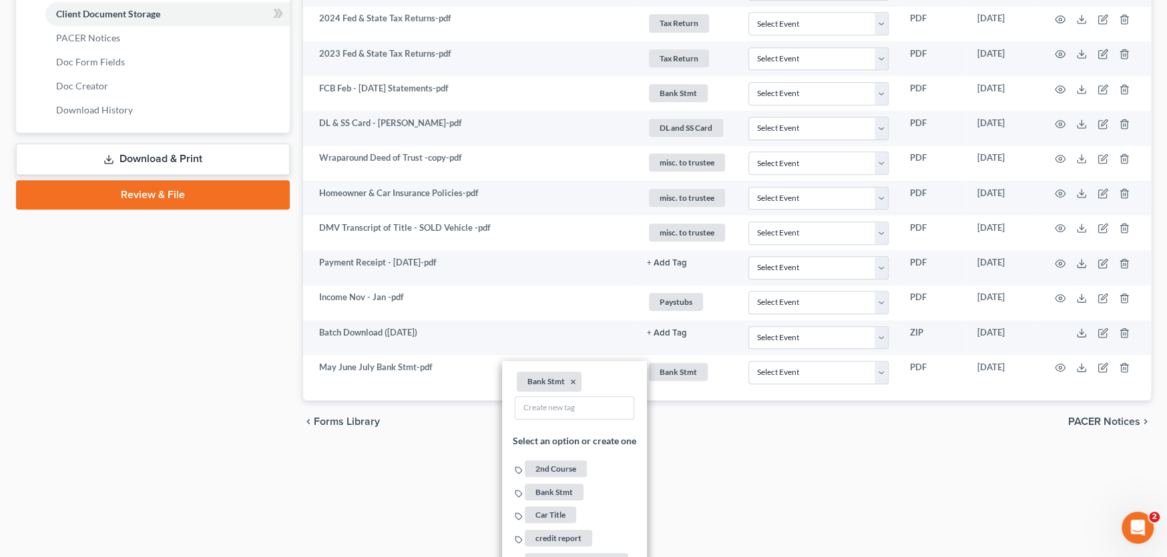
click at [432, 483] on div "2025 © NextChapterBK, INC" at bounding box center [583, 482] width 761 height 24
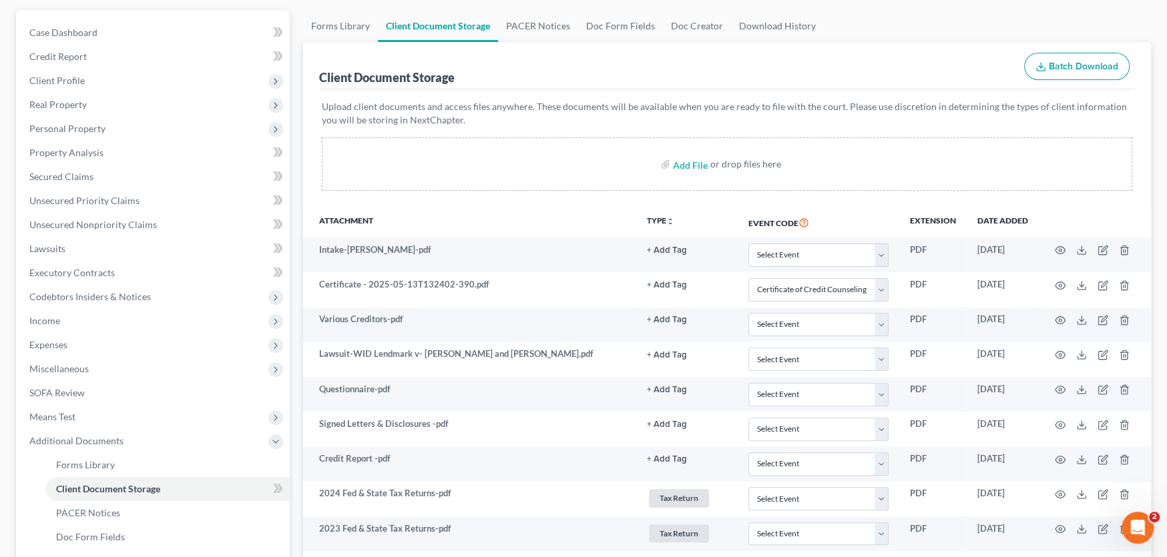
scroll to position [0, 0]
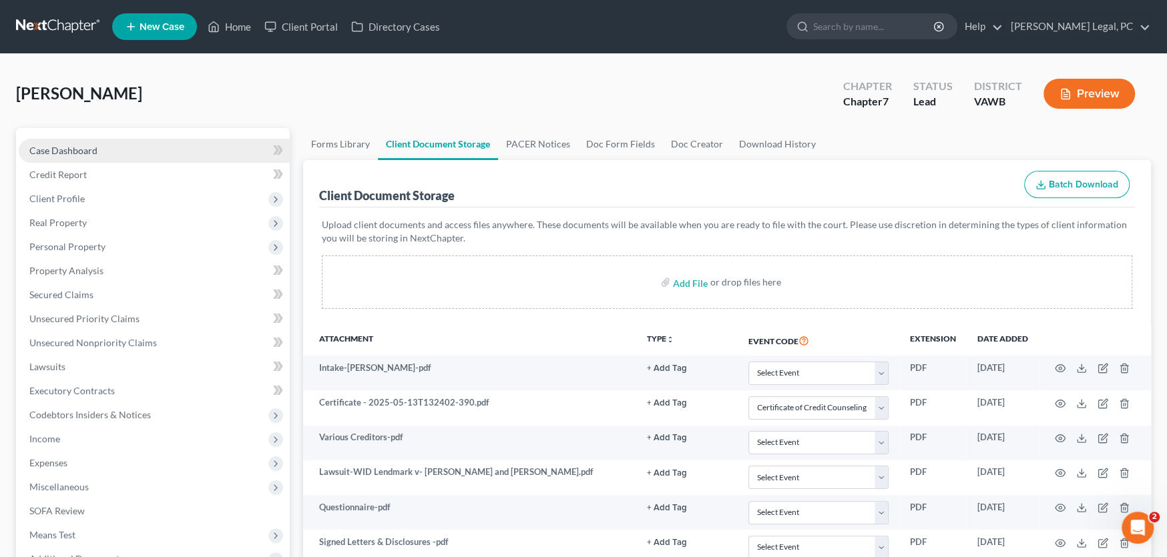
click at [85, 150] on span "Case Dashboard" at bounding box center [63, 150] width 68 height 11
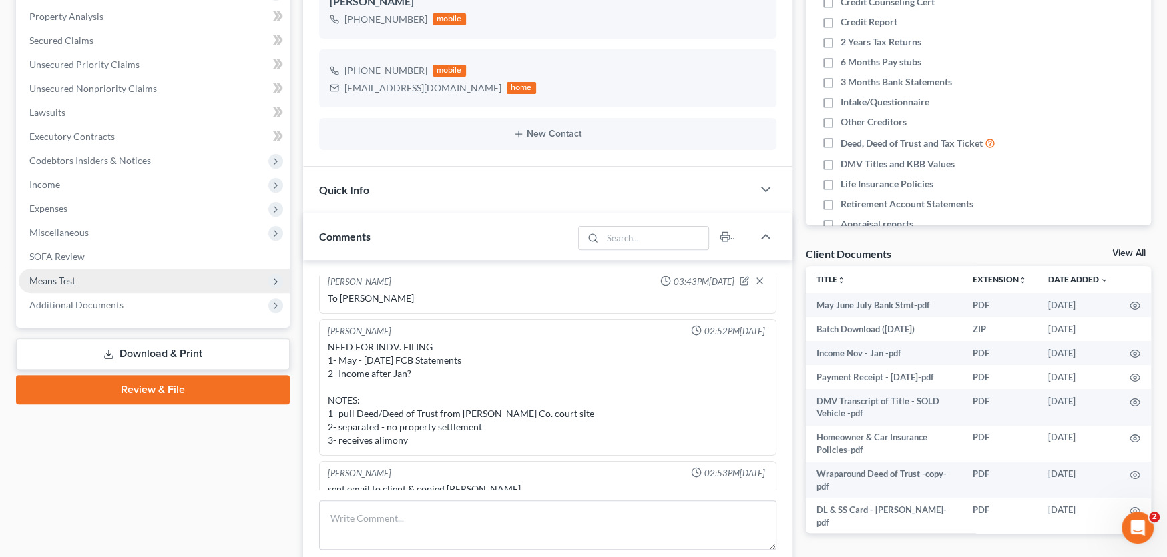
scroll to position [267, 0]
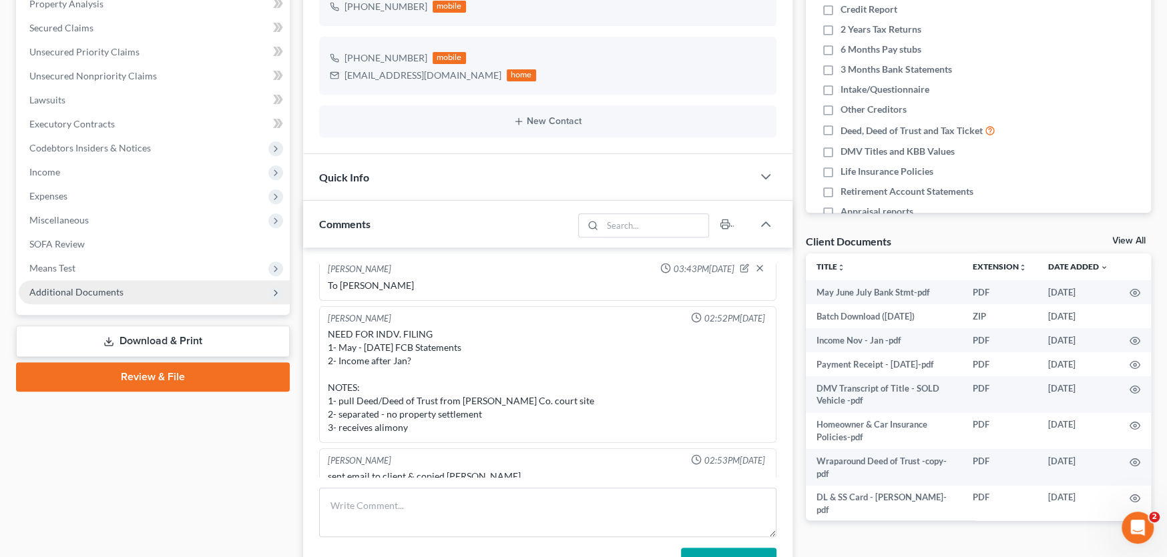
click at [76, 295] on span "Additional Documents" at bounding box center [76, 291] width 94 height 11
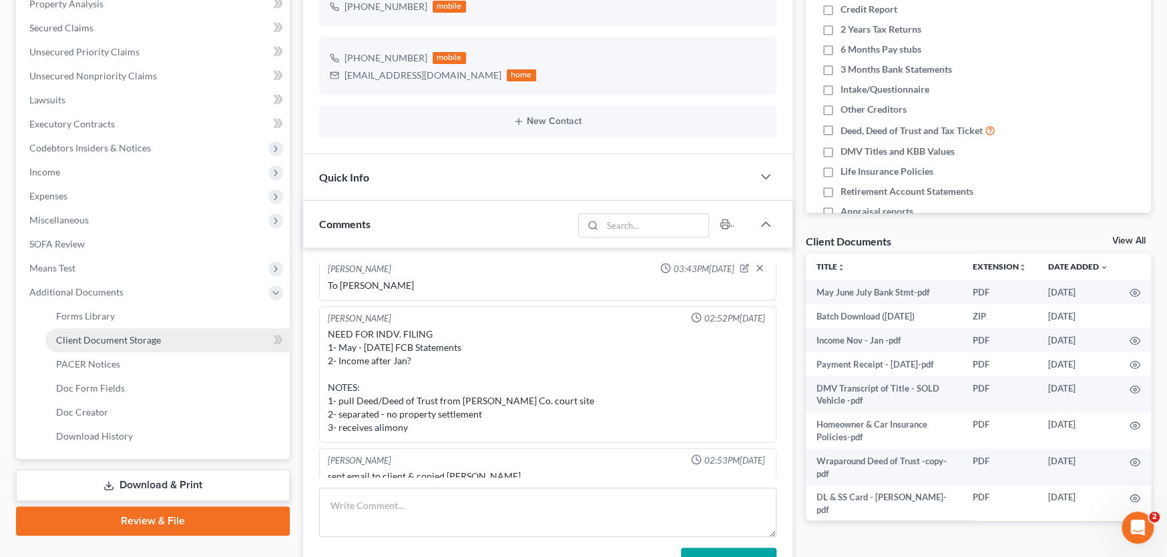
click at [148, 334] on span "Client Document Storage" at bounding box center [108, 339] width 105 height 11
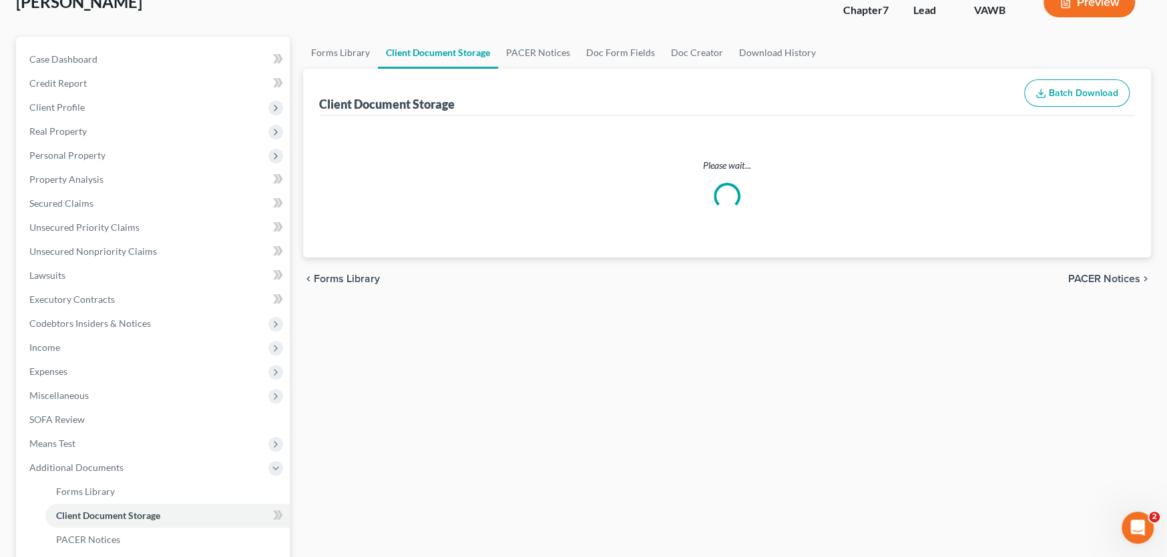
scroll to position [13, 0]
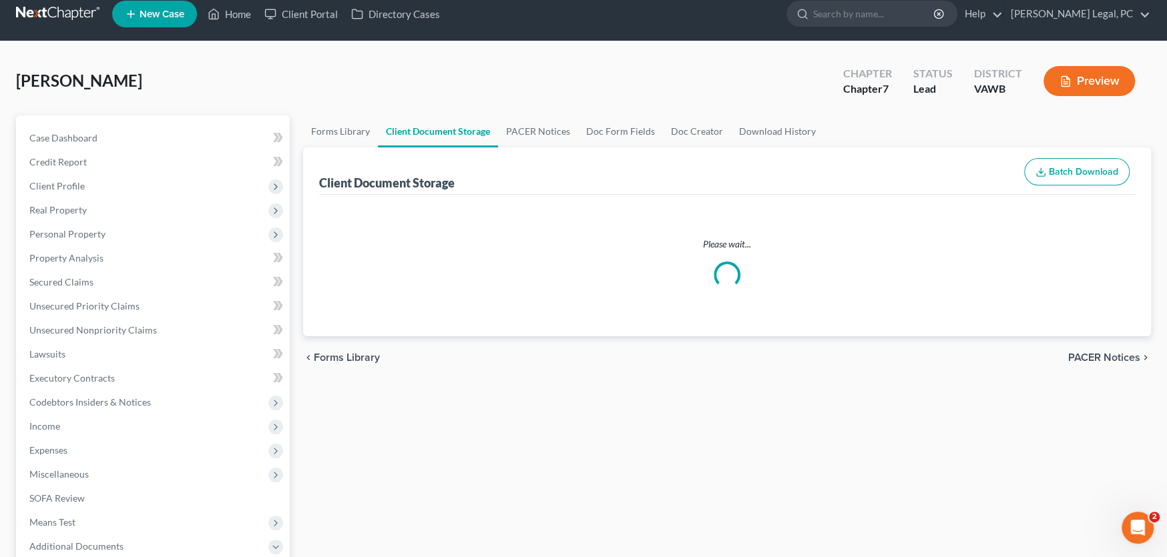
select select "0"
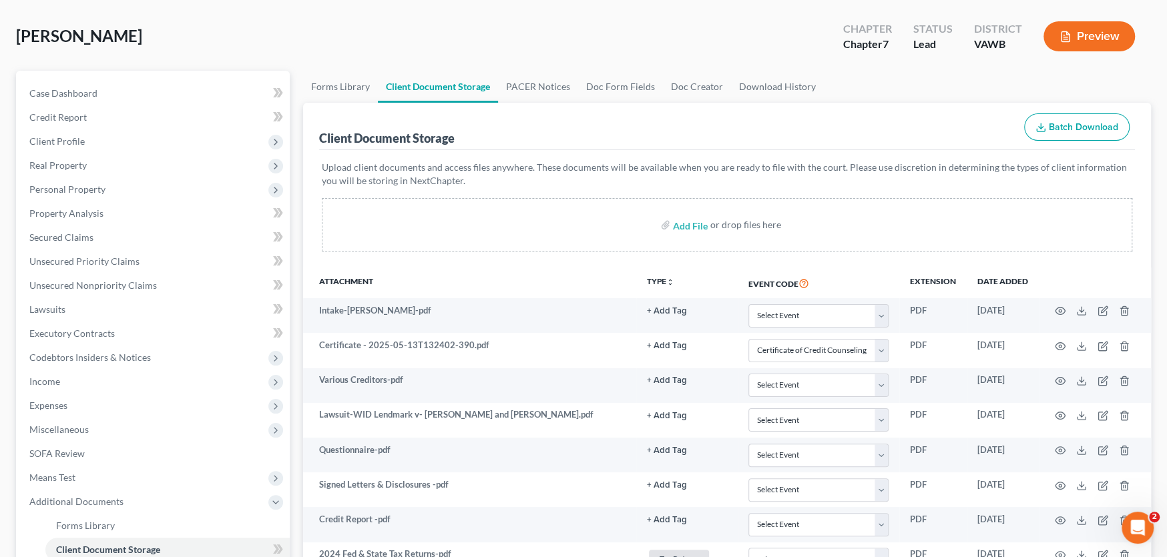
scroll to position [0, 0]
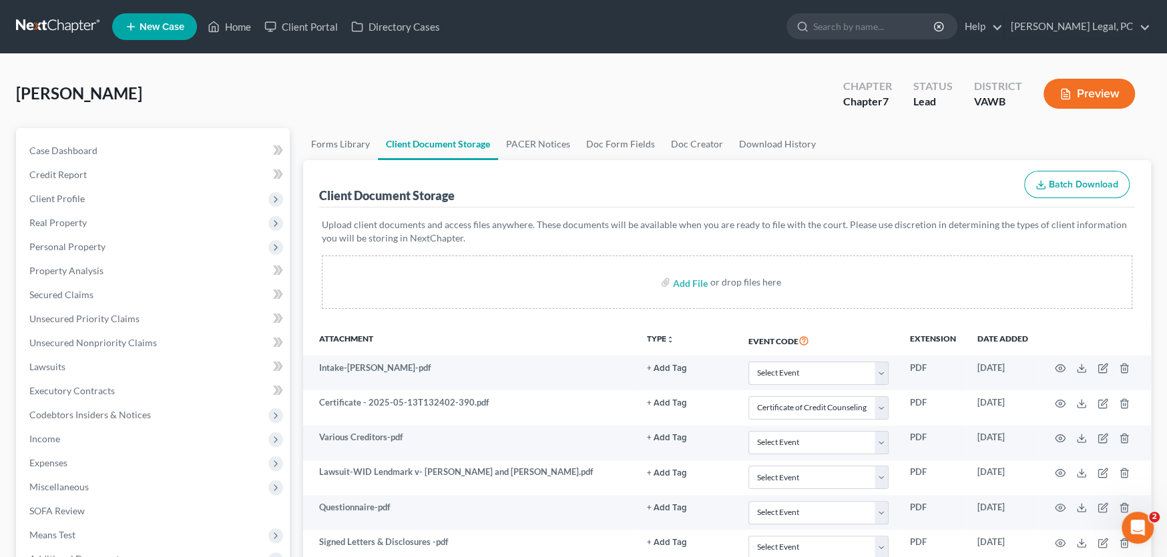
click at [63, 27] on link at bounding box center [58, 27] width 85 height 24
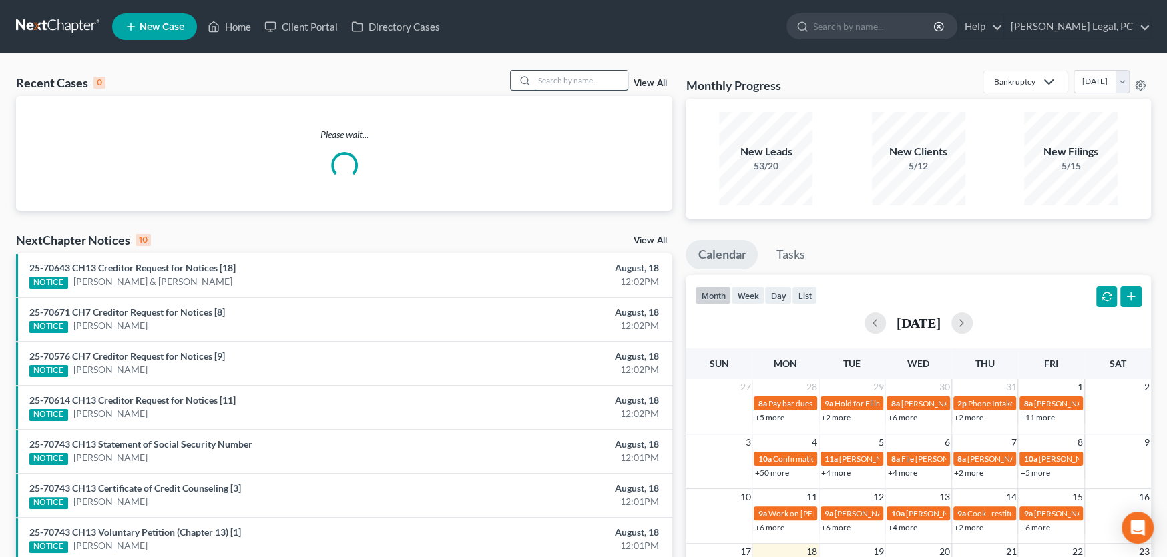
click at [564, 80] on input "search" at bounding box center [580, 80] width 93 height 19
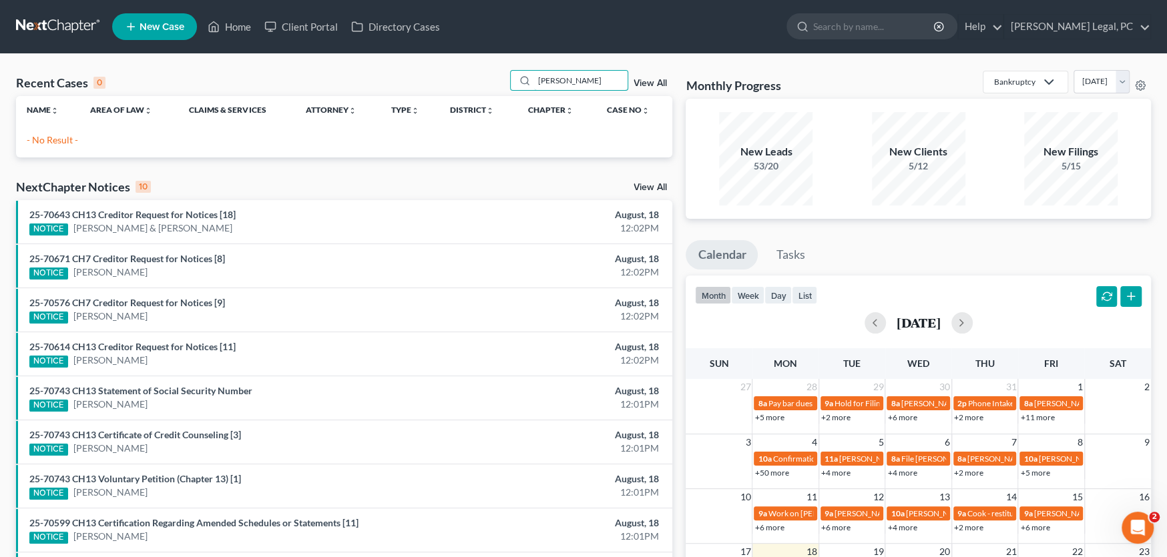
drag, startPoint x: 577, startPoint y: 81, endPoint x: 498, endPoint y: 75, distance: 79.7
click at [498, 75] on div "Recent Cases 0 lucus View All" at bounding box center [344, 83] width 656 height 26
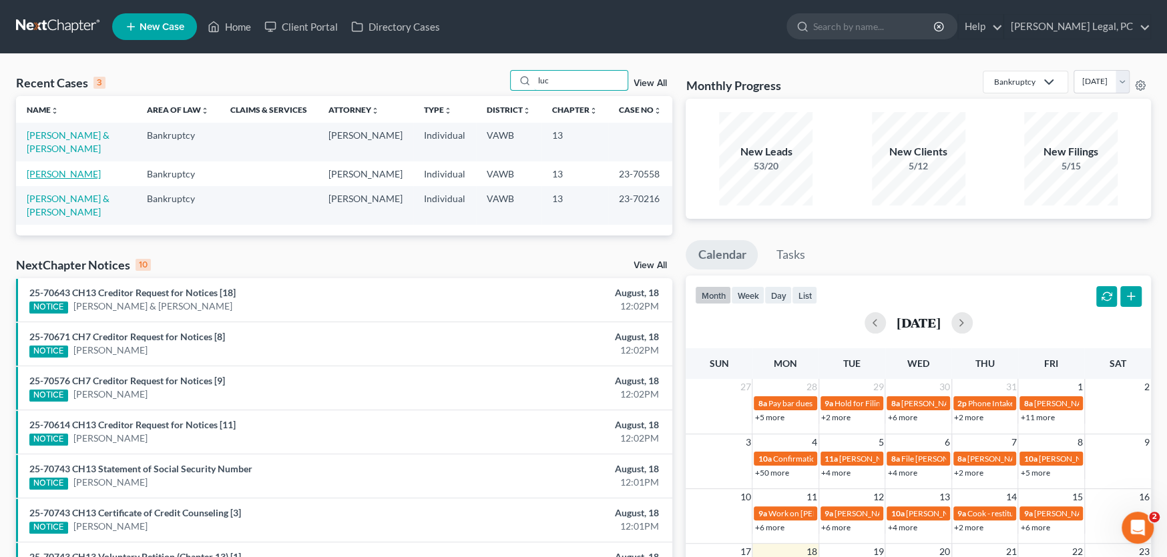
type input "luc"
click at [50, 168] on link "[PERSON_NAME]" at bounding box center [64, 173] width 74 height 11
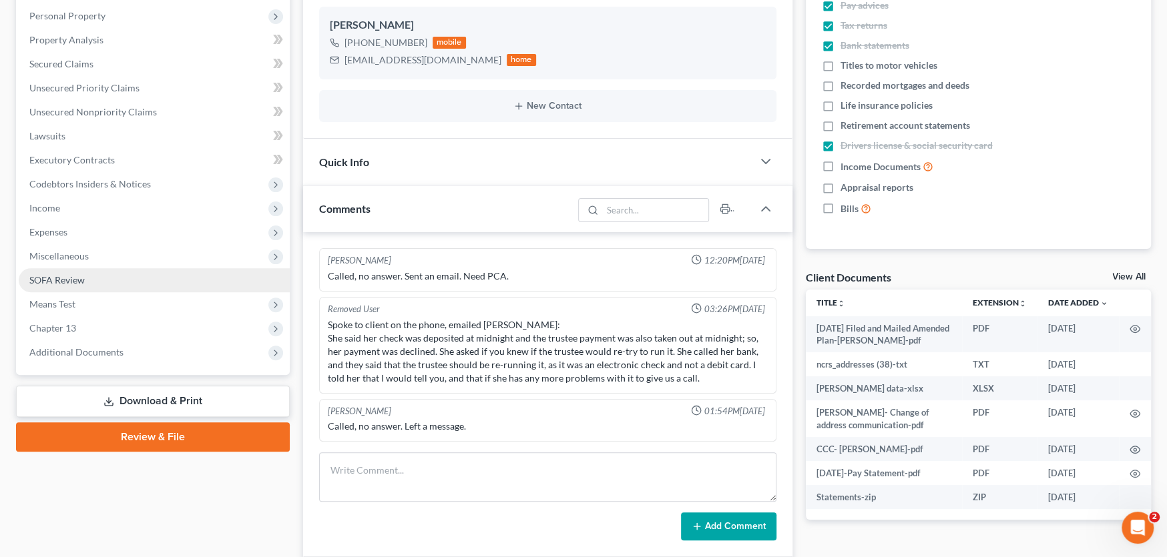
scroll to position [267, 0]
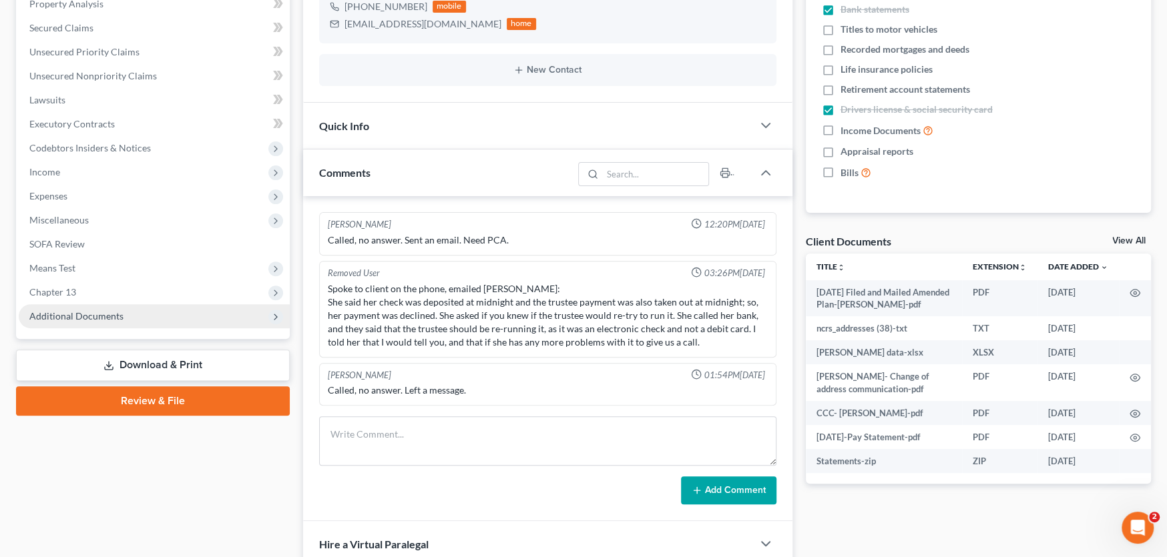
click at [85, 308] on span "Additional Documents" at bounding box center [154, 316] width 271 height 24
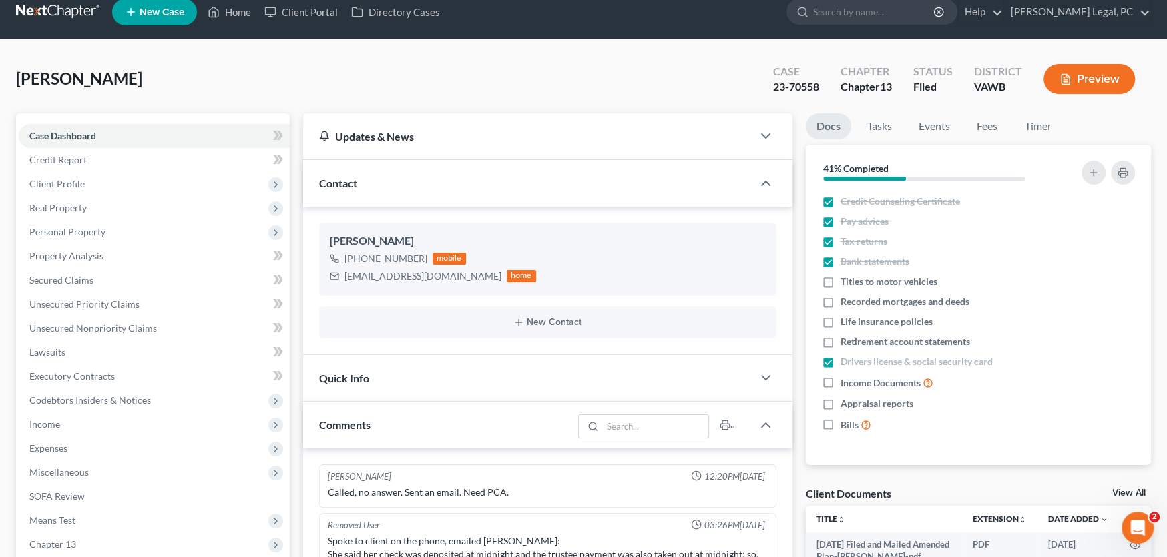
scroll to position [0, 0]
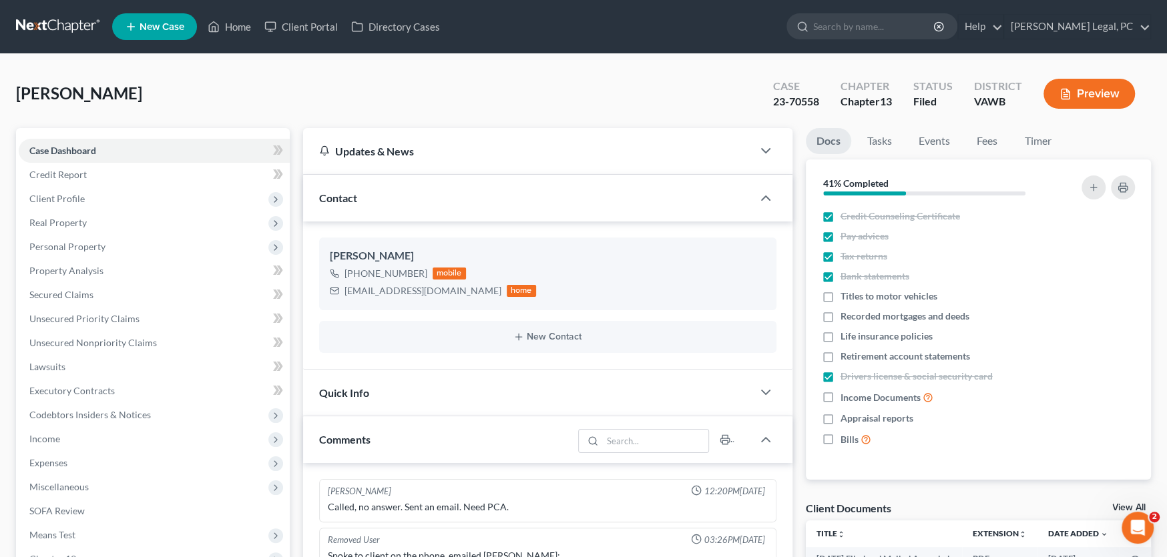
click at [53, 23] on link at bounding box center [58, 27] width 85 height 24
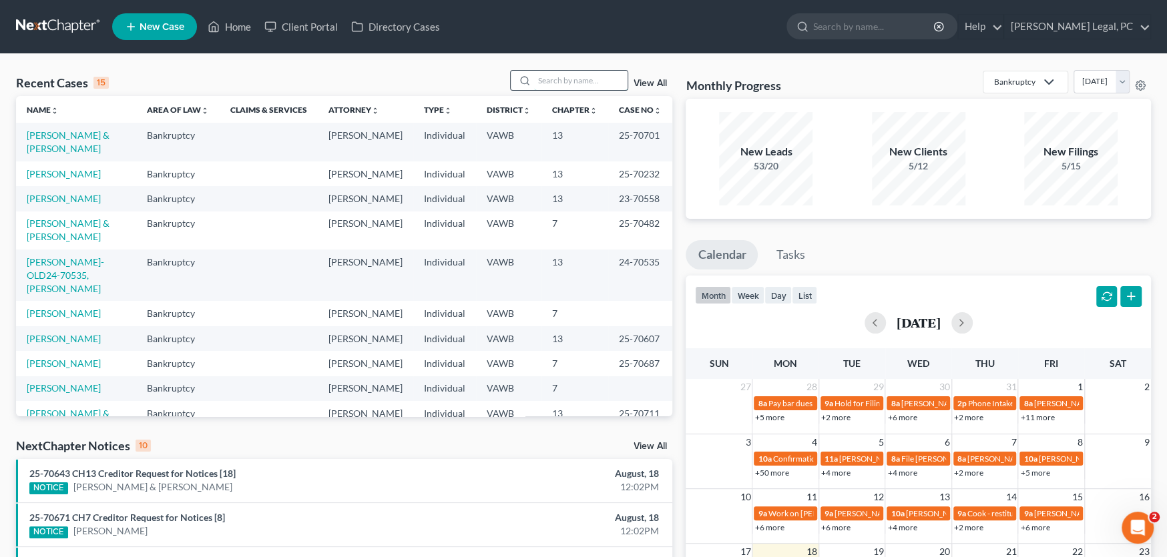
click at [587, 81] on input "search" at bounding box center [580, 80] width 93 height 19
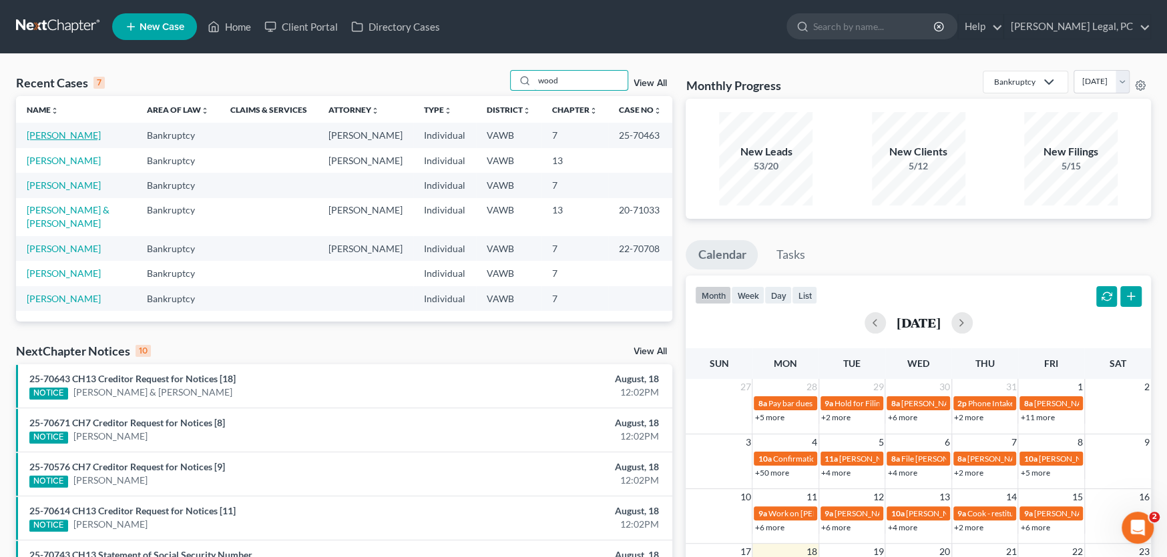
type input "wood"
click at [53, 140] on link "[PERSON_NAME]" at bounding box center [64, 134] width 74 height 11
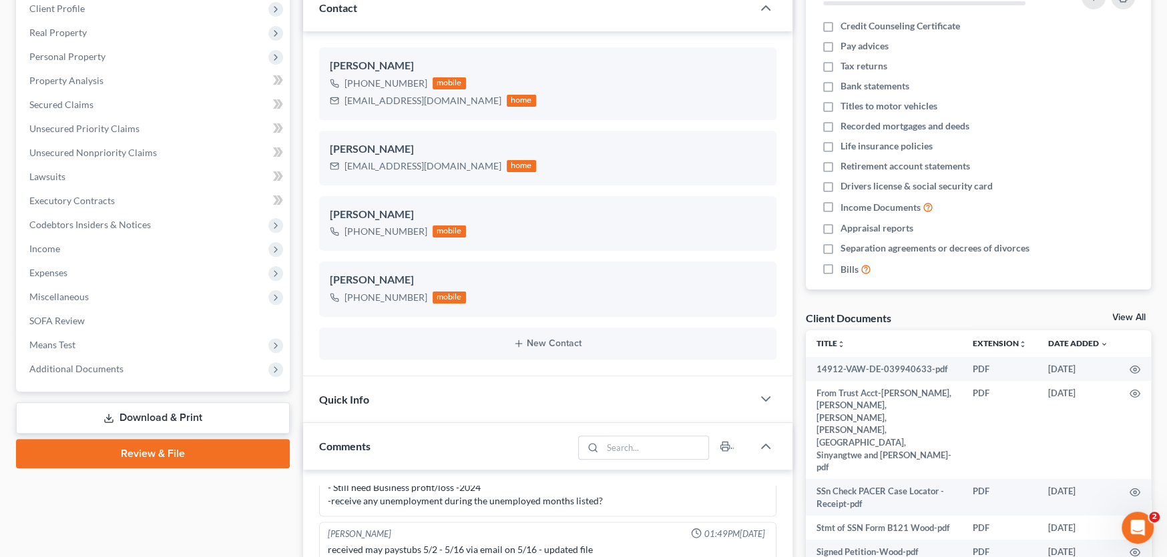
scroll to position [200, 0]
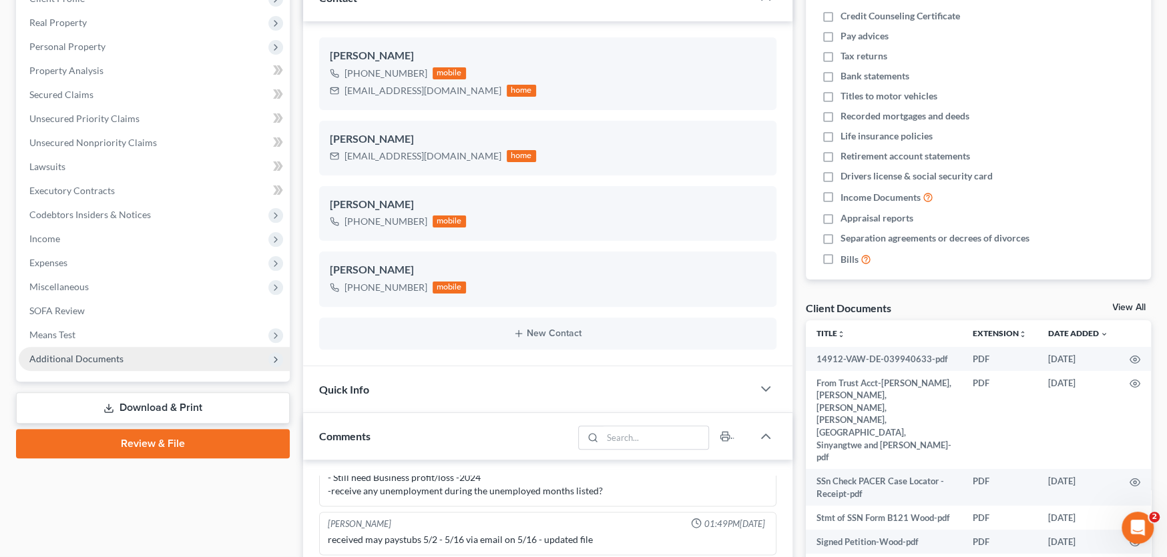
click at [82, 356] on span "Additional Documents" at bounding box center [76, 358] width 94 height 11
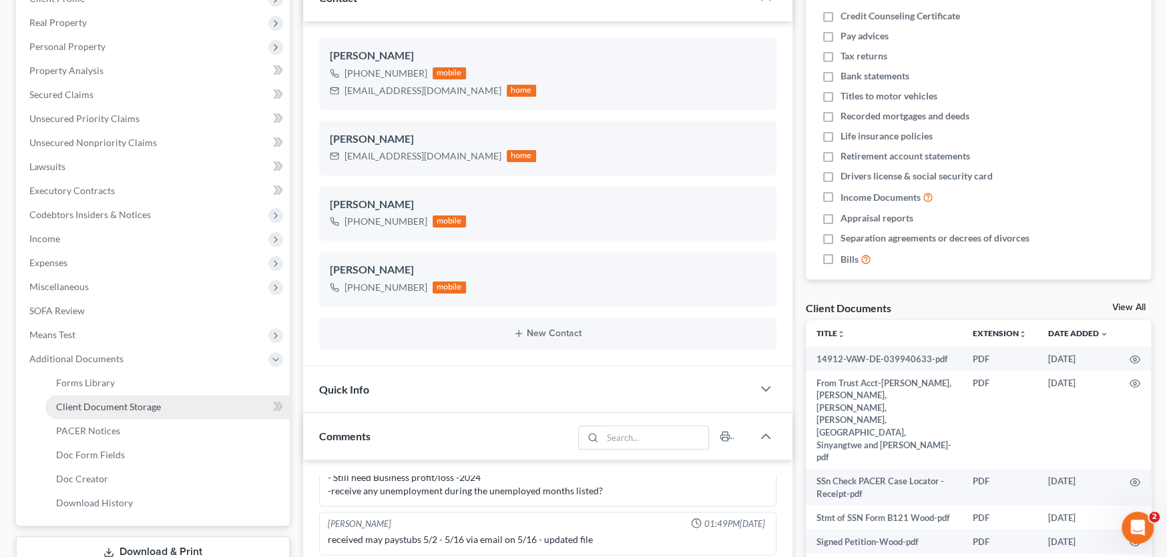
click at [99, 408] on span "Client Document Storage" at bounding box center [108, 406] width 105 height 11
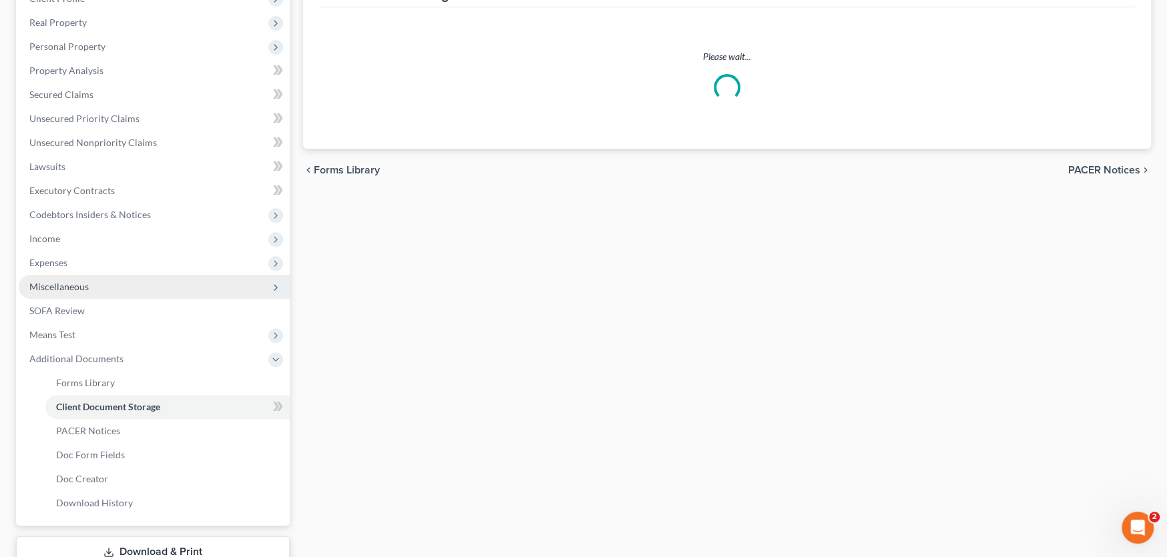
scroll to position [199, 0]
select select "0"
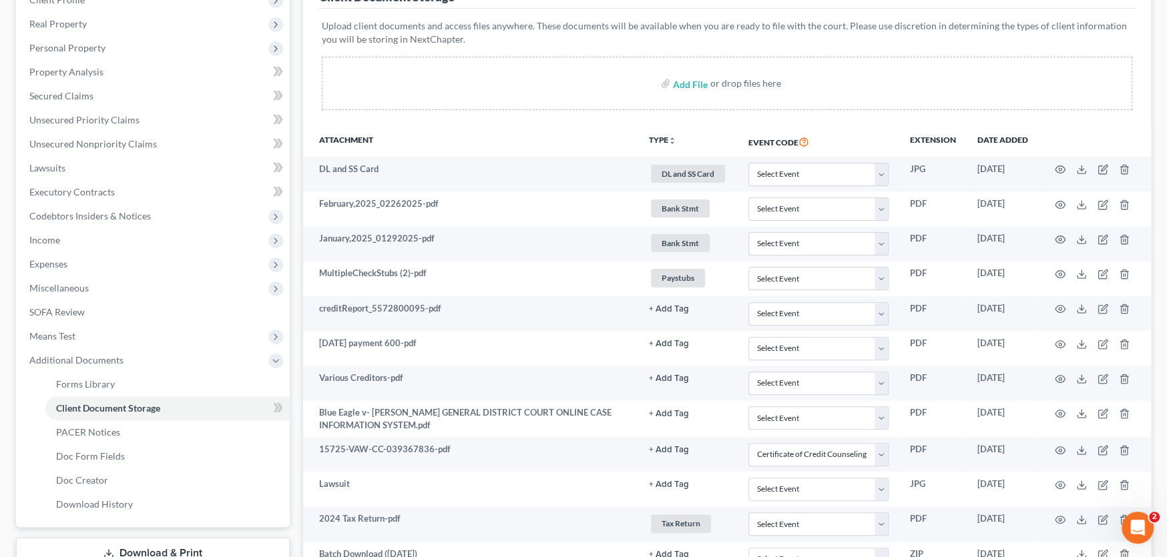
scroll to position [0, 0]
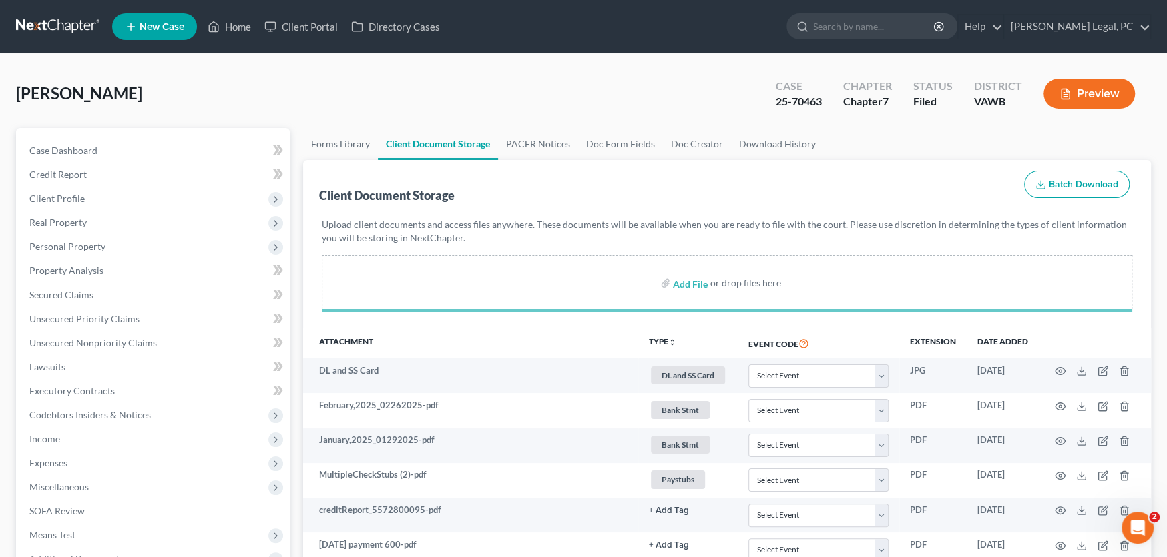
select select "0"
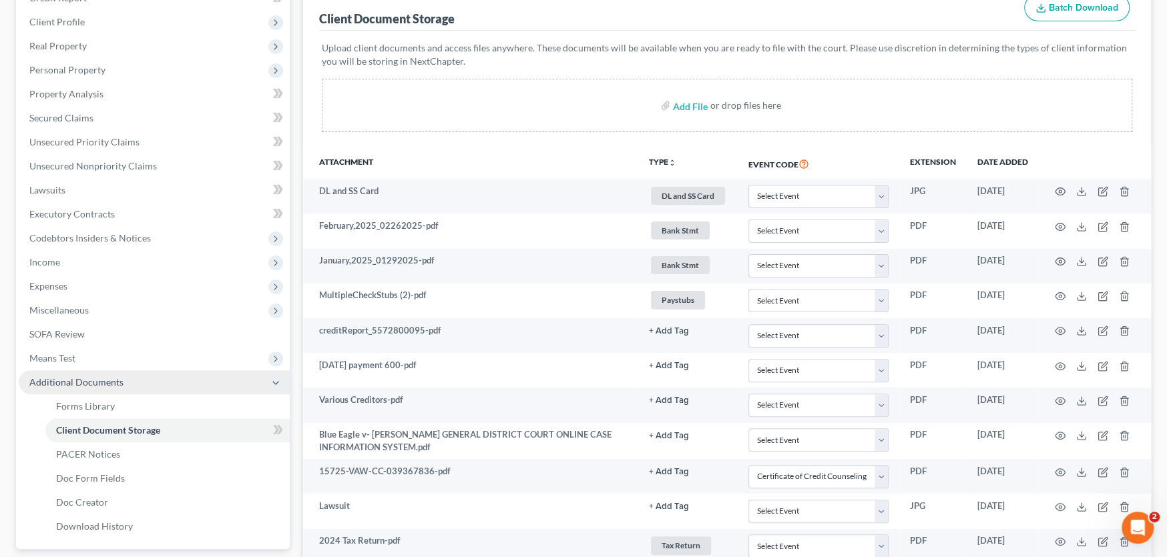
scroll to position [45, 0]
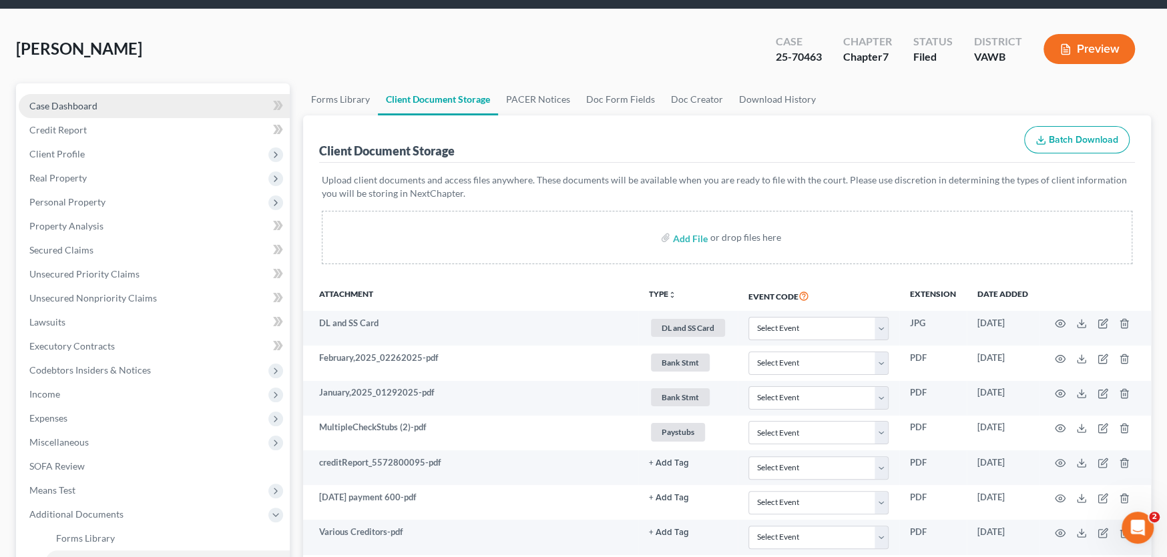
click at [54, 106] on span "Case Dashboard" at bounding box center [63, 105] width 68 height 11
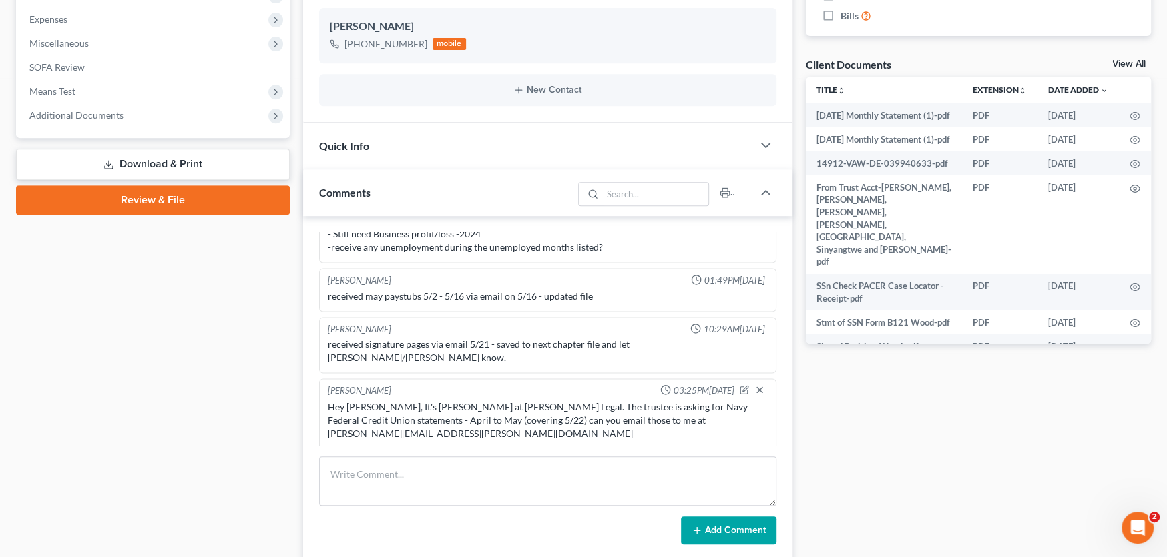
scroll to position [467, 0]
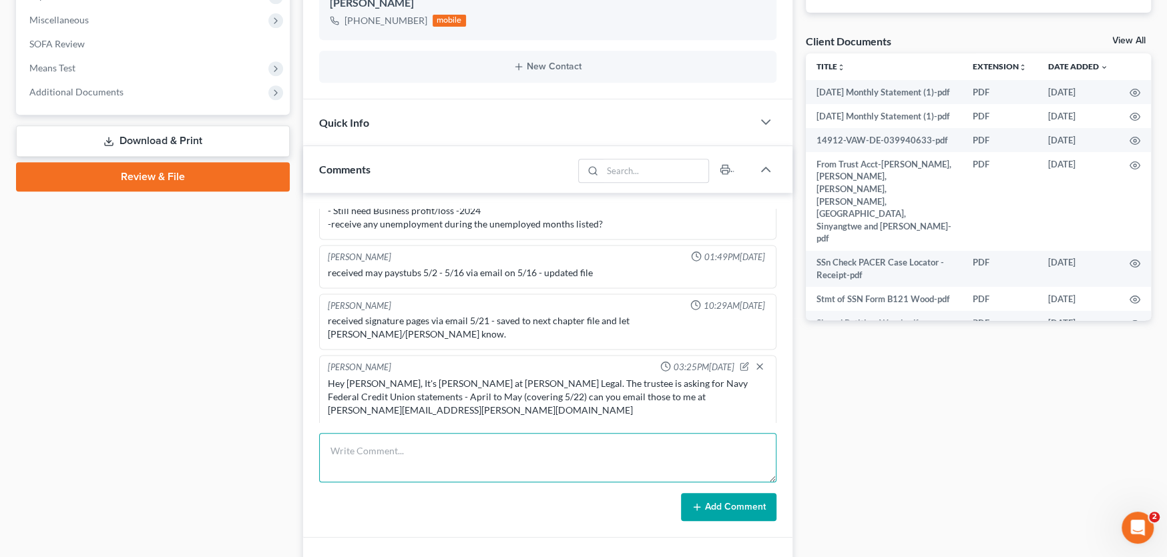
click at [410, 450] on textarea at bounding box center [547, 457] width 457 height 49
type textarea "Rec bank stmts April and May and sent to Trustee"
click at [705, 509] on button "Add Comment" at bounding box center [728, 507] width 95 height 28
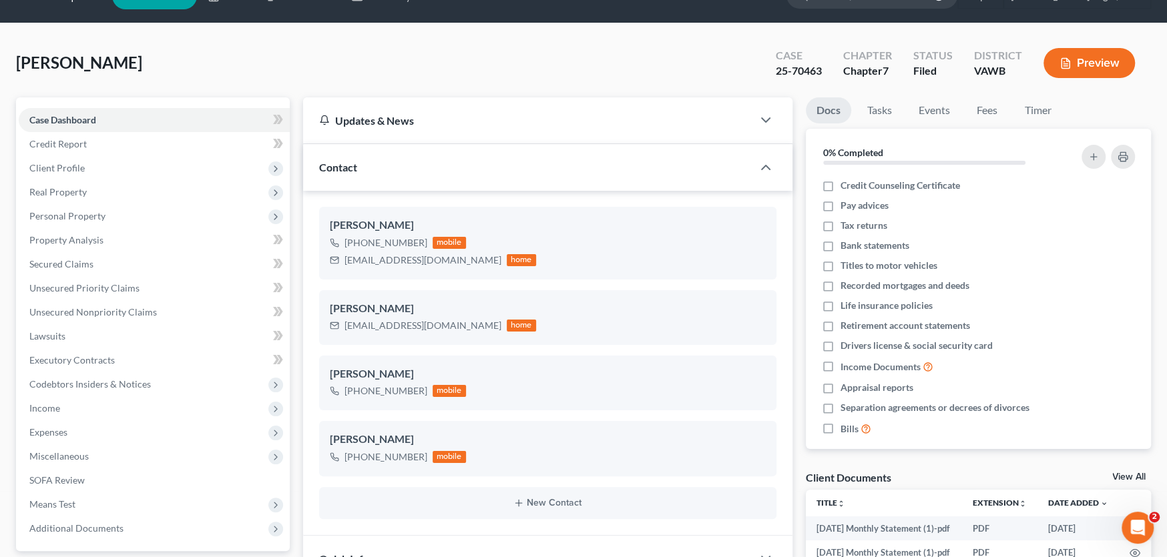
scroll to position [0, 0]
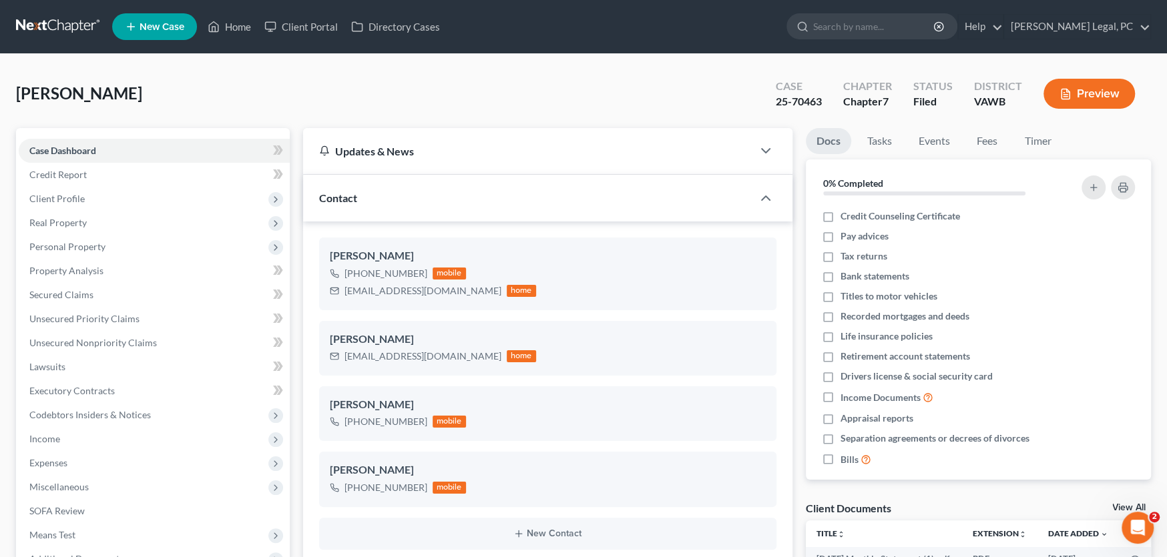
click at [44, 13] on nav "Home New Case Client Portal Directory Cases Farthing Legal, PC rachel@farthing.…" at bounding box center [583, 26] width 1167 height 53
click at [47, 19] on link at bounding box center [58, 27] width 85 height 24
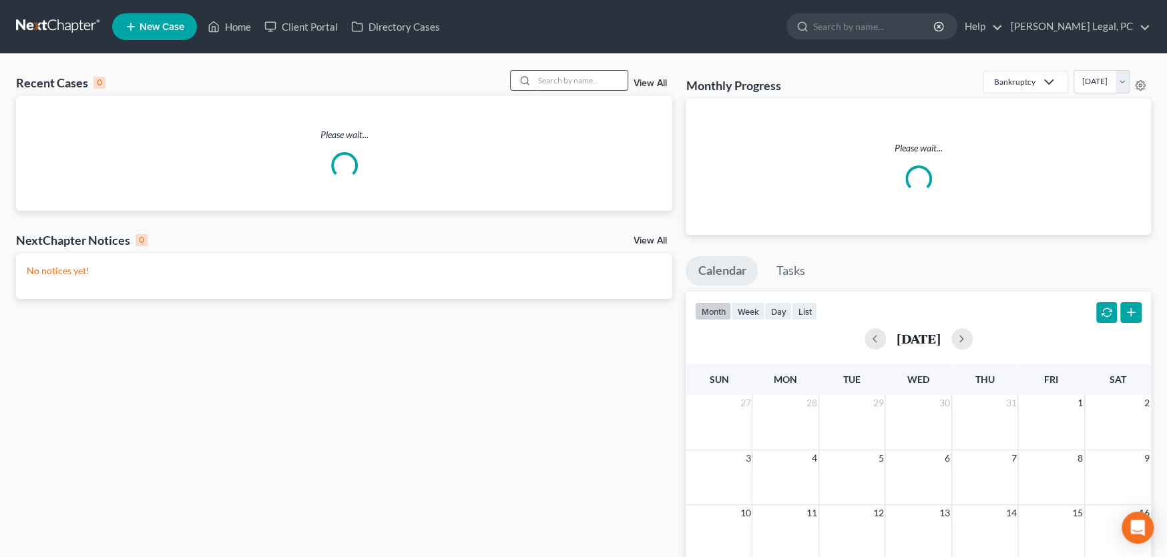
click at [563, 87] on input "search" at bounding box center [580, 80] width 93 height 19
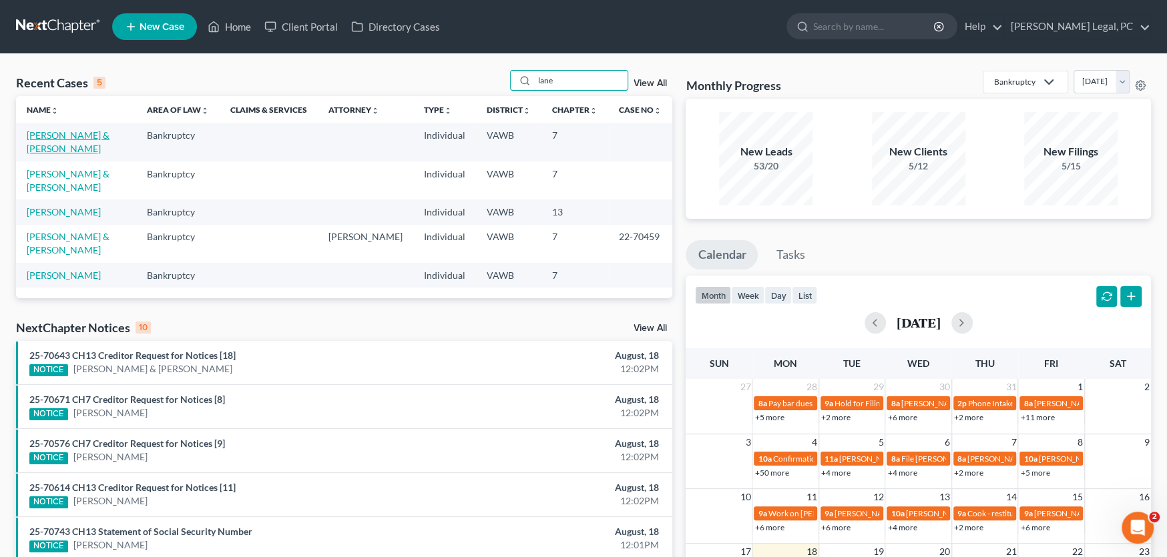
type input "lane"
click at [105, 129] on link "[PERSON_NAME] & [PERSON_NAME]" at bounding box center [68, 141] width 83 height 25
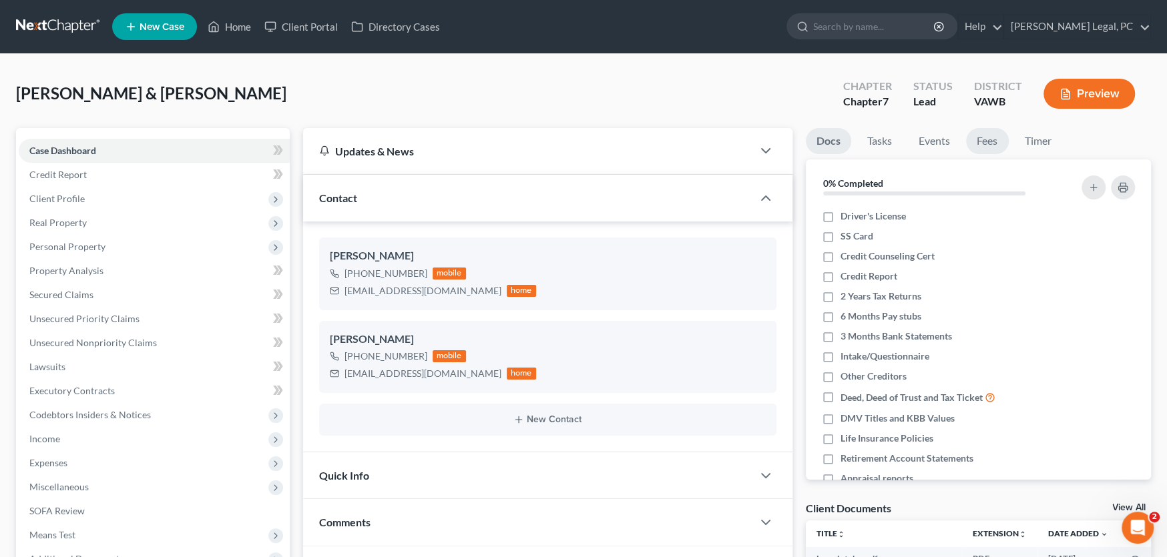
click at [980, 141] on link "Fees" at bounding box center [987, 141] width 43 height 26
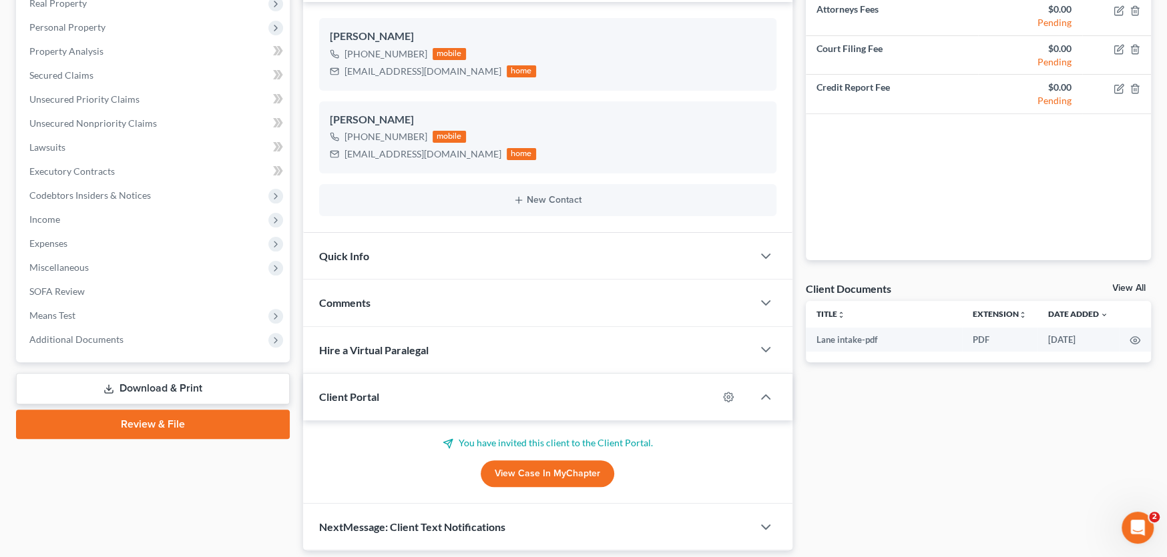
scroll to position [196, 0]
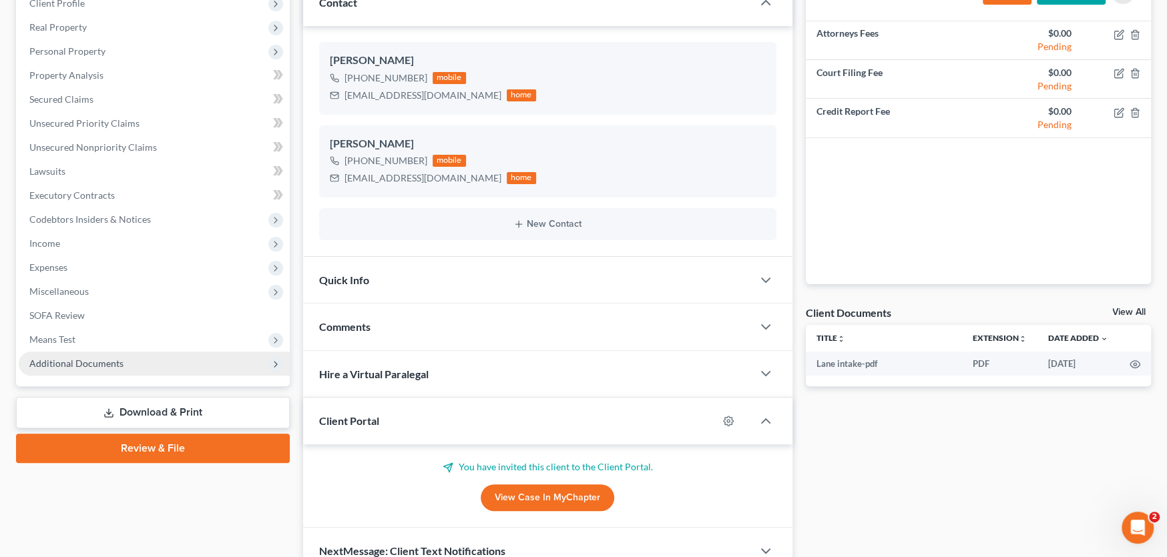
click at [93, 361] on span "Additional Documents" at bounding box center [76, 363] width 94 height 11
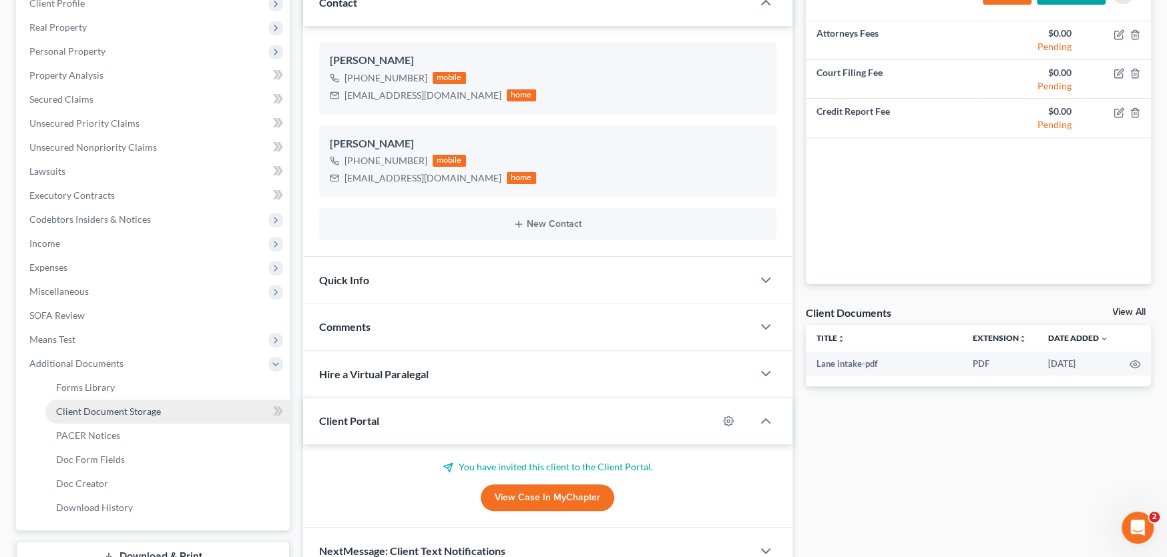
click at [127, 409] on span "Client Document Storage" at bounding box center [108, 411] width 105 height 11
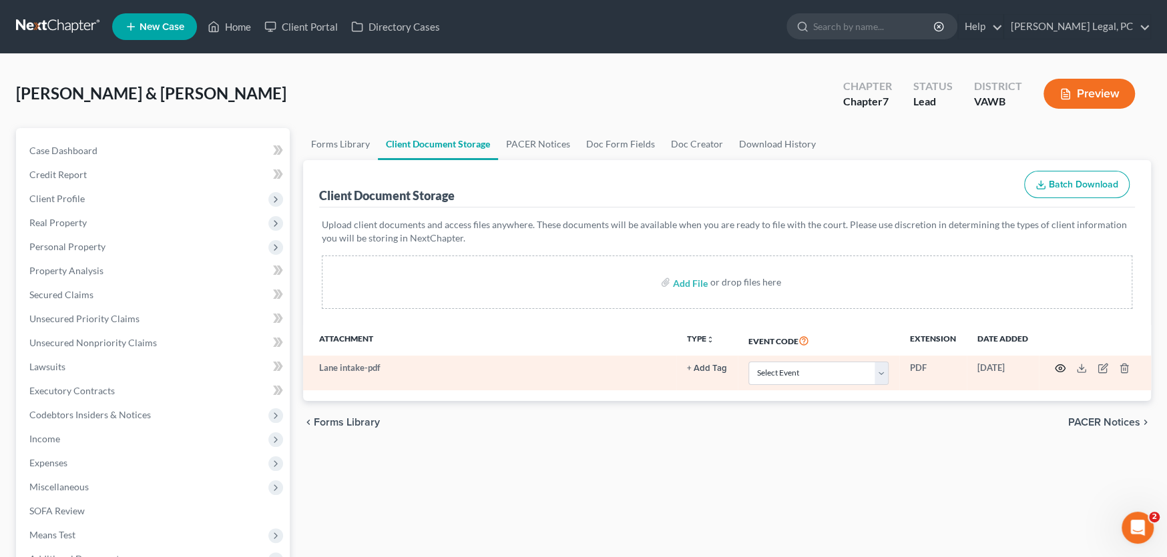
click at [1055, 364] on icon "button" at bounding box center [1059, 368] width 11 height 11
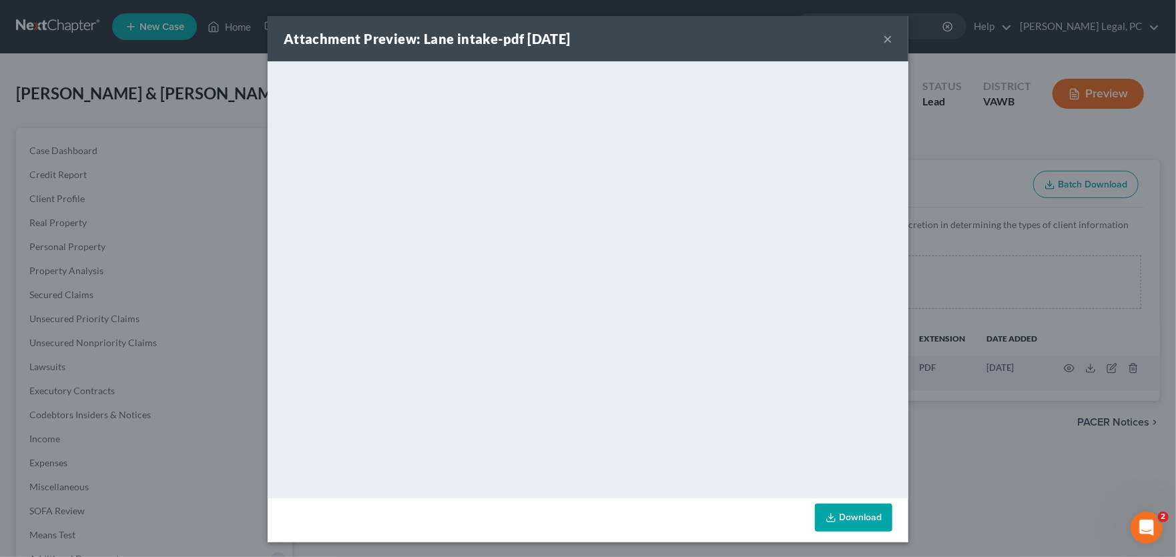
click at [883, 39] on button "×" at bounding box center [887, 39] width 9 height 16
